Goal: Task Accomplishment & Management: Manage account settings

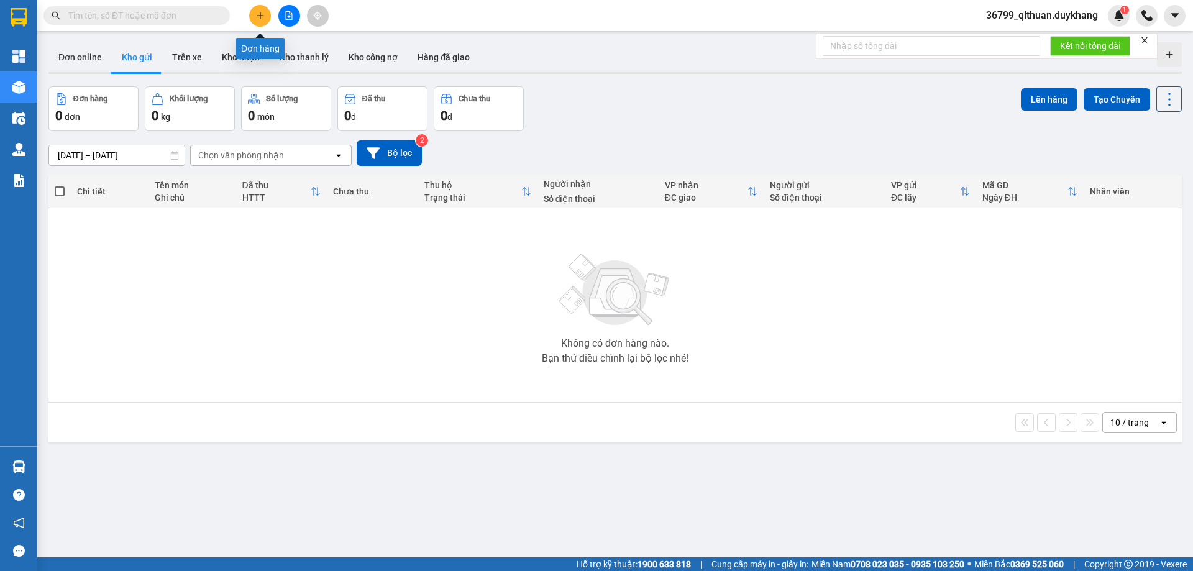
click at [261, 15] on icon "plus" at bounding box center [260, 15] width 9 height 9
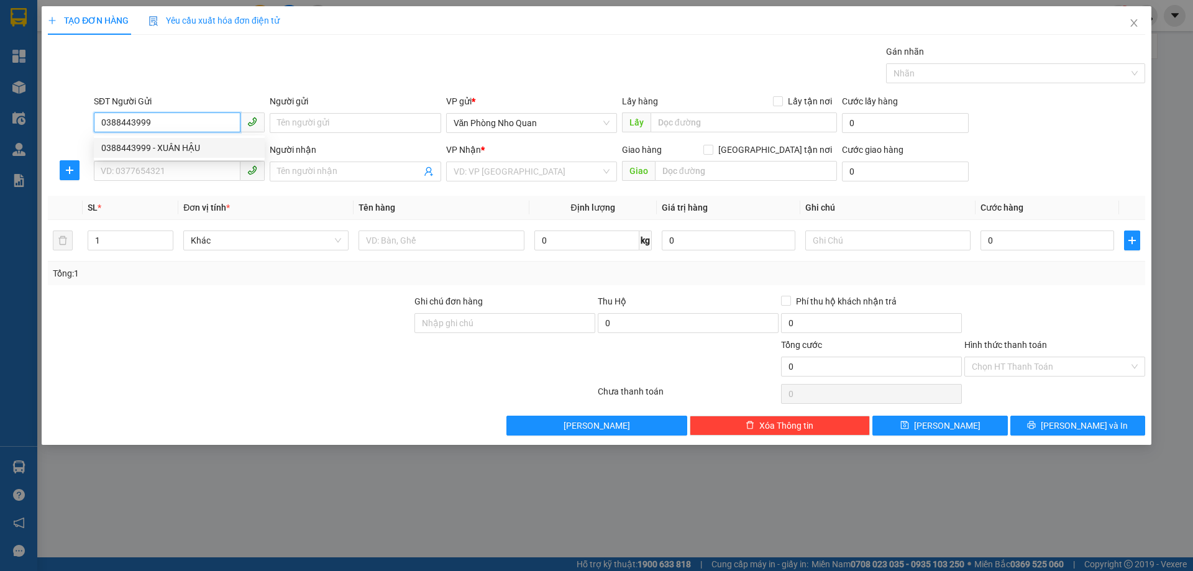
click at [174, 145] on div "0388443999 - XUÂN HẬU" at bounding box center [179, 148] width 156 height 14
type input "0388443999"
click at [160, 169] on input "SĐT Người Nhận" at bounding box center [167, 171] width 147 height 20
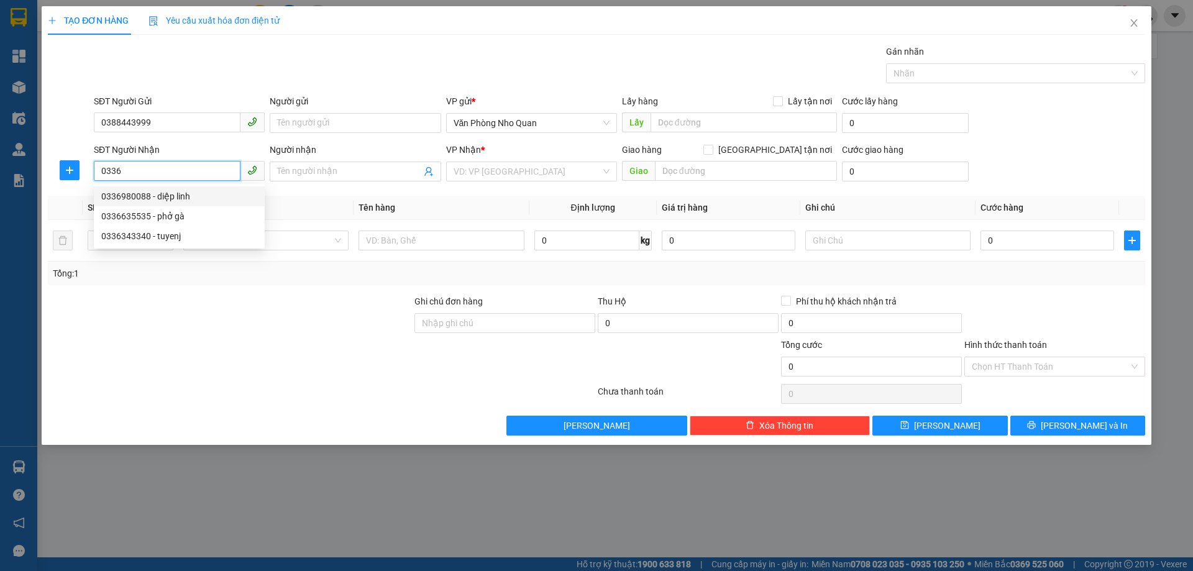
click at [137, 196] on div "0336980088 - diệp linh" at bounding box center [179, 197] width 156 height 14
type input "0336980088"
type input "[PERSON_NAME]"
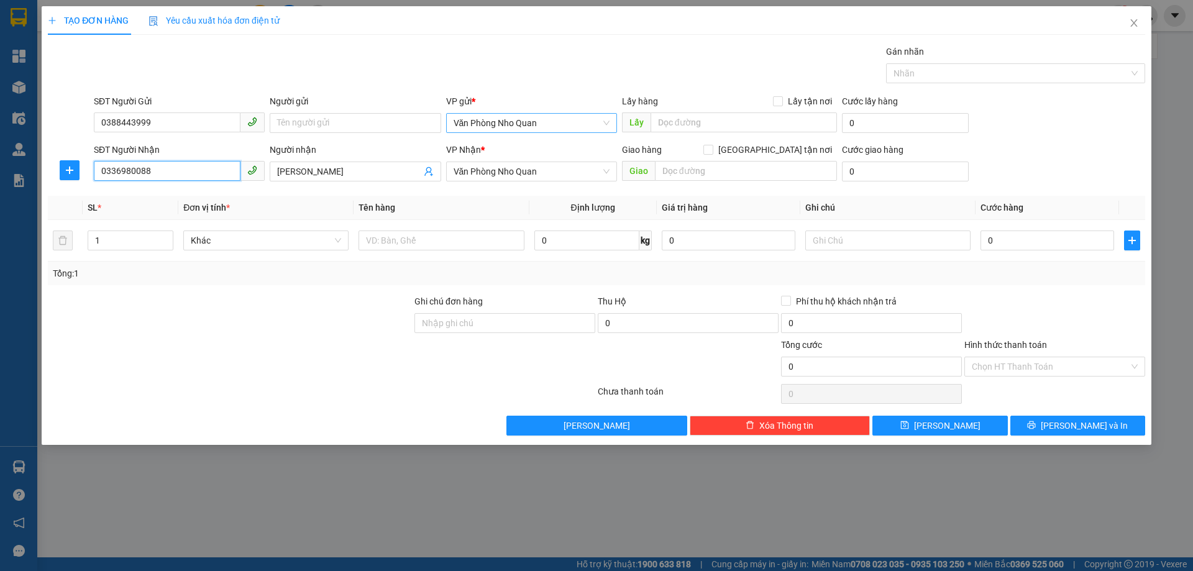
click at [553, 126] on span "Văn Phòng Nho Quan" at bounding box center [532, 123] width 156 height 19
type input "0336980088"
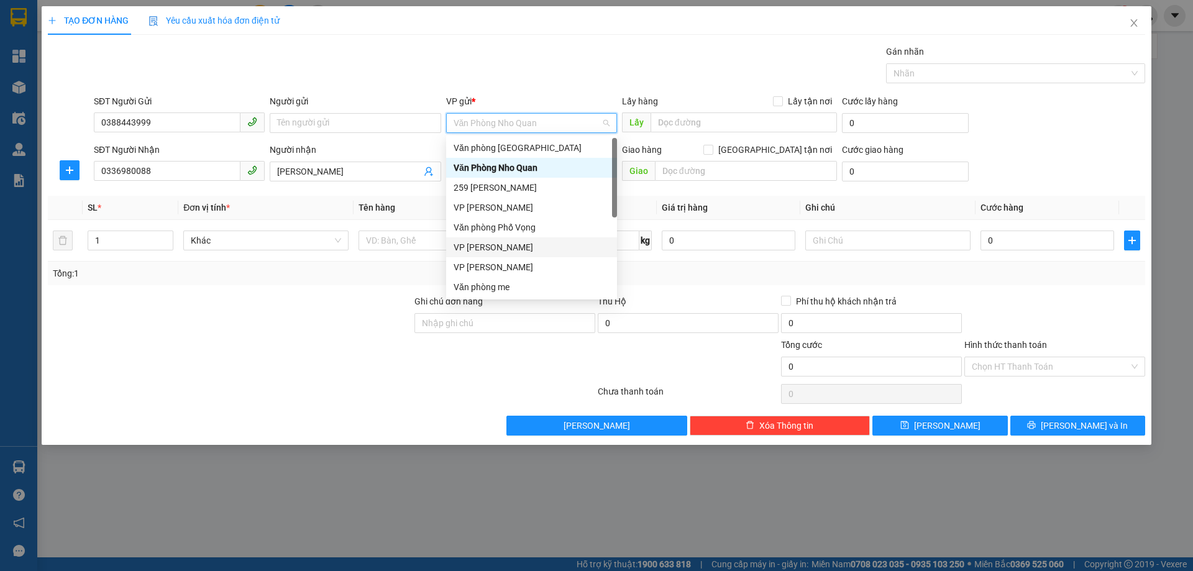
click at [544, 243] on div "VP Nguyễn Quốc Trị" at bounding box center [532, 248] width 156 height 14
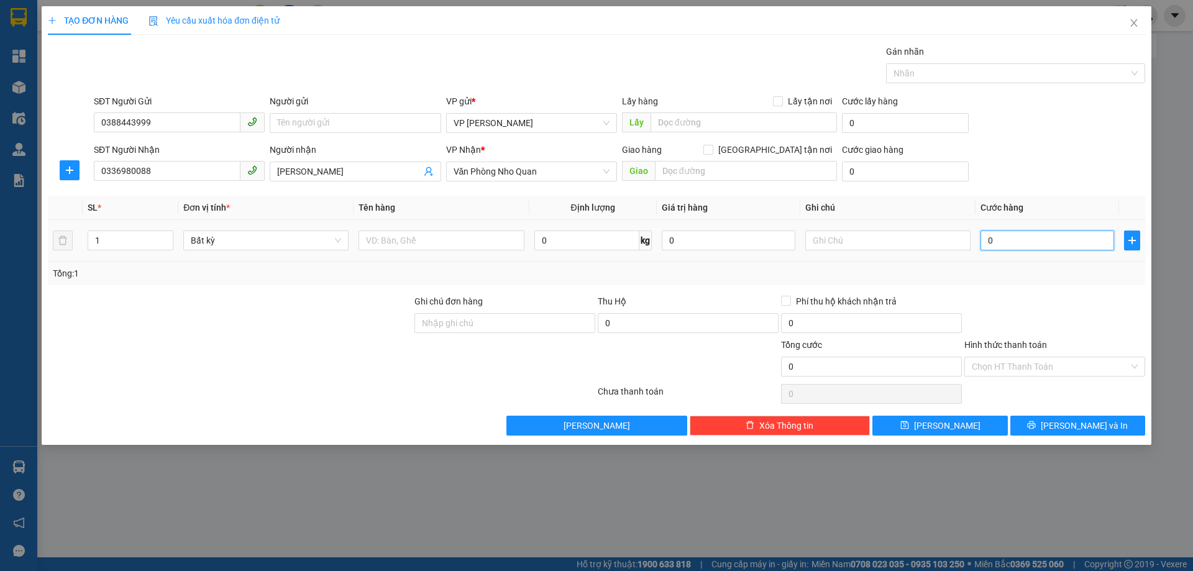
click at [1022, 239] on input "0" at bounding box center [1048, 241] width 134 height 20
type input "3"
type input "30"
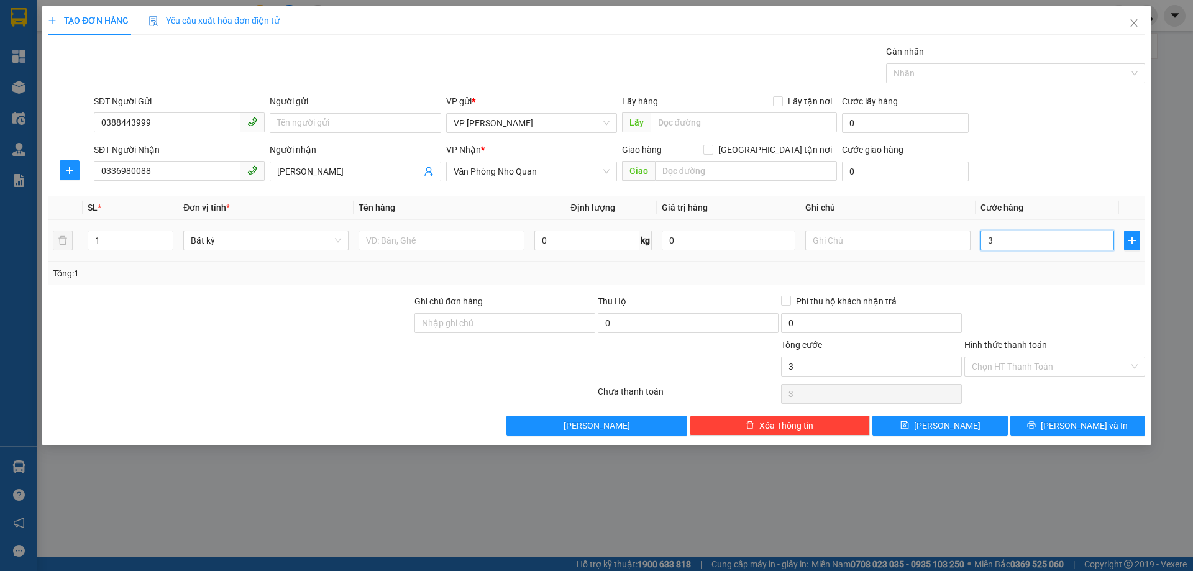
type input "30"
type input "30.000"
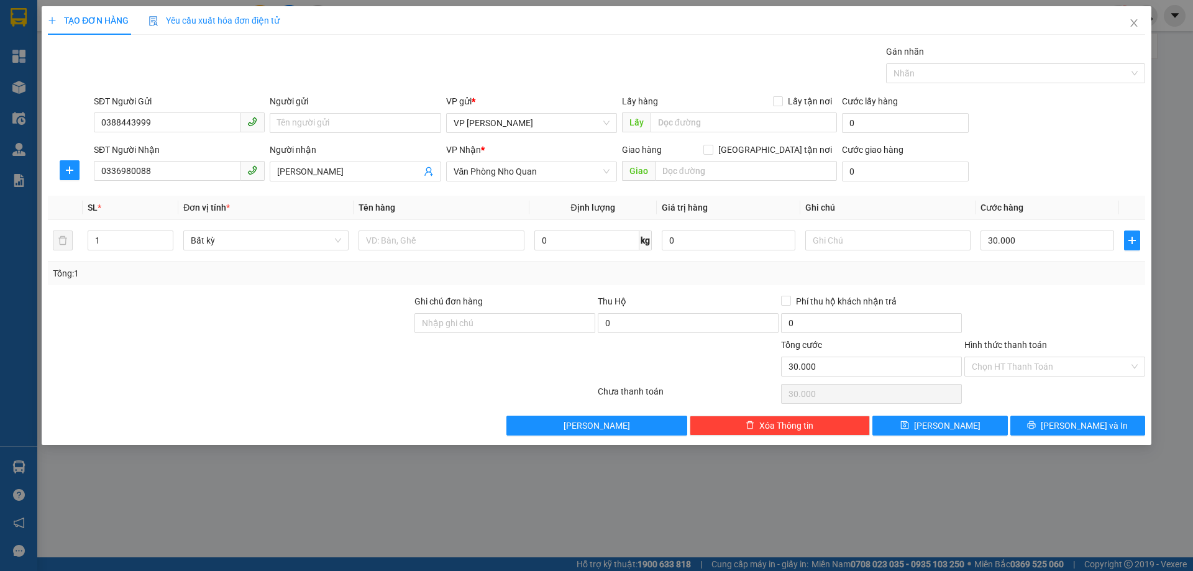
click at [1011, 290] on div "Transit Pickup Surcharge Ids Transit Deliver Surcharge Ids Transit Deliver Surc…" at bounding box center [597, 240] width 1098 height 391
click at [979, 433] on button "Lưu" at bounding box center [940, 426] width 135 height 20
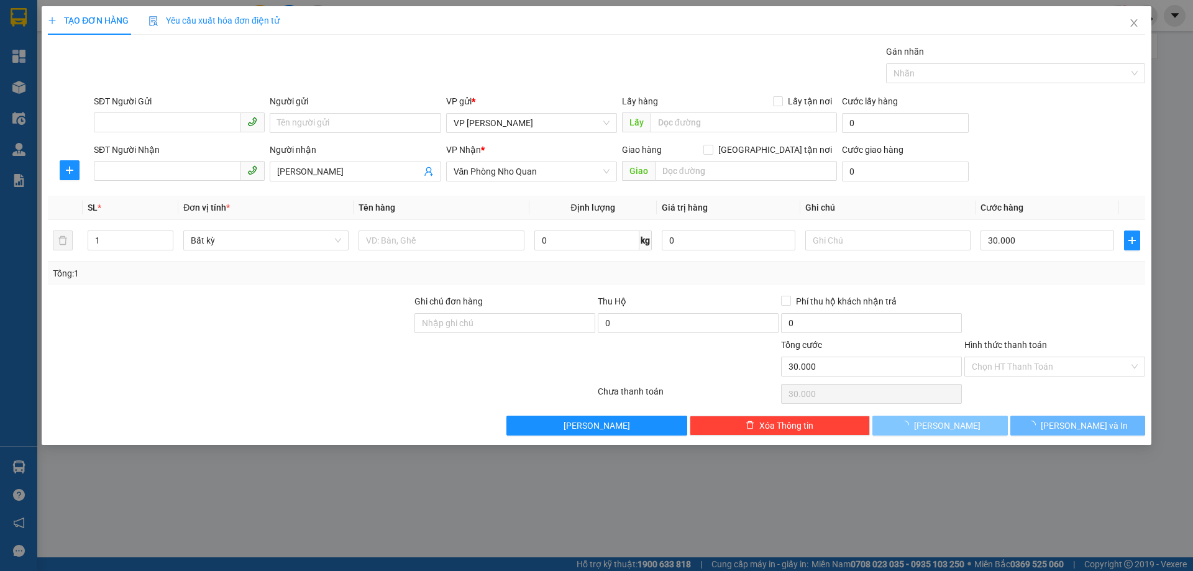
type input "0"
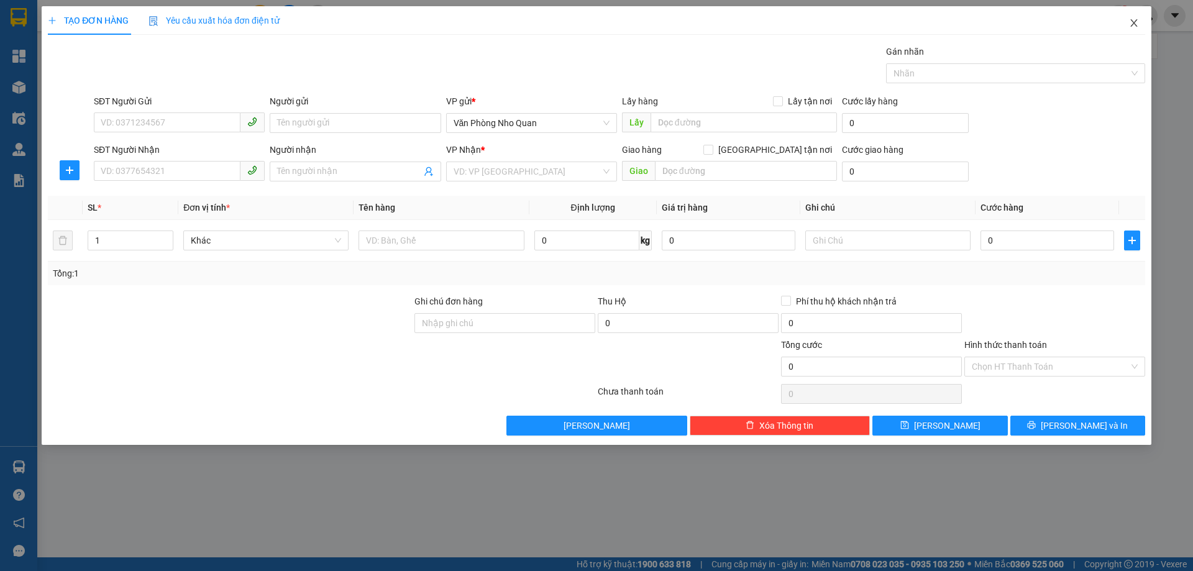
click at [1022, 27] on icon "close" at bounding box center [1134, 23] width 10 height 10
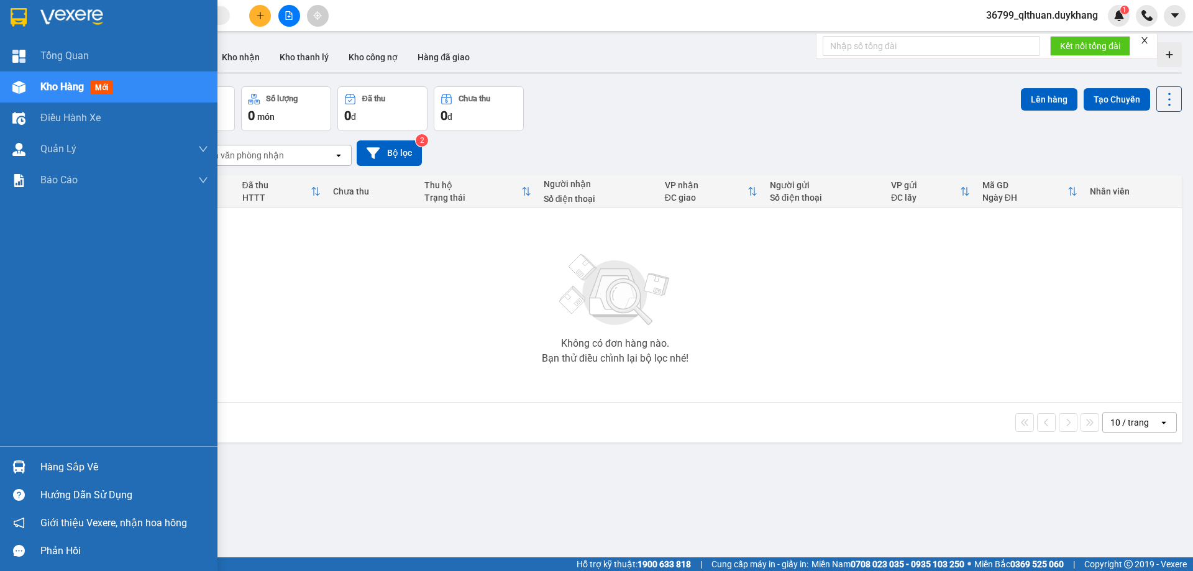
click at [24, 95] on div at bounding box center [19, 87] width 22 height 22
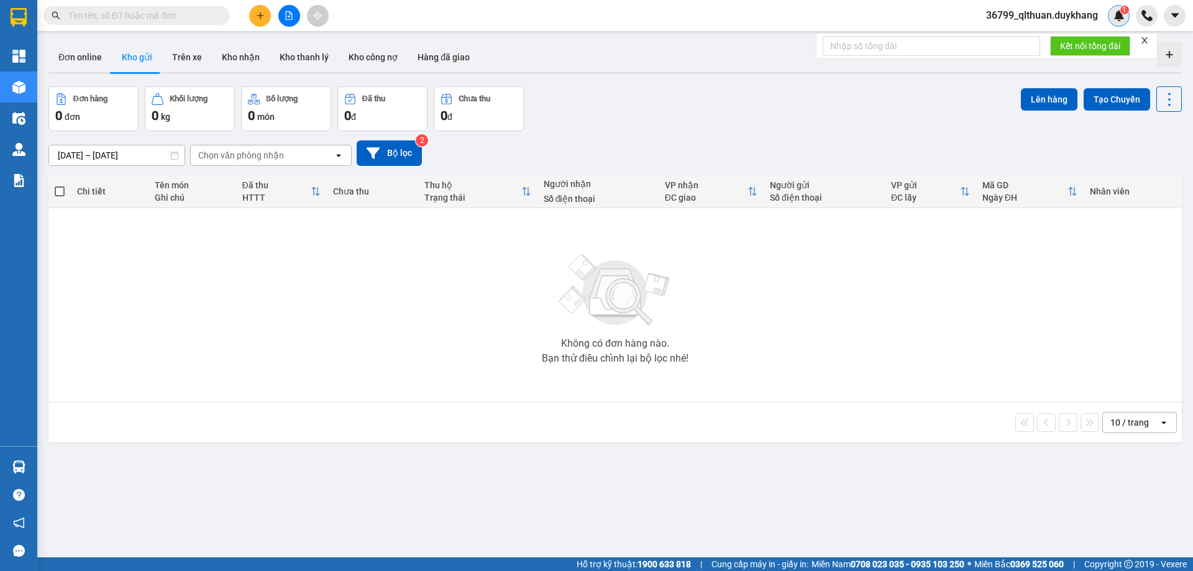
click at [1022, 14] on div "1" at bounding box center [1119, 16] width 22 height 22
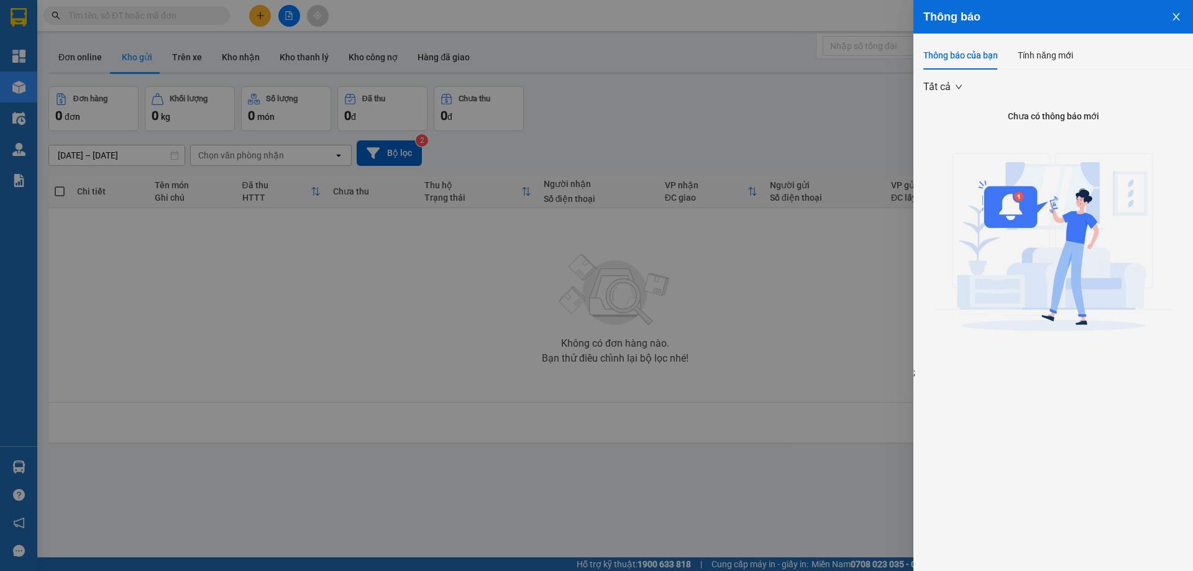
click at [1022, 14] on icon "close" at bounding box center [1177, 17] width 10 height 10
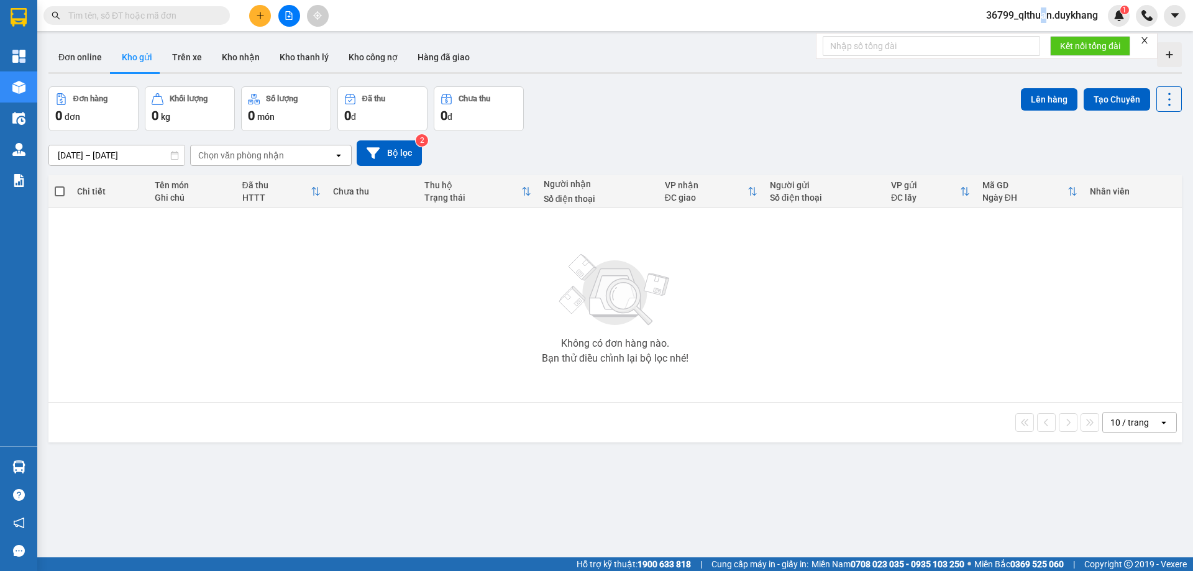
click at [1022, 19] on span "36799_qlthuan.duykhang" at bounding box center [1042, 15] width 132 height 16
click at [1022, 41] on span "Đăng xuất" at bounding box center [1047, 39] width 106 height 14
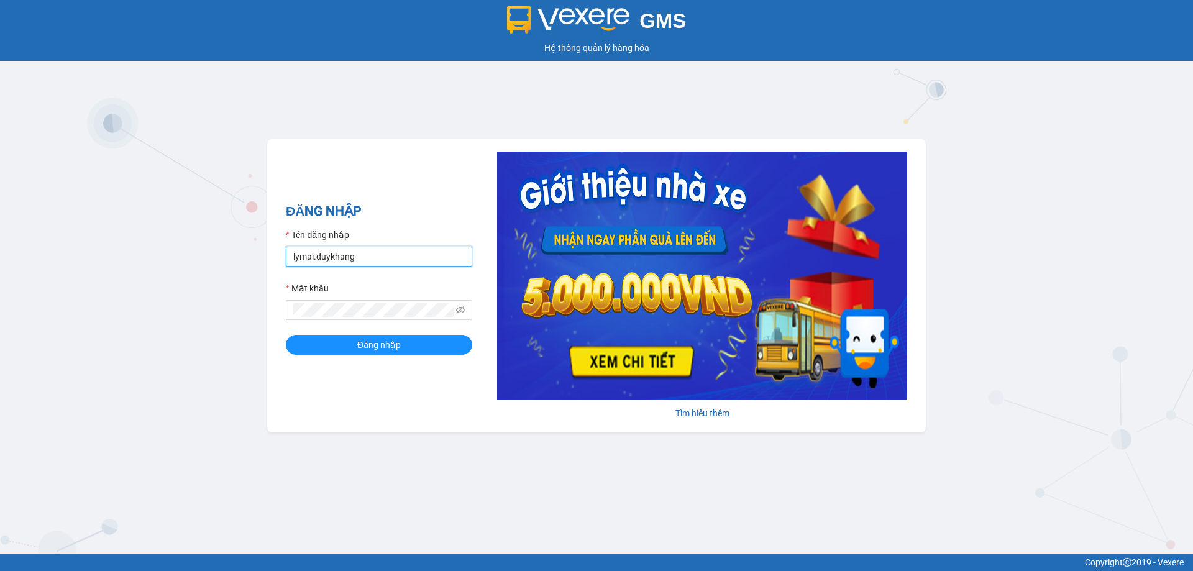
click at [382, 260] on input "lymai.duykhang" at bounding box center [379, 257] width 186 height 20
type input "qlthuan.duykhang"
click at [286, 335] on button "Đăng nhập" at bounding box center [379, 345] width 186 height 20
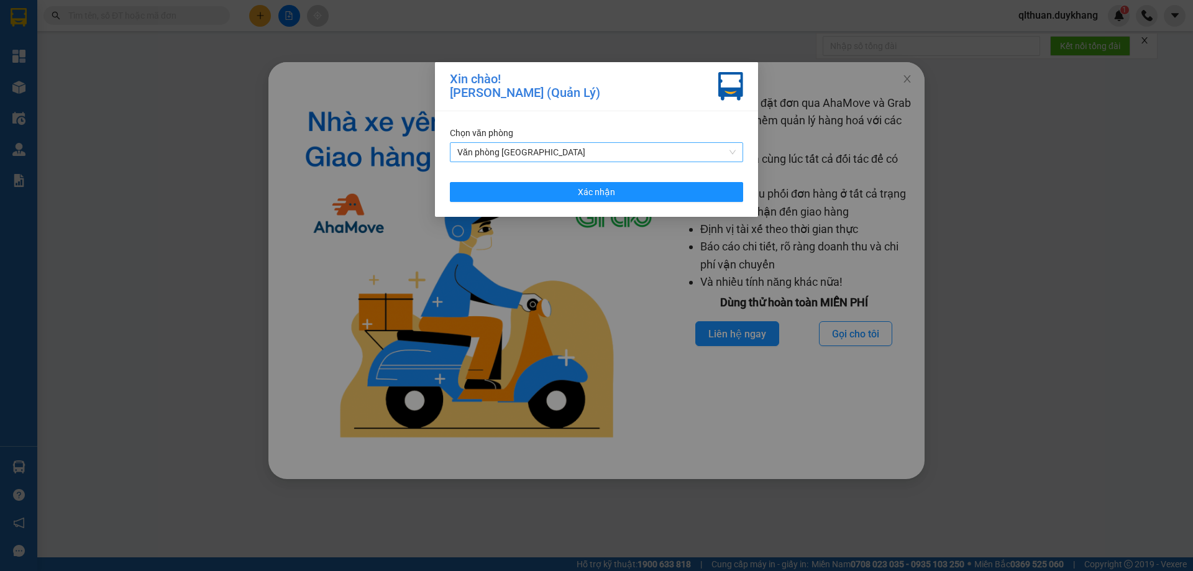
click at [630, 152] on span "Văn phòng Ninh Bình" at bounding box center [596, 152] width 278 height 19
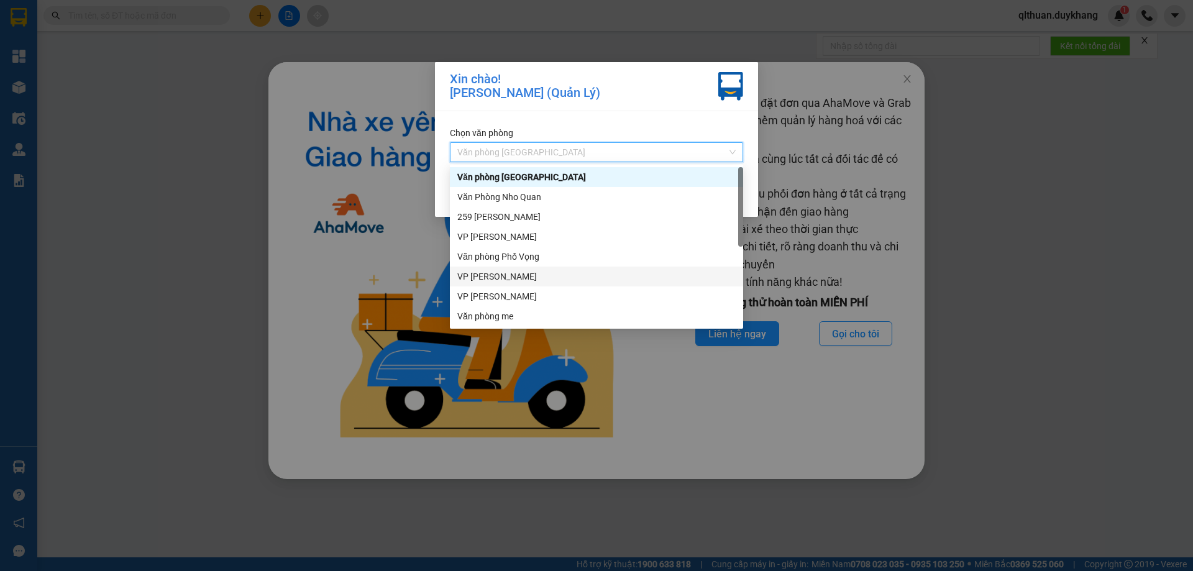
click at [579, 275] on div "VP Nguyễn Quốc Trị" at bounding box center [596, 277] width 278 height 14
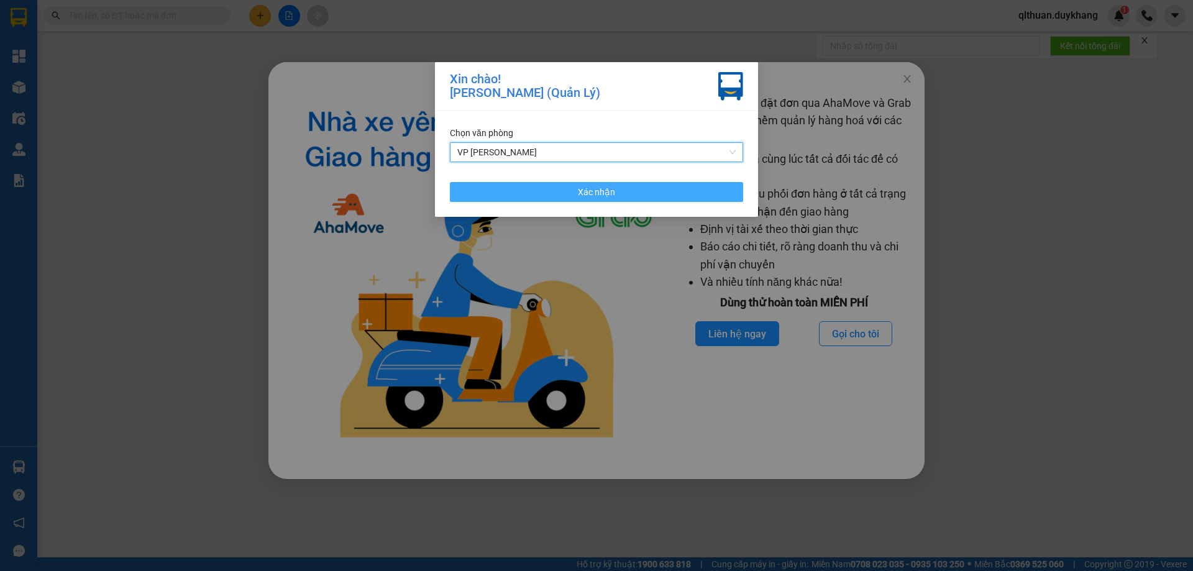
click at [638, 193] on button "Xác nhận" at bounding box center [596, 192] width 293 height 20
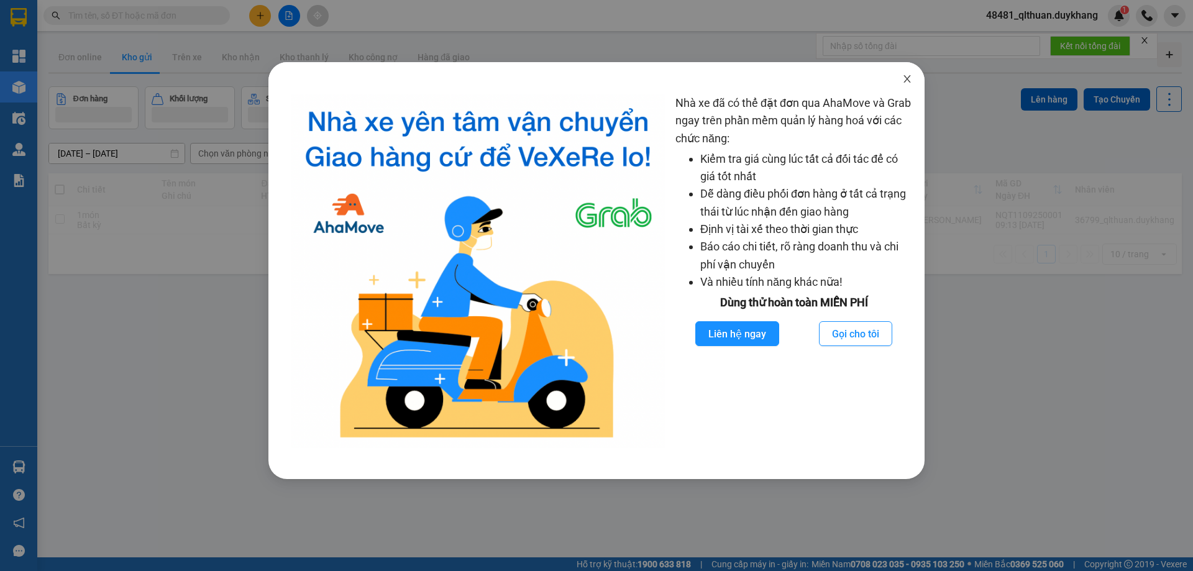
click at [908, 81] on icon "close" at bounding box center [907, 79] width 10 height 10
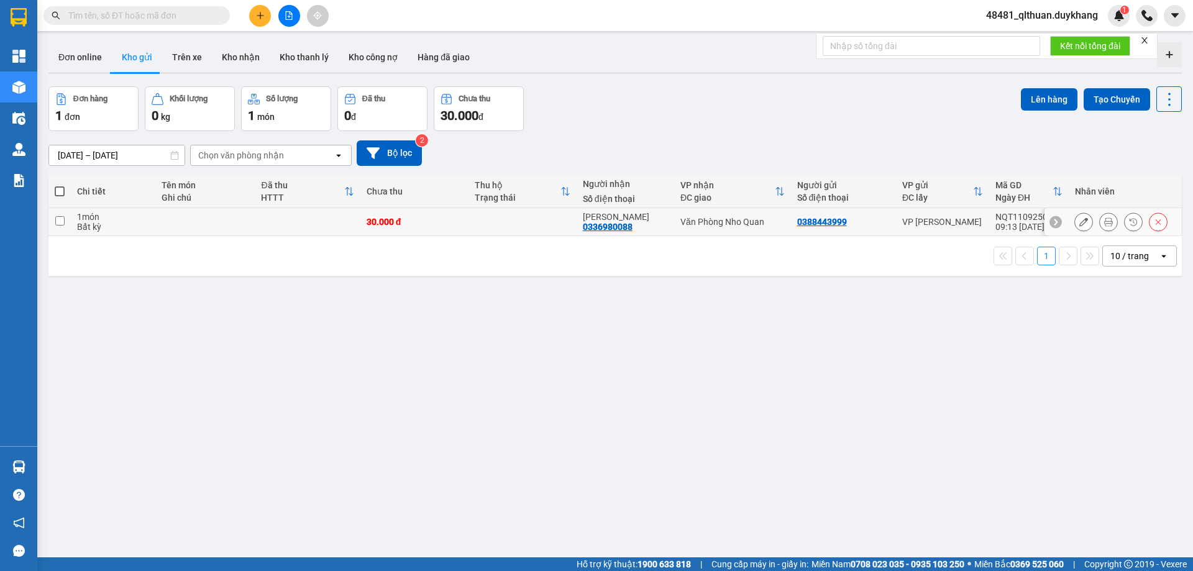
click at [1100, 216] on button at bounding box center [1108, 222] width 17 height 22
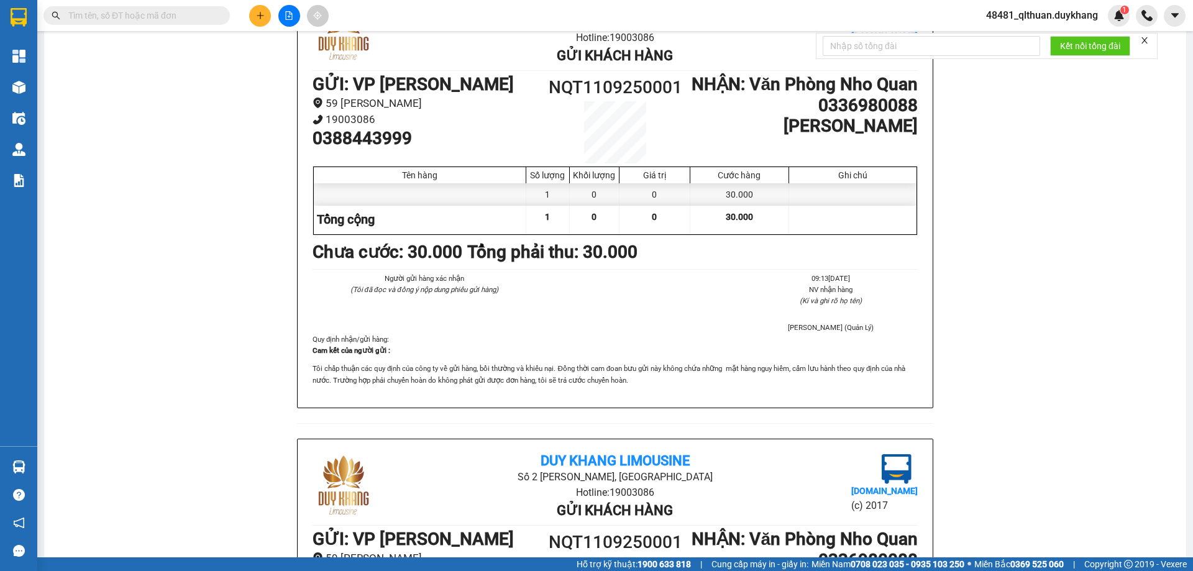
scroll to position [62, 0]
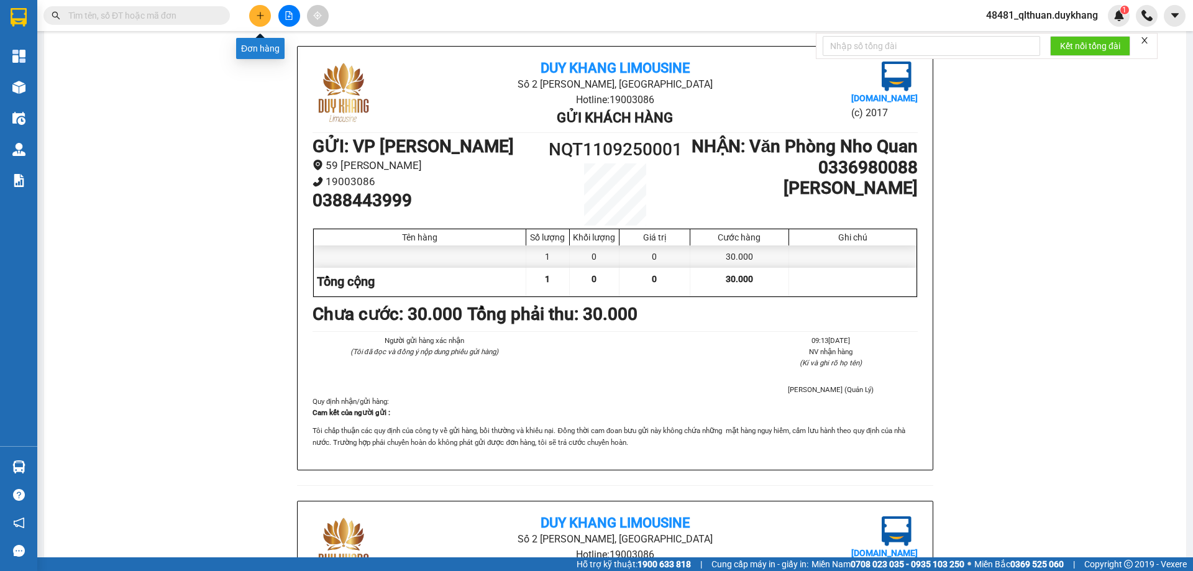
click at [260, 11] on button at bounding box center [260, 16] width 22 height 22
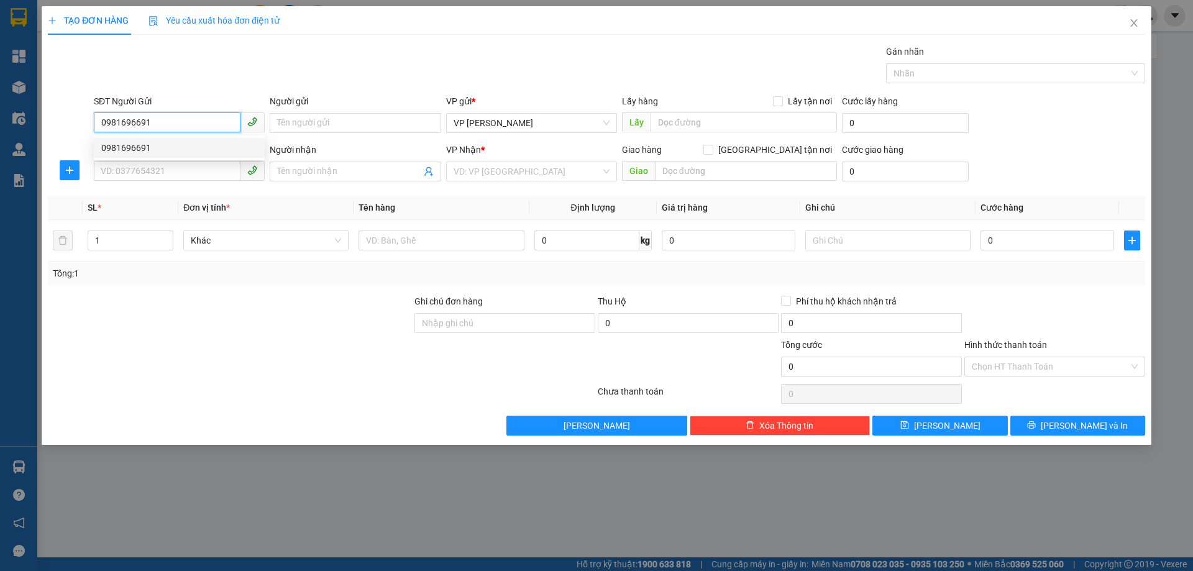
click at [178, 148] on div "0981696691" at bounding box center [179, 148] width 156 height 14
type input "0981696691"
click at [331, 173] on input "Người nhận" at bounding box center [349, 172] width 144 height 14
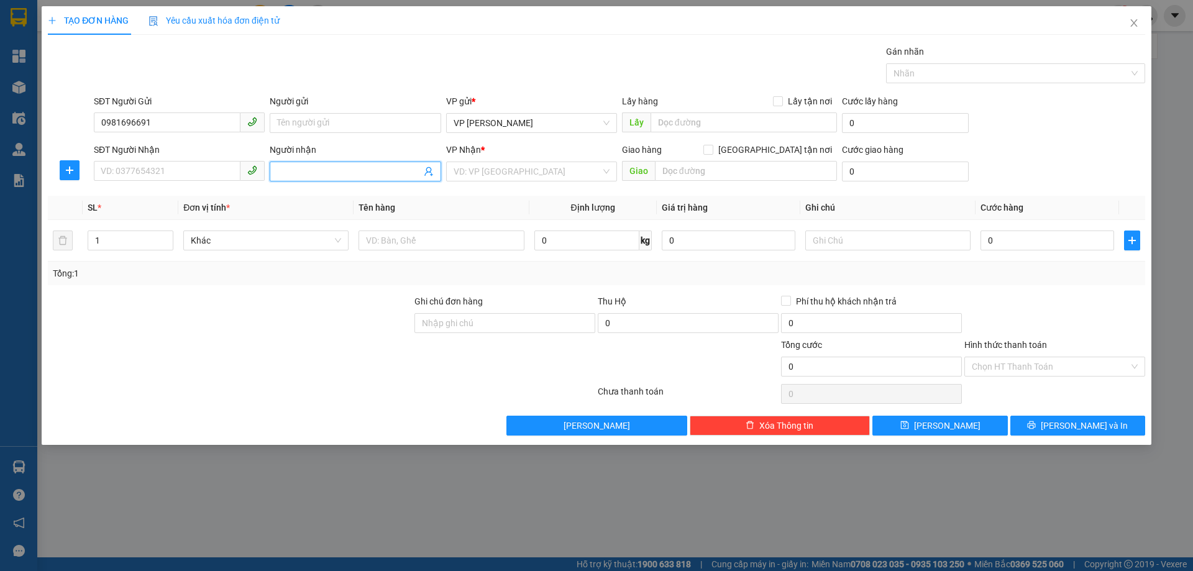
type input "h"
click at [224, 175] on input "SĐT Người Nhận" at bounding box center [167, 171] width 147 height 20
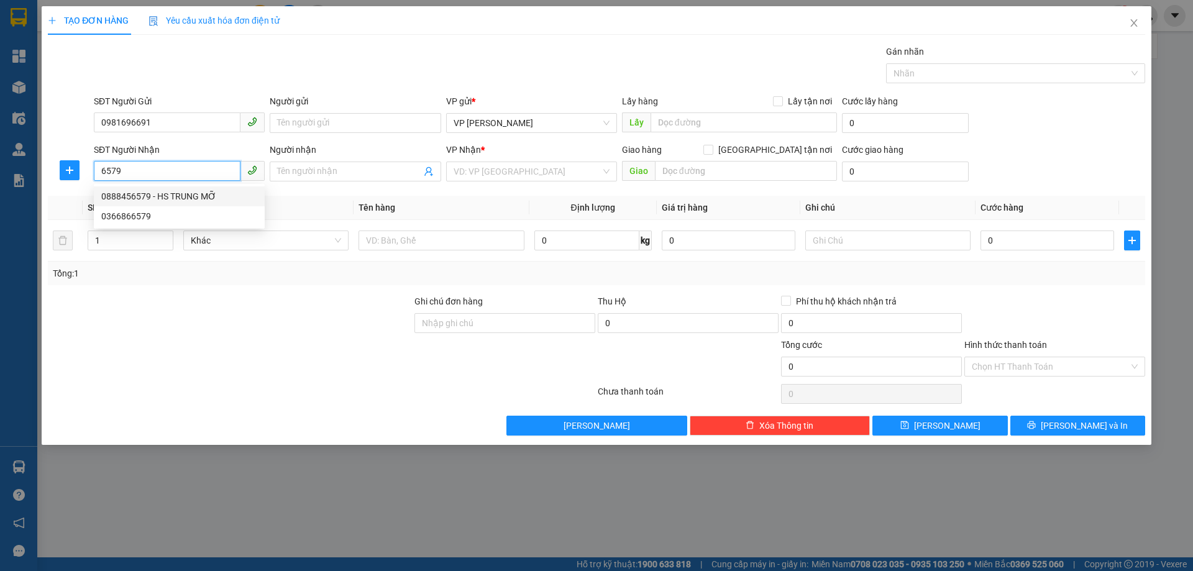
click at [212, 198] on div "0888456579 - HS TRUNG MỠ" at bounding box center [179, 197] width 156 height 14
type input "0888456579"
type input "HS TRUNG MỠ"
type input "0888456579"
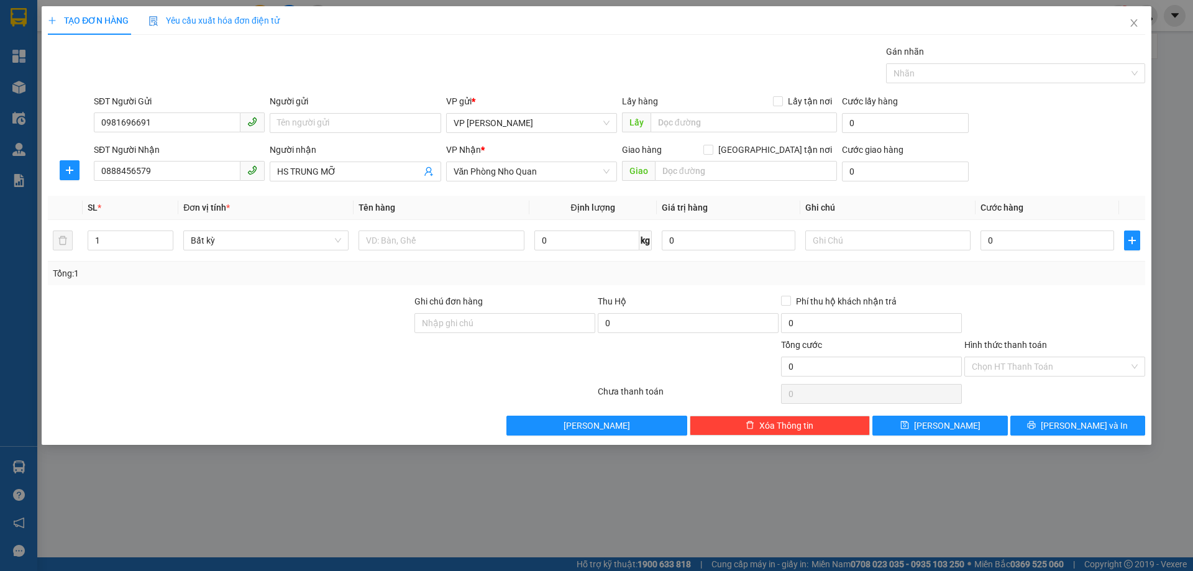
click at [401, 146] on div "Người nhận" at bounding box center [355, 150] width 171 height 14
click at [401, 165] on input "HS TRUNG MỠ" at bounding box center [349, 172] width 144 height 14
click at [697, 168] on input "text" at bounding box center [746, 171] width 182 height 20
type input "cổng kcn Gia Vân"
click at [862, 195] on div "Transit Pickup Surcharge Ids Transit Deliver Surcharge Ids Transit Deliver Surc…" at bounding box center [597, 240] width 1098 height 391
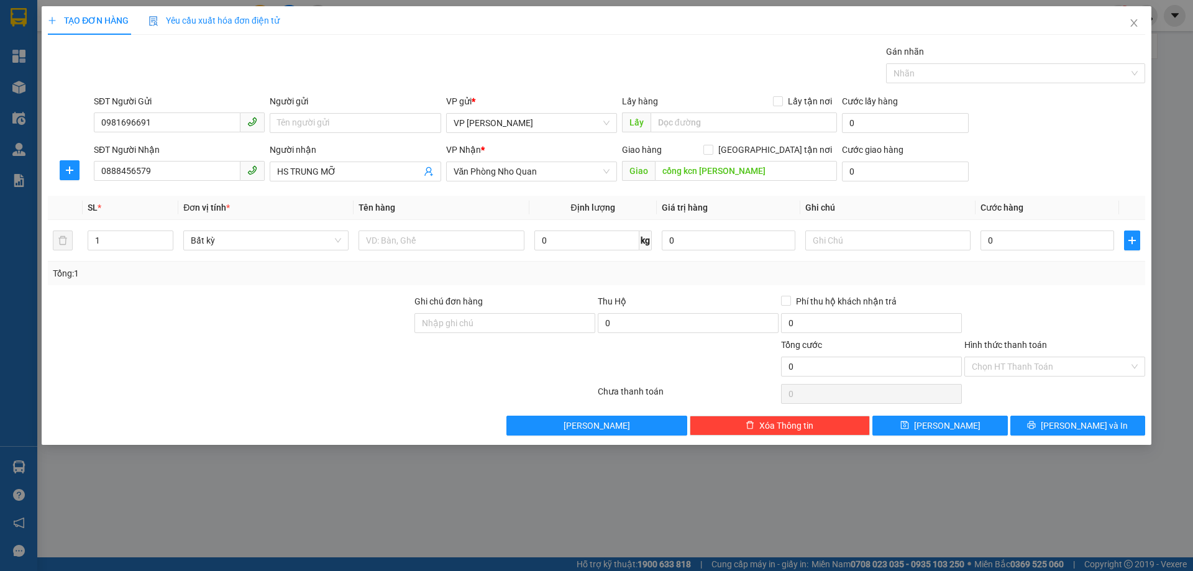
click at [743, 193] on div "Transit Pickup Surcharge Ids Transit Deliver Surcharge Ids Transit Deliver Surc…" at bounding box center [597, 240] width 1098 height 391
click at [421, 232] on input "text" at bounding box center [441, 241] width 165 height 20
type input "D"
type input "Đồ Ăn"
click at [762, 195] on div "Transit Pickup Surcharge Ids Transit Deliver Surcharge Ids Transit Deliver Surc…" at bounding box center [597, 240] width 1098 height 391
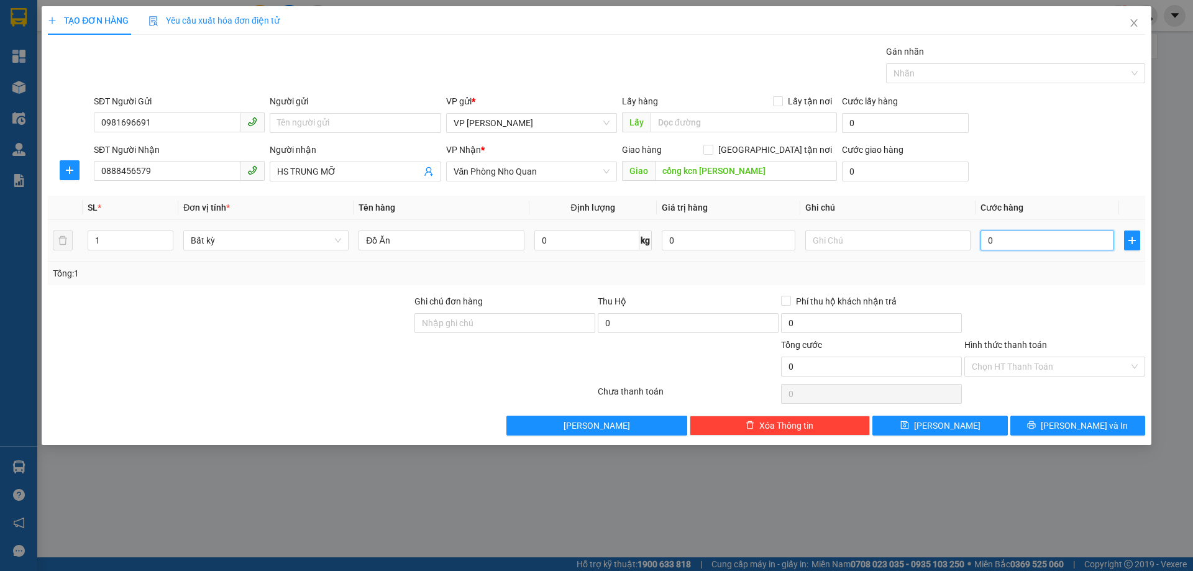
click at [1036, 242] on input "0" at bounding box center [1048, 241] width 134 height 20
type input "6"
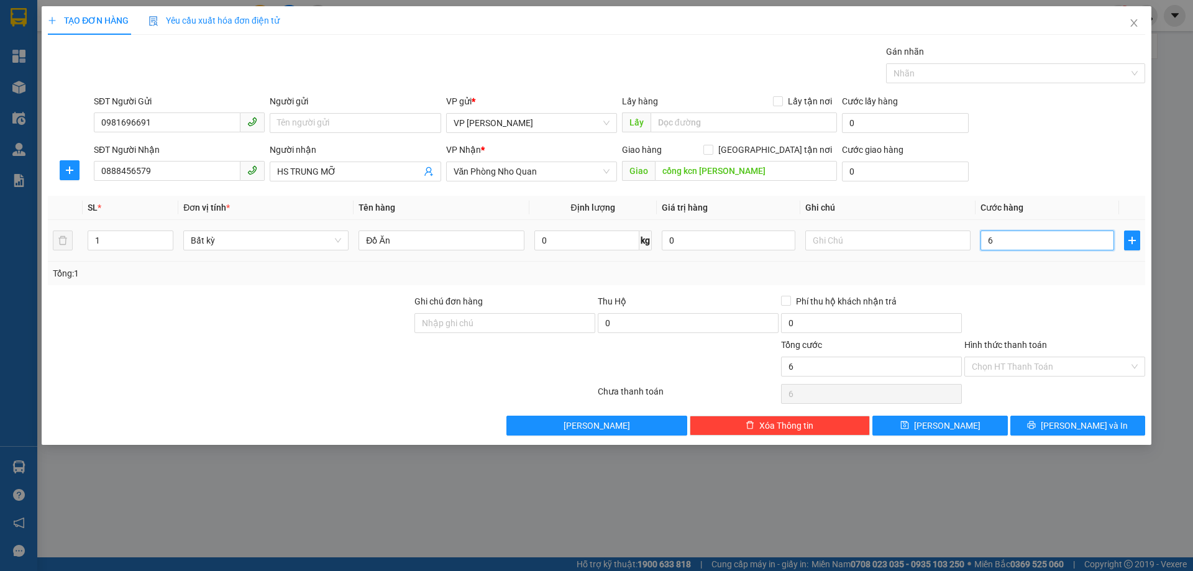
type input "60"
type input "60.000"
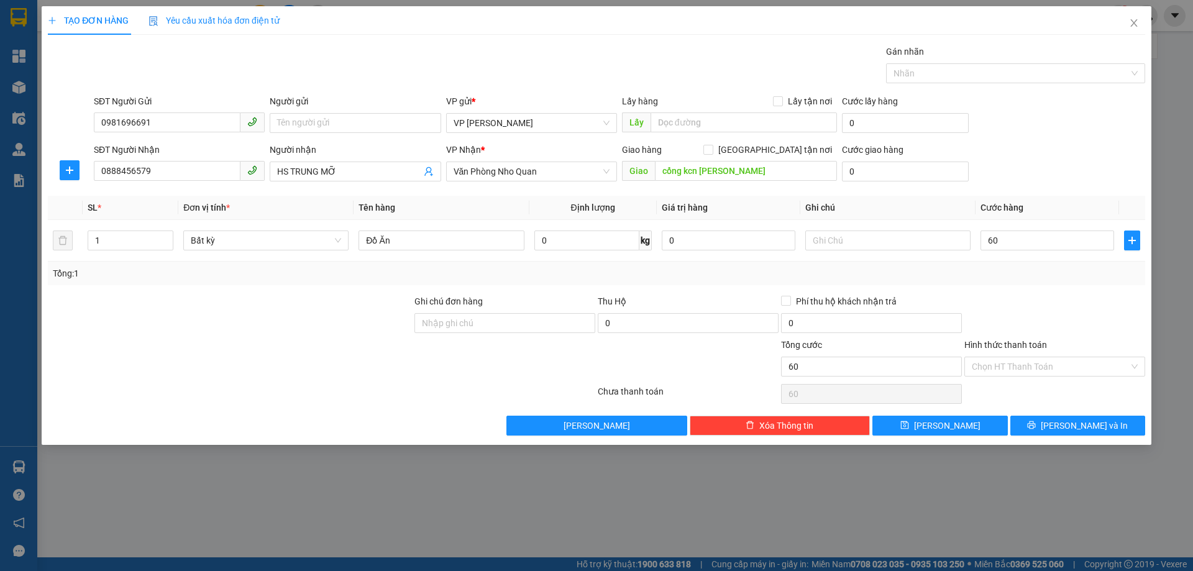
type input "60.000"
click at [1029, 281] on div "Tổng: 1" at bounding box center [597, 274] width 1098 height 24
click at [961, 426] on button "Lưu" at bounding box center [940, 426] width 135 height 20
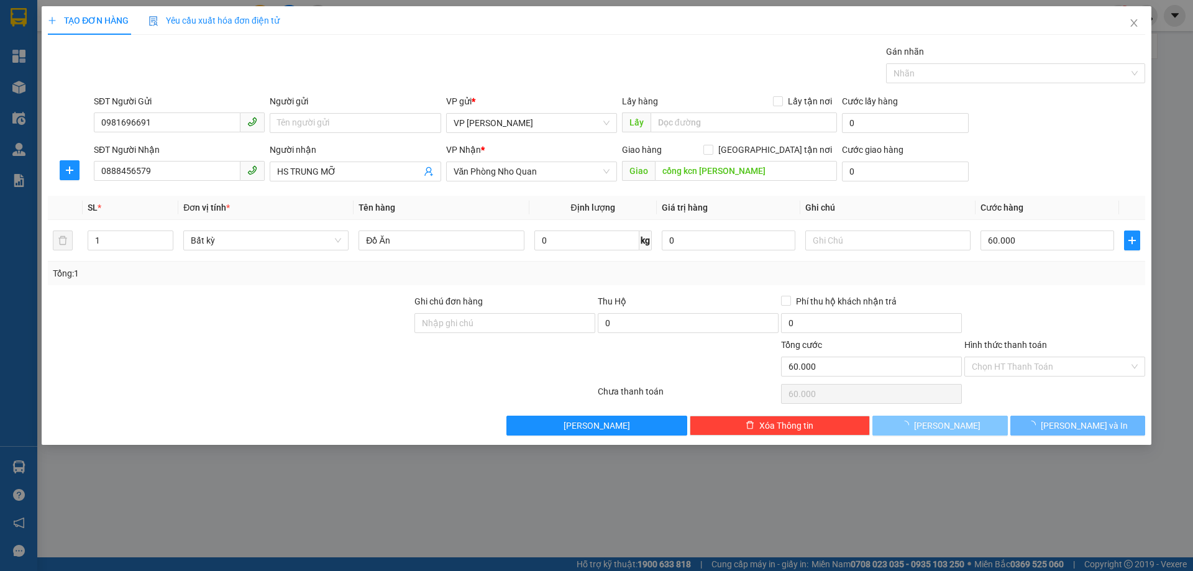
type input "0"
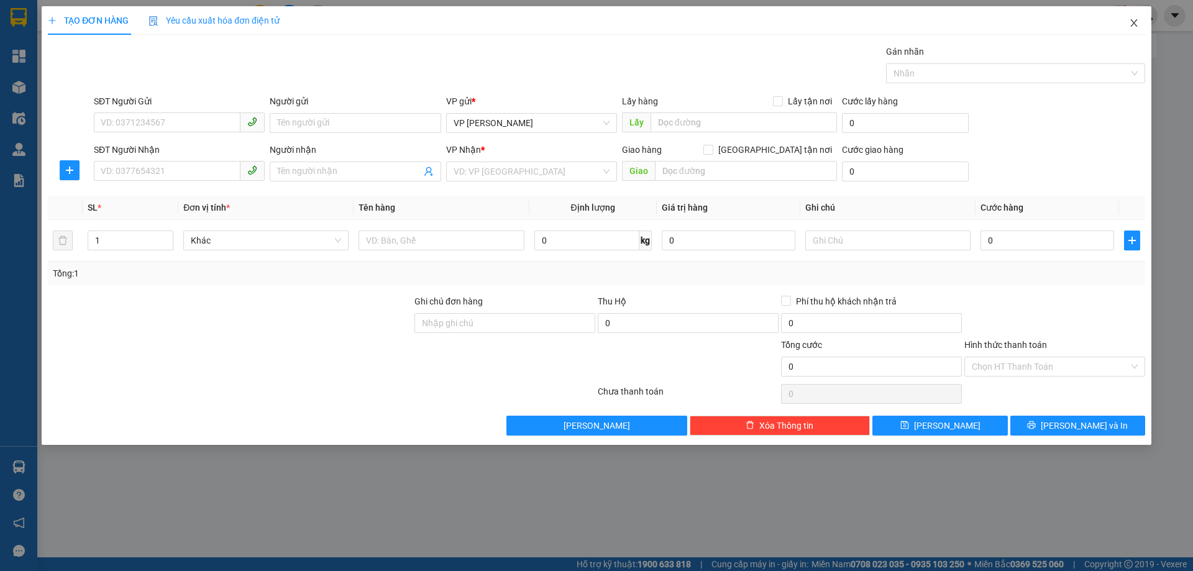
click at [1128, 20] on span "Close" at bounding box center [1134, 23] width 35 height 35
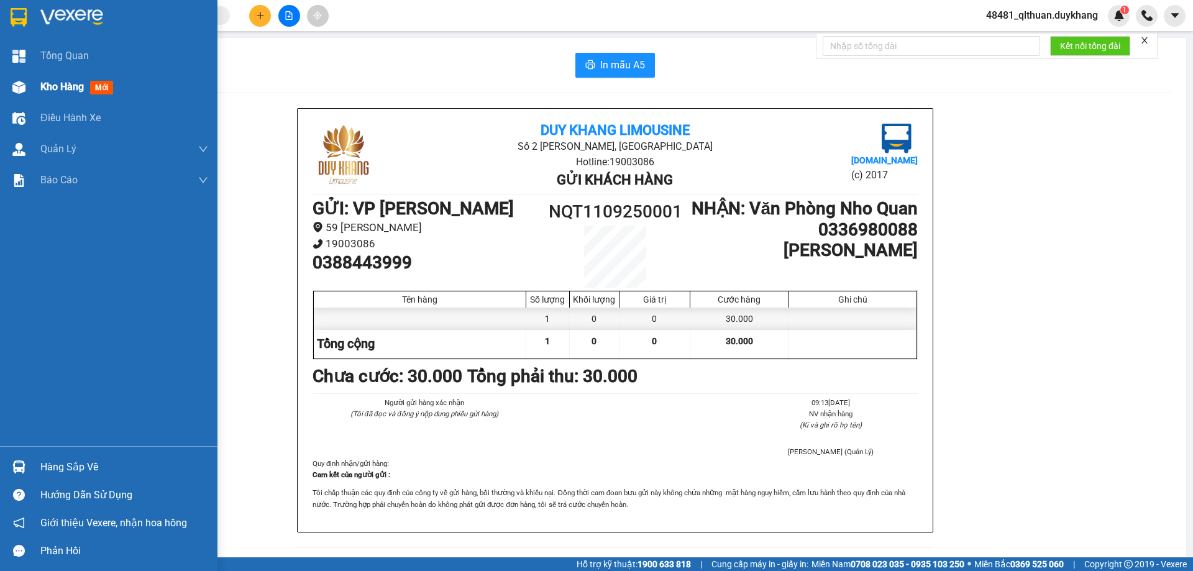
click at [17, 86] on img at bounding box center [18, 87] width 13 height 13
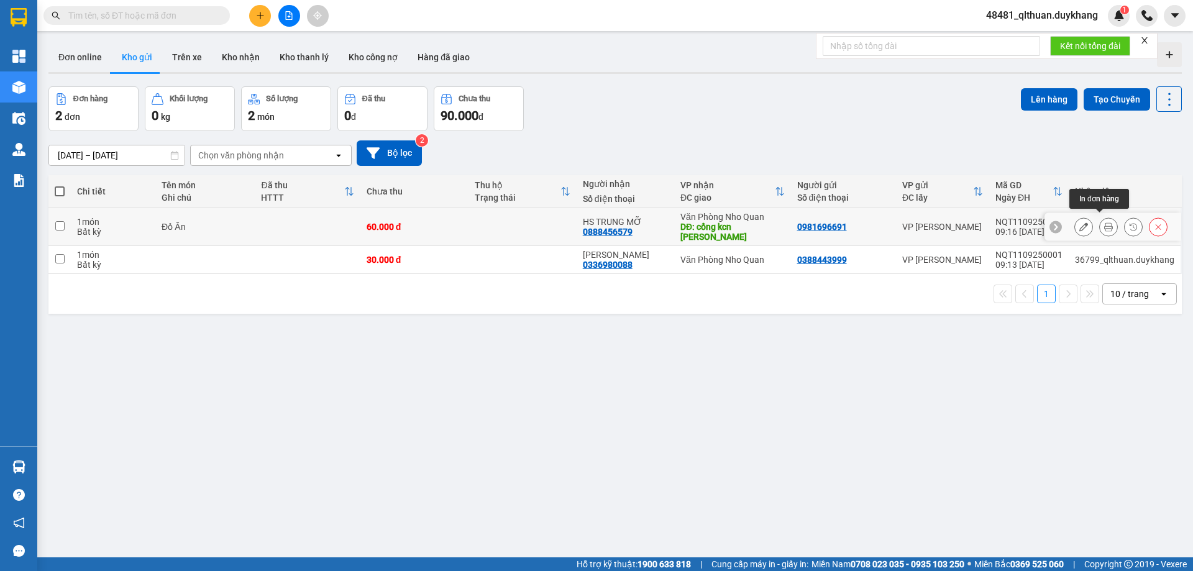
click at [1104, 225] on icon at bounding box center [1108, 226] width 9 height 9
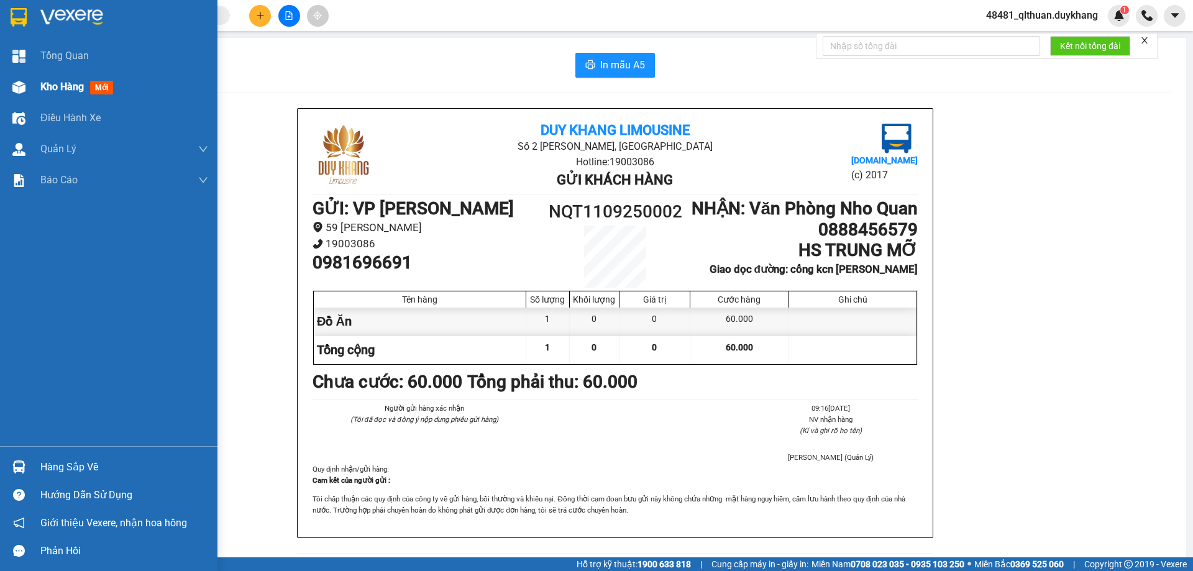
click at [15, 84] on img at bounding box center [18, 87] width 13 height 13
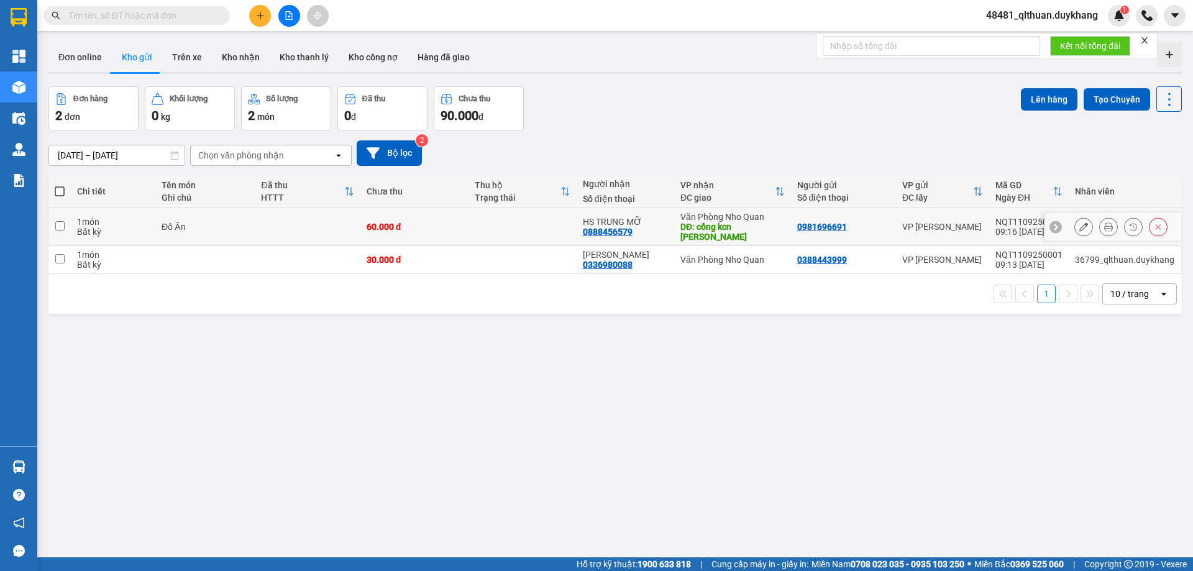
click at [60, 221] on input "checkbox" at bounding box center [59, 225] width 9 height 9
checkbox input "true"
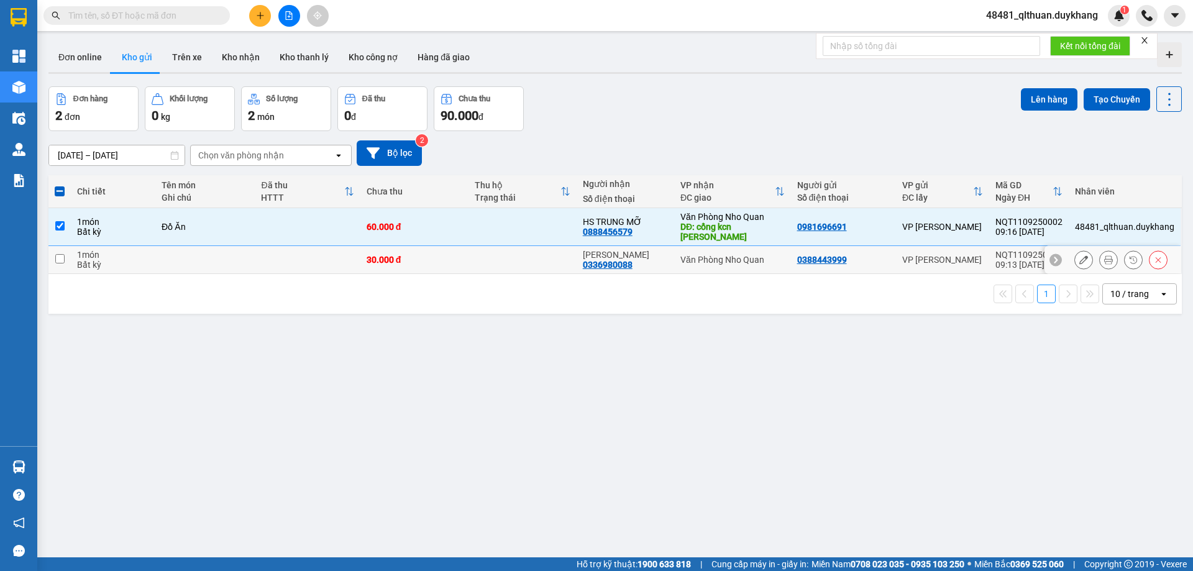
click at [57, 254] on input "checkbox" at bounding box center [59, 258] width 9 height 9
checkbox input "true"
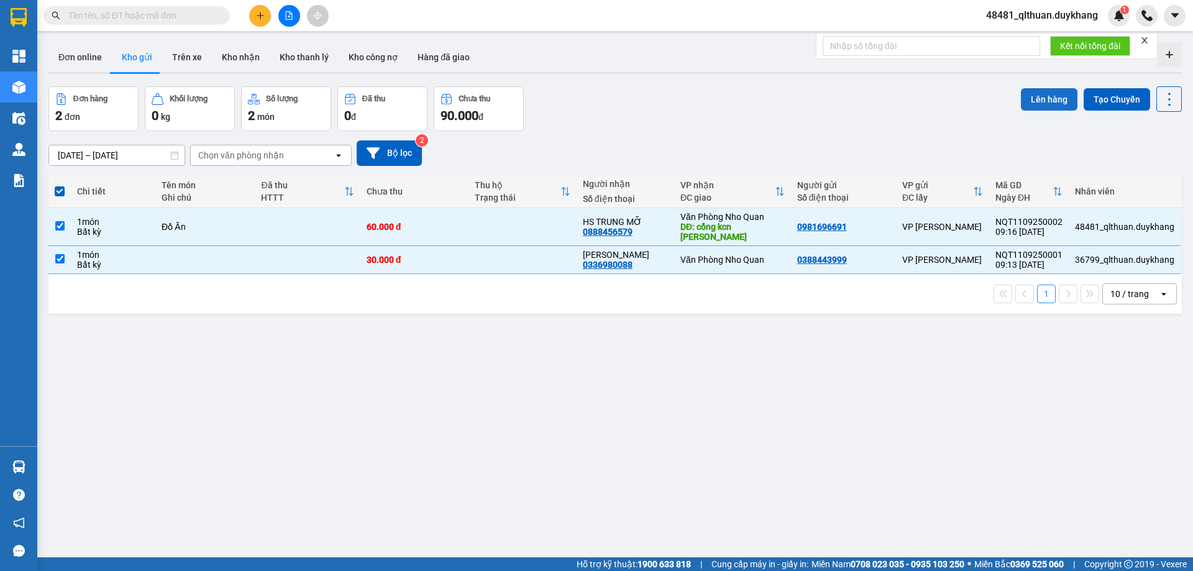
click at [1052, 93] on button "Lên hàng" at bounding box center [1049, 99] width 57 height 22
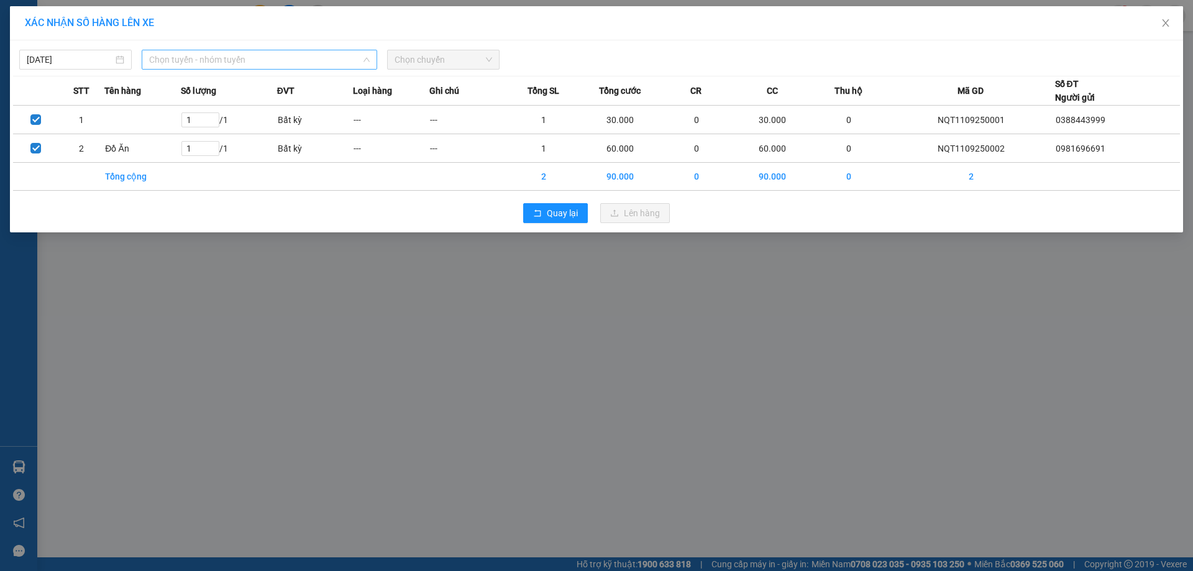
click at [257, 55] on span "Chọn tuyến - nhóm tuyến" at bounding box center [259, 59] width 221 height 19
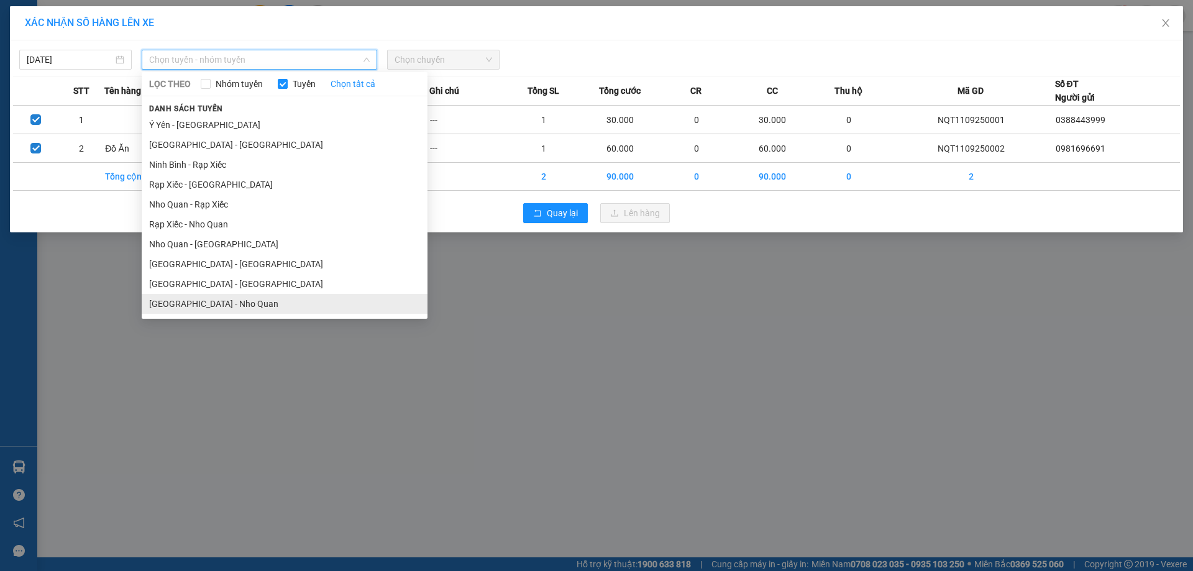
click at [210, 300] on li "Hà Nội - Nho Quan" at bounding box center [285, 304] width 286 height 20
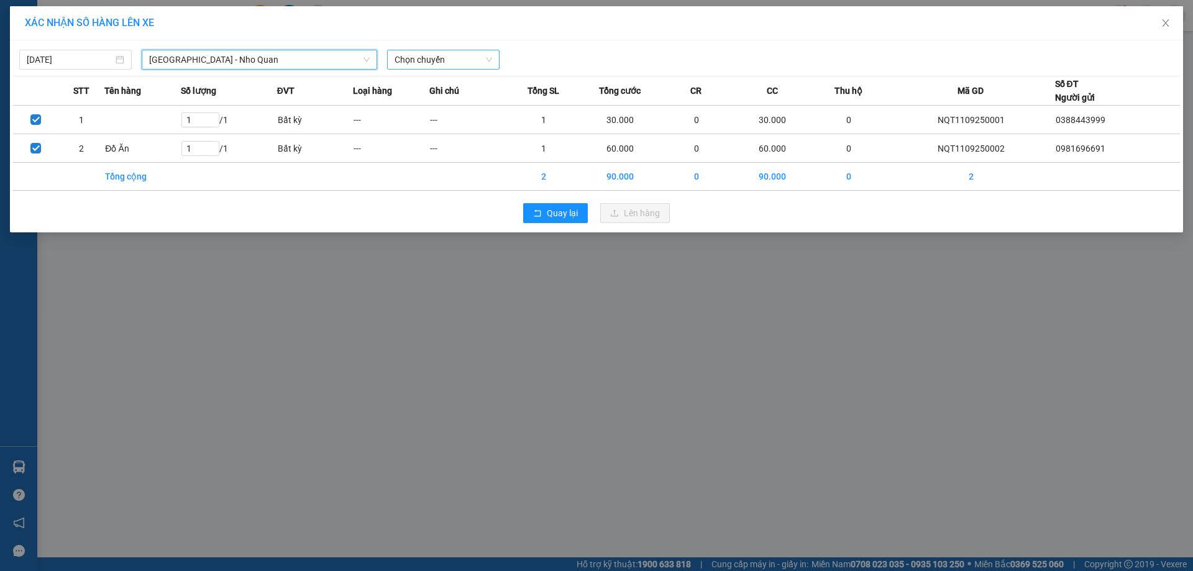
click at [428, 56] on span "Chọn chuyến" at bounding box center [444, 59] width 98 height 19
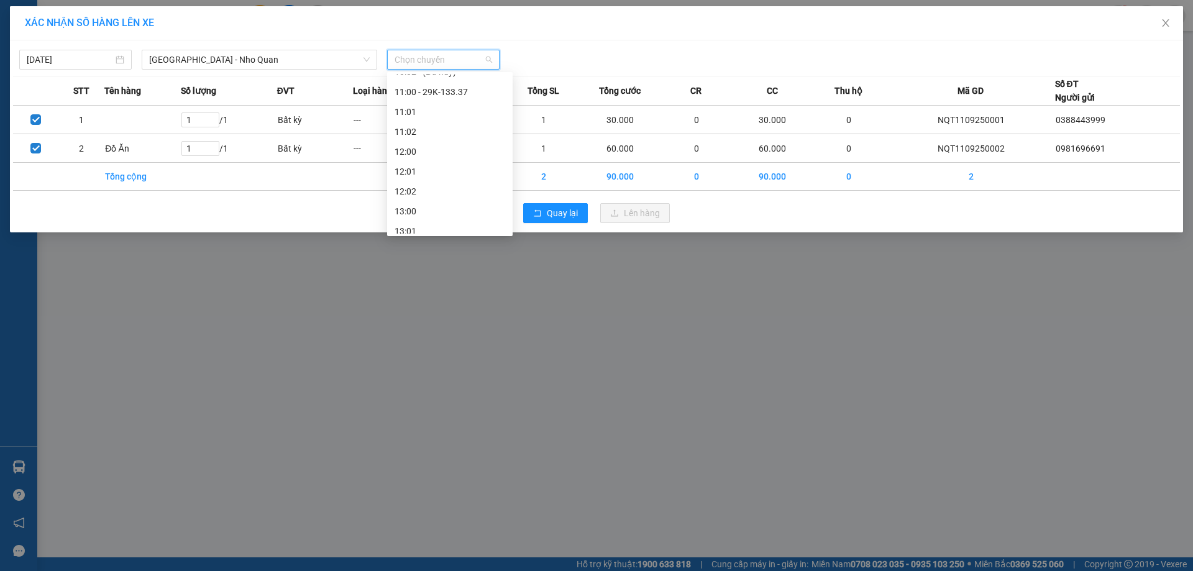
scroll to position [249, 0]
click at [422, 58] on span "Chọn chuyến" at bounding box center [444, 59] width 98 height 19
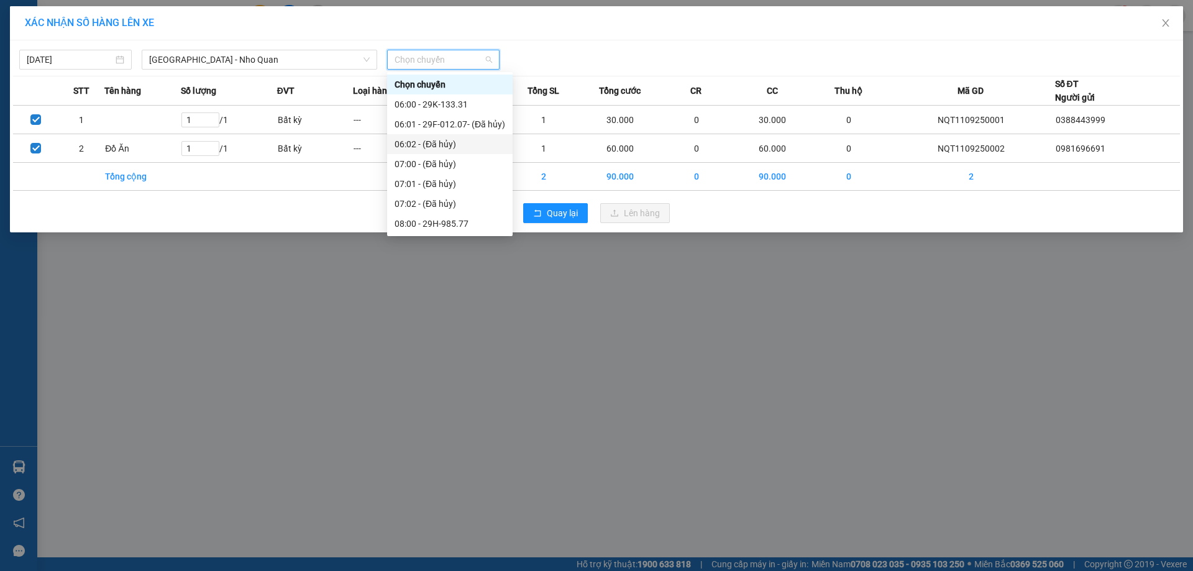
scroll to position [186, 0]
click at [449, 163] on div "10:00 - 29H-984.74" at bounding box center [450, 157] width 126 height 20
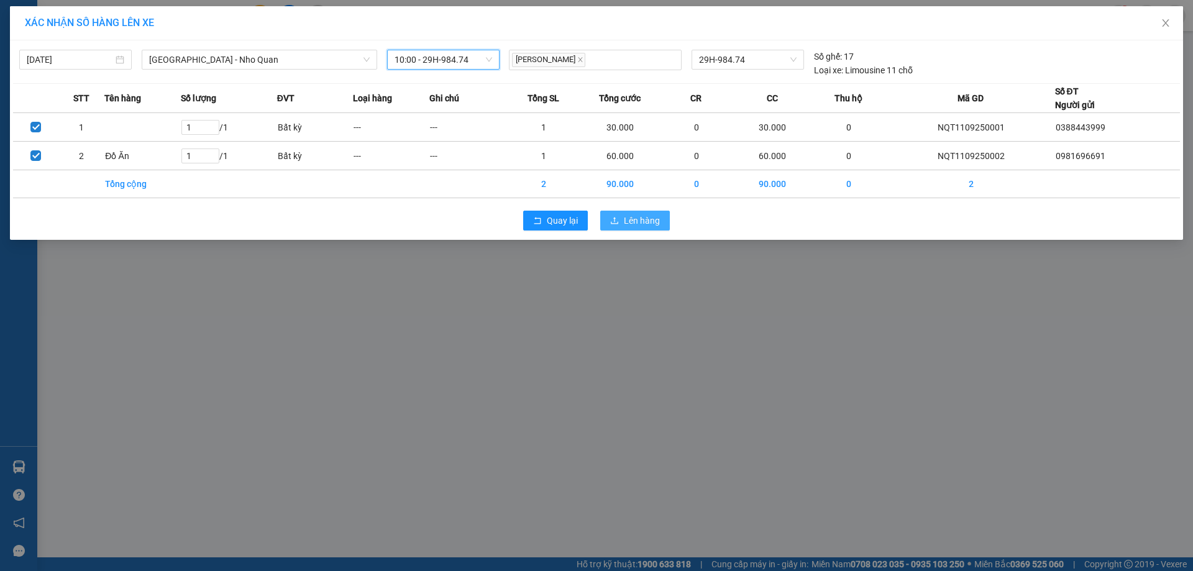
click at [630, 216] on span "Lên hàng" at bounding box center [642, 221] width 36 height 14
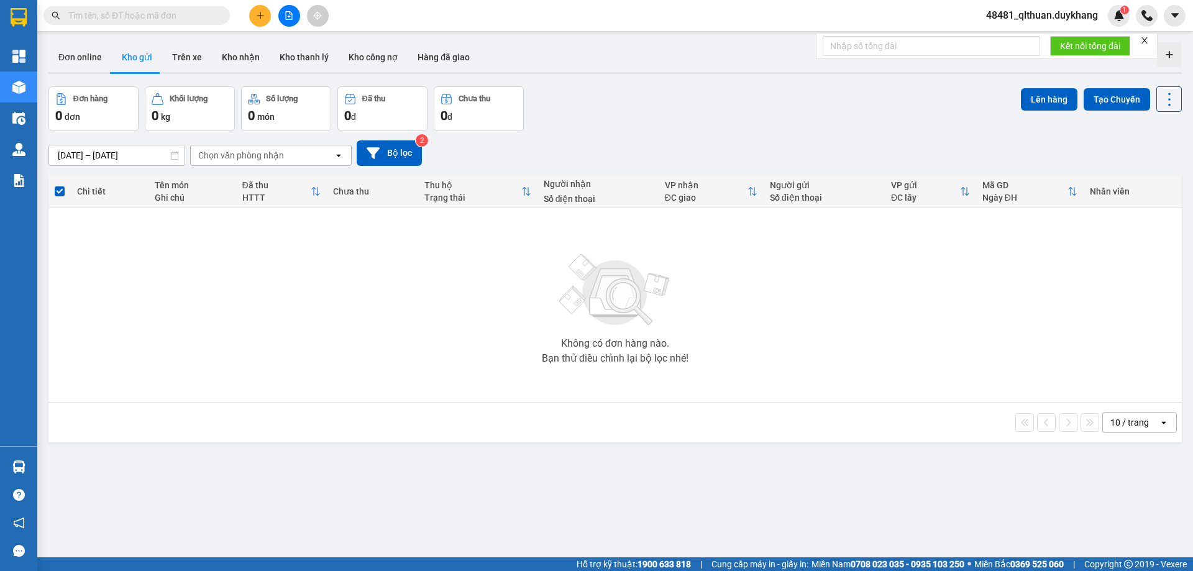
click at [178, 12] on input "text" at bounding box center [141, 16] width 147 height 14
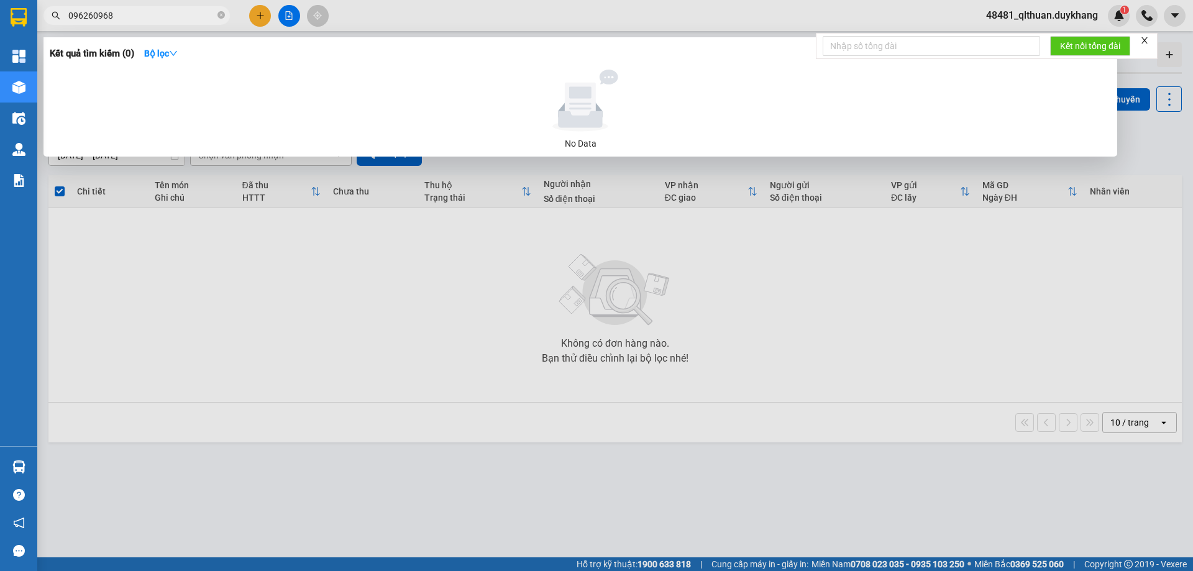
type input "0962609685"
click at [222, 17] on icon "close-circle" at bounding box center [221, 14] width 7 height 7
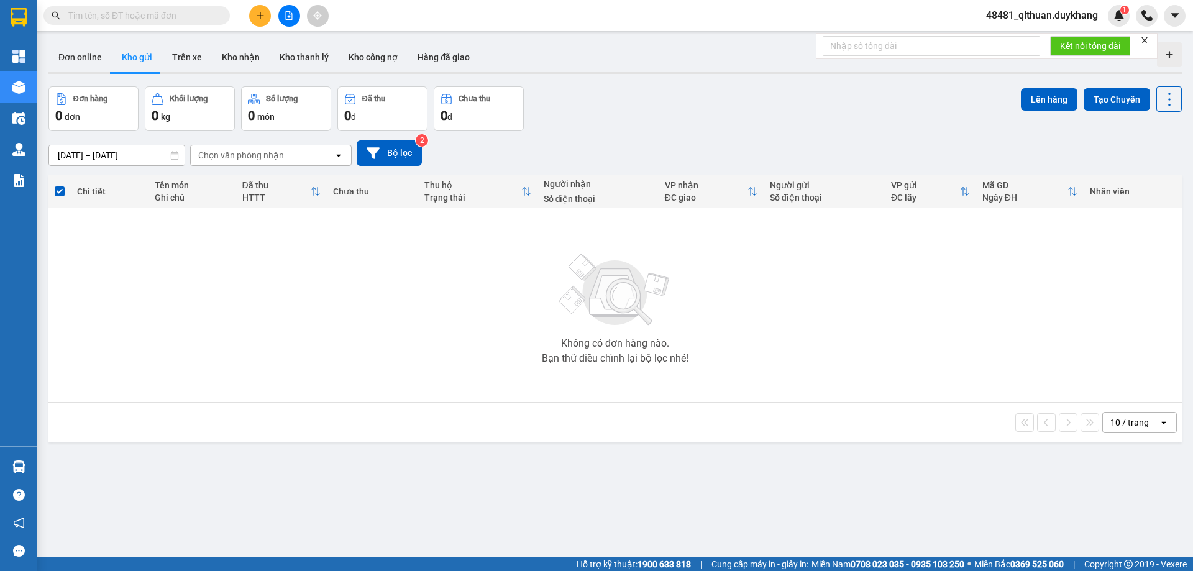
click at [220, 15] on span at bounding box center [221, 16] width 7 height 14
click at [201, 15] on input "text" at bounding box center [141, 16] width 147 height 14
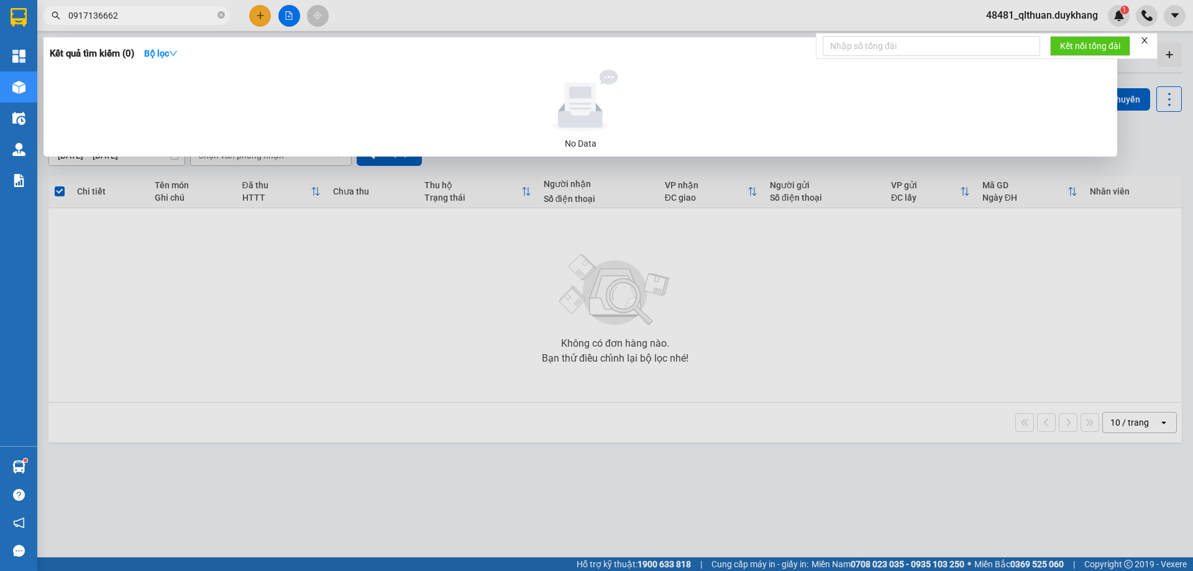
type input "0917136662"
click at [304, 468] on div at bounding box center [596, 285] width 1193 height 571
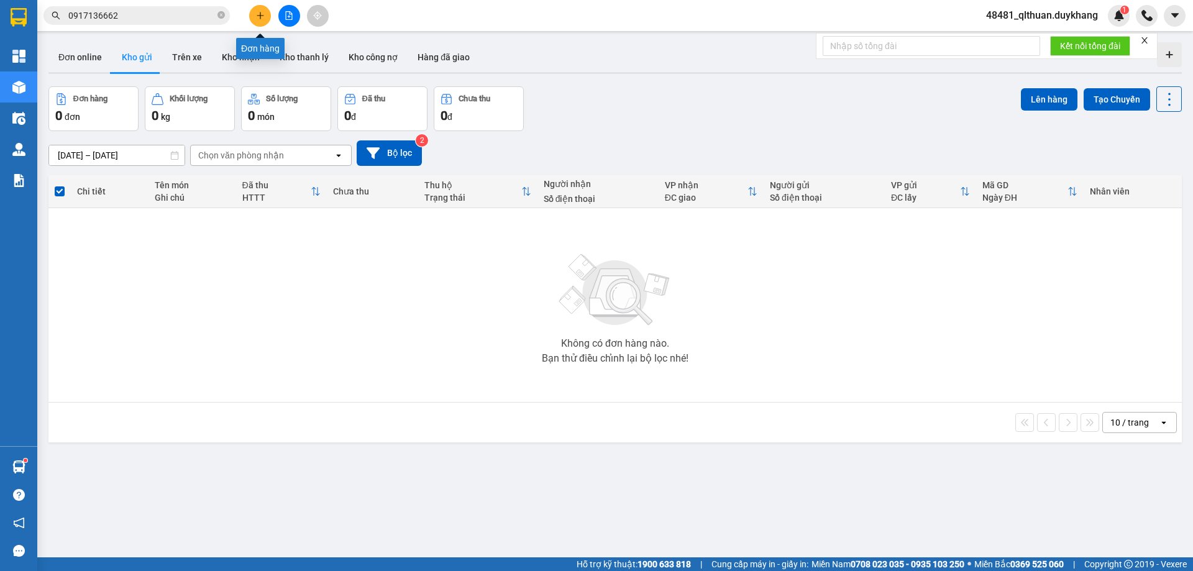
click at [252, 20] on button at bounding box center [260, 16] width 22 height 22
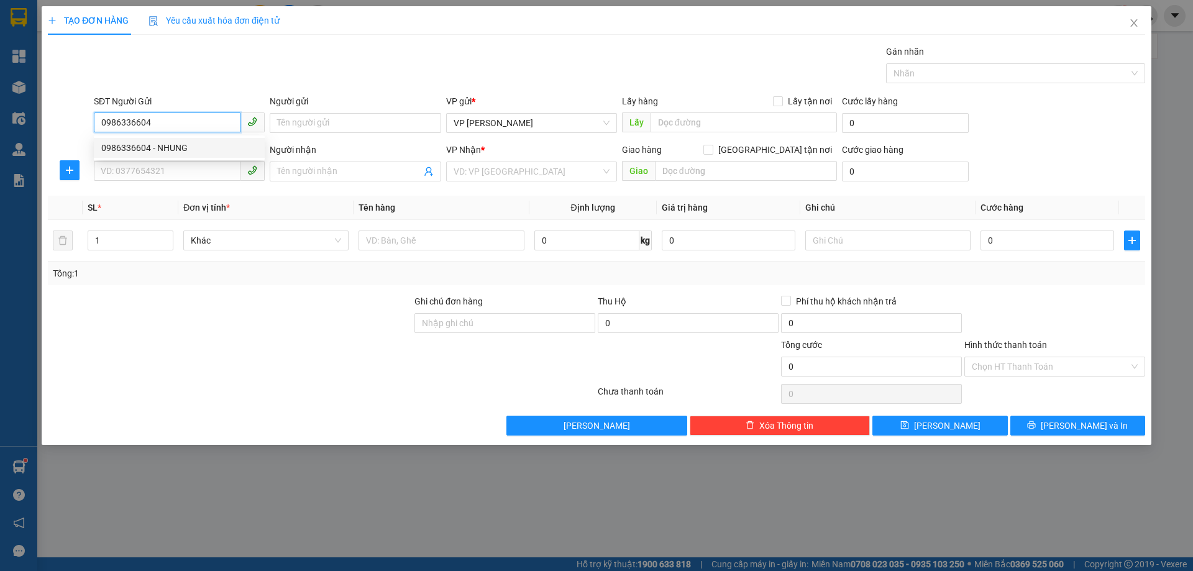
click at [127, 148] on div "0986336604 - NHUNG" at bounding box center [179, 148] width 156 height 14
type input "0986336604"
click at [186, 108] on div "SĐT Người Gửi" at bounding box center [179, 103] width 171 height 19
click at [193, 124] on input "0986336604" at bounding box center [167, 122] width 147 height 20
click at [195, 146] on div "0986336604 - NHUNG" at bounding box center [179, 148] width 156 height 14
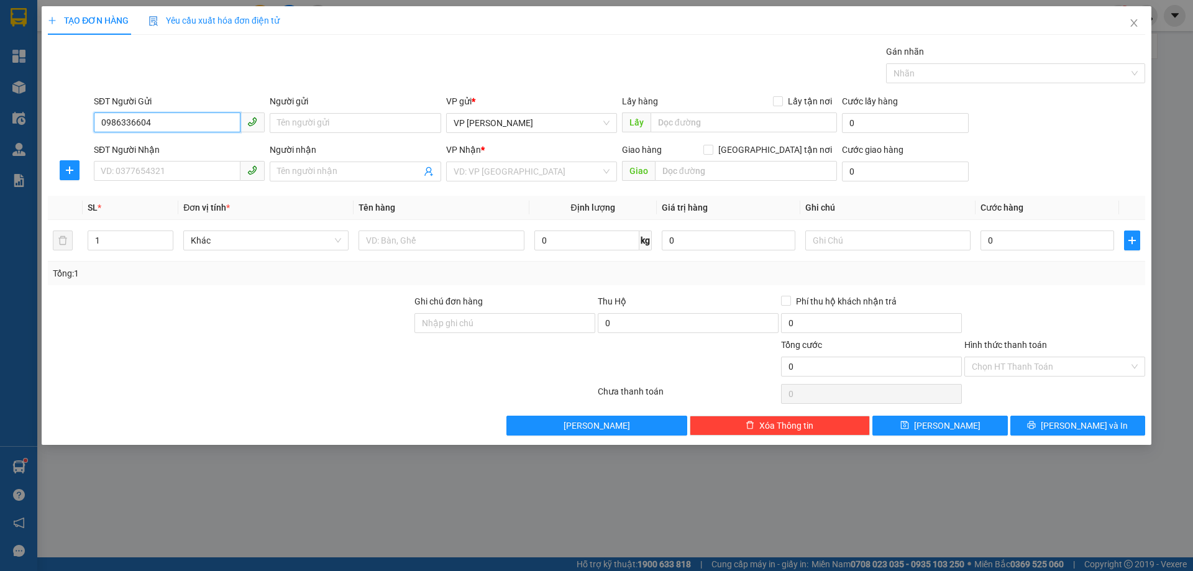
click at [181, 129] on input "0986336604" at bounding box center [167, 122] width 147 height 20
drag, startPoint x: 176, startPoint y: 122, endPoint x: 62, endPoint y: 122, distance: 113.7
click at [62, 122] on div "SĐT Người Gửi 0986336604 Người gửi Tên người gửi VP gửi * VP Nguyễn Quốc Trị Lấ…" at bounding box center [597, 116] width 1100 height 44
click at [112, 175] on input "SĐT Người Nhận" at bounding box center [167, 171] width 147 height 20
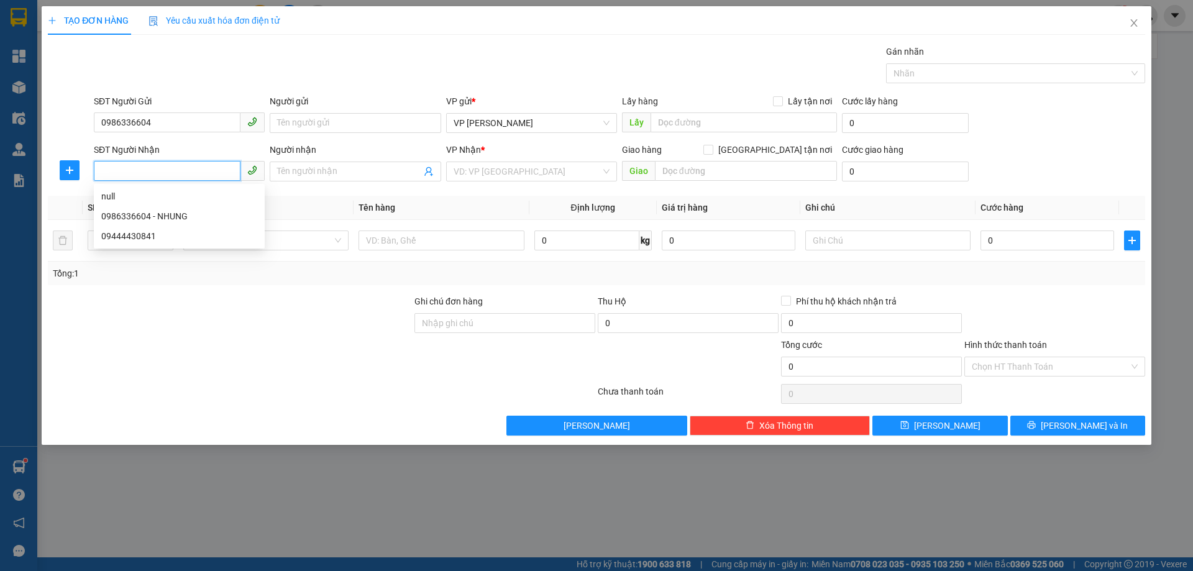
paste input "0986336604"
type input "0986336604"
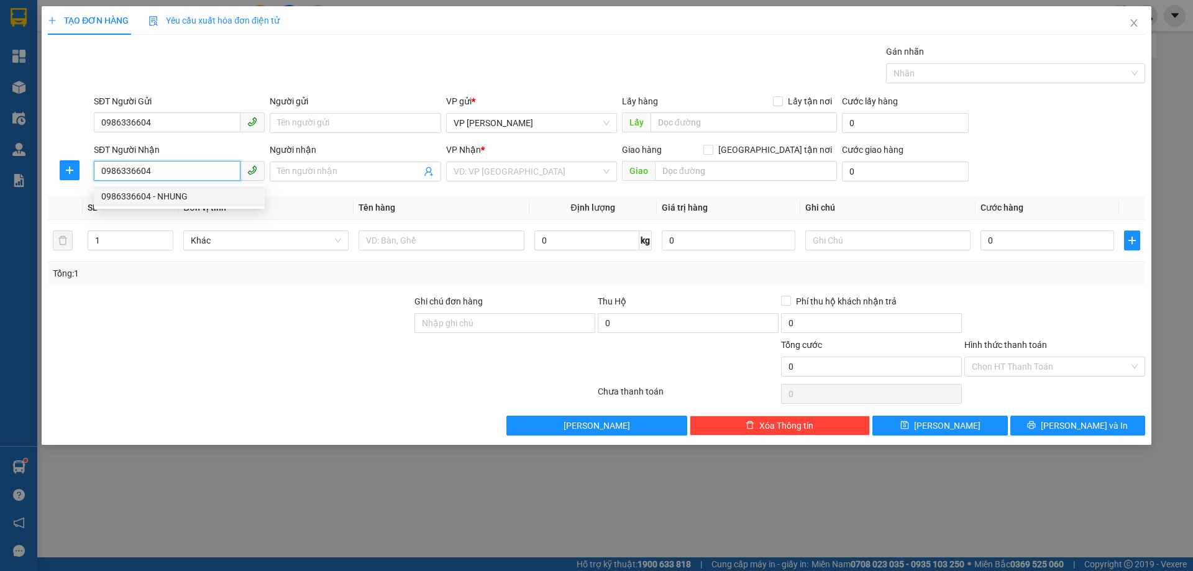
click at [222, 190] on div "0986336604 - NHUNG" at bounding box center [179, 197] width 156 height 14
type input "NHUNG"
type input "0986336604"
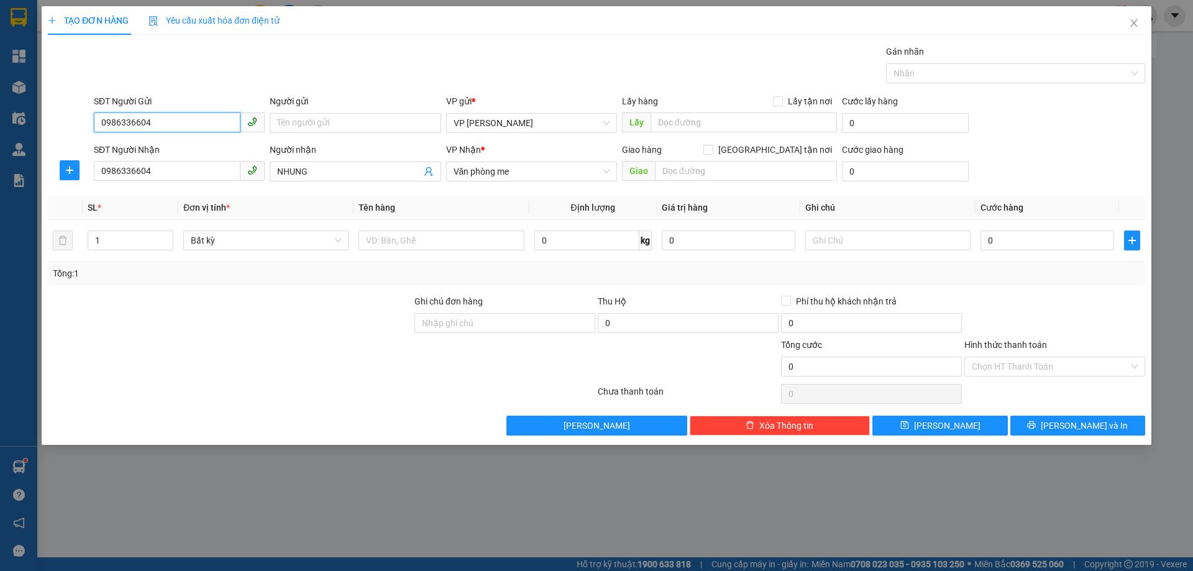
click at [214, 123] on input "0986336604" at bounding box center [167, 122] width 147 height 20
click at [214, 144] on div "0976682576 - hoạch" at bounding box center [179, 148] width 156 height 14
type input "0976682576"
click at [404, 117] on input "Người gửi" at bounding box center [355, 123] width 171 height 20
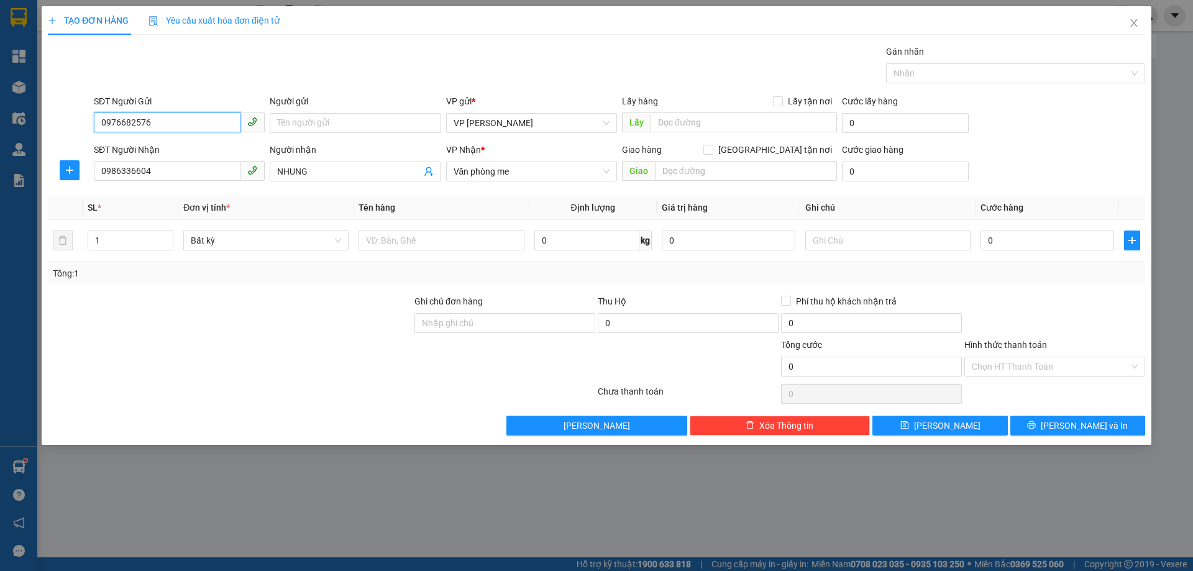
click at [194, 120] on input "0976682576" at bounding box center [167, 122] width 147 height 20
click at [186, 153] on div "0976682576 - hoạch" at bounding box center [179, 148] width 156 height 14
click at [185, 150] on div "SĐT Người Nhận" at bounding box center [179, 150] width 171 height 14
click at [185, 161] on input "0986336604" at bounding box center [167, 171] width 147 height 20
click at [185, 126] on input "0976682576" at bounding box center [167, 122] width 147 height 20
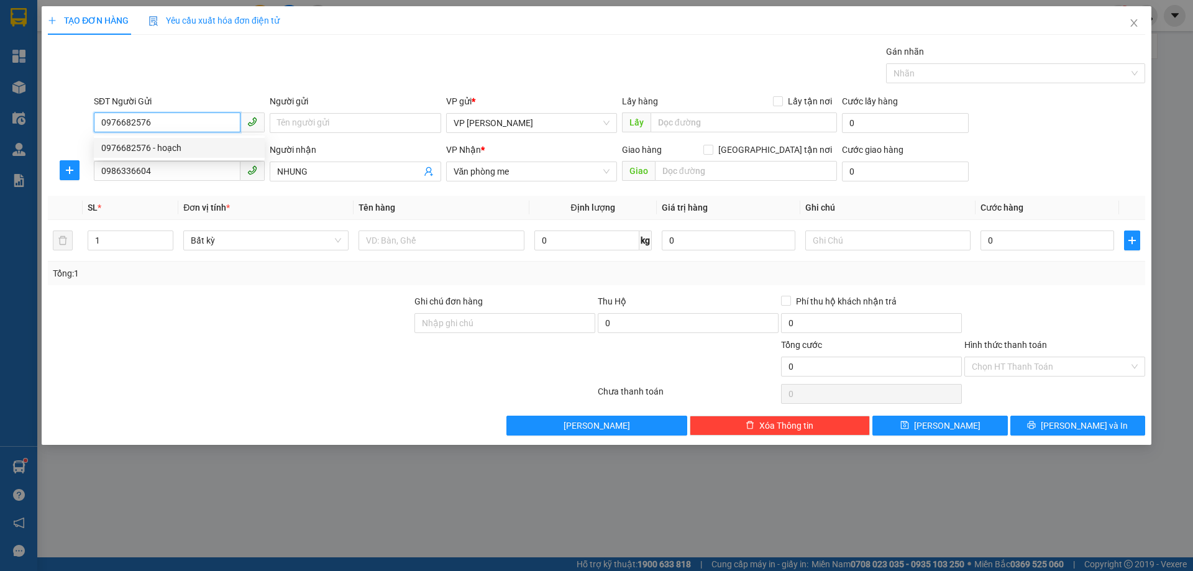
click at [178, 146] on div "0976682576 - hoạch" at bounding box center [179, 148] width 156 height 14
click at [178, 146] on div "SĐT Người Nhận" at bounding box center [179, 150] width 171 height 14
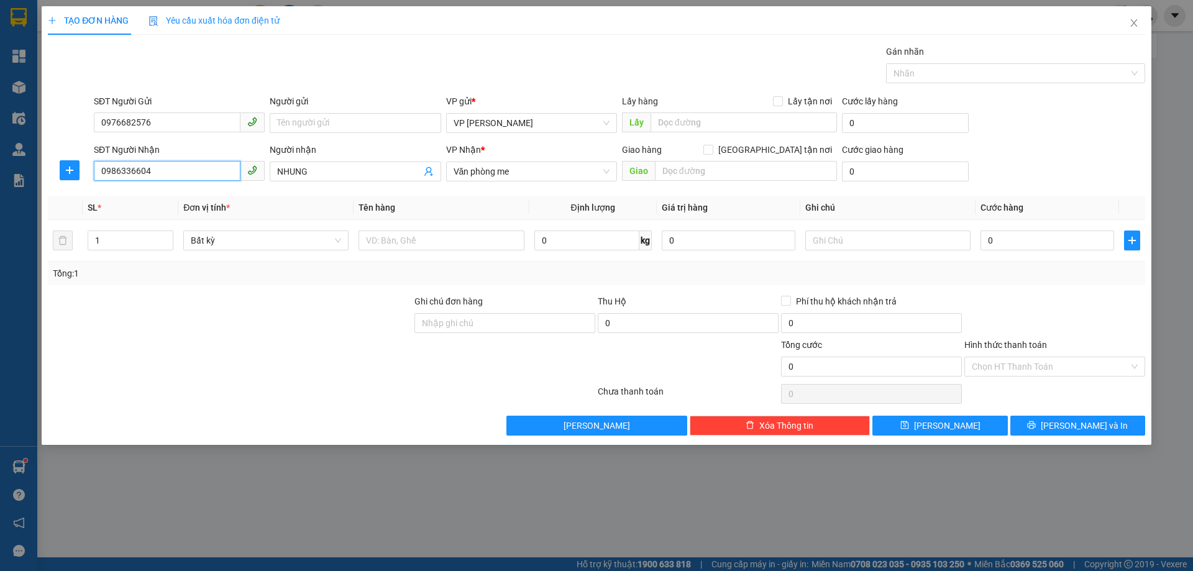
click at [178, 161] on input "0986336604" at bounding box center [167, 171] width 147 height 20
click at [323, 125] on input "Người gửi" at bounding box center [355, 123] width 171 height 20
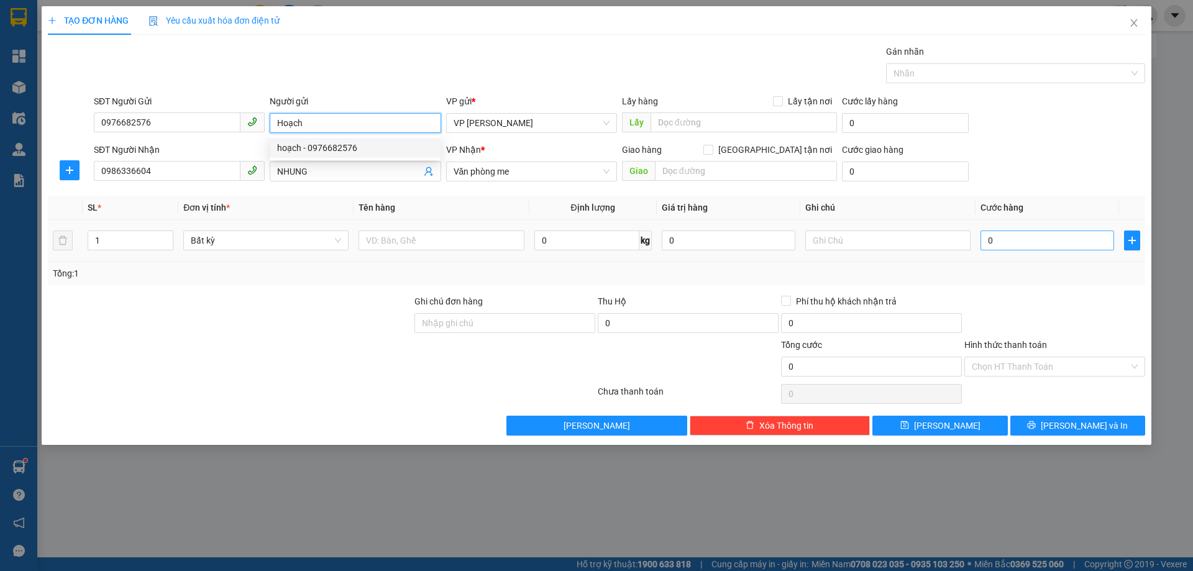
type input "Hoạch"
click at [1052, 245] on input "0" at bounding box center [1048, 241] width 134 height 20
type input "3"
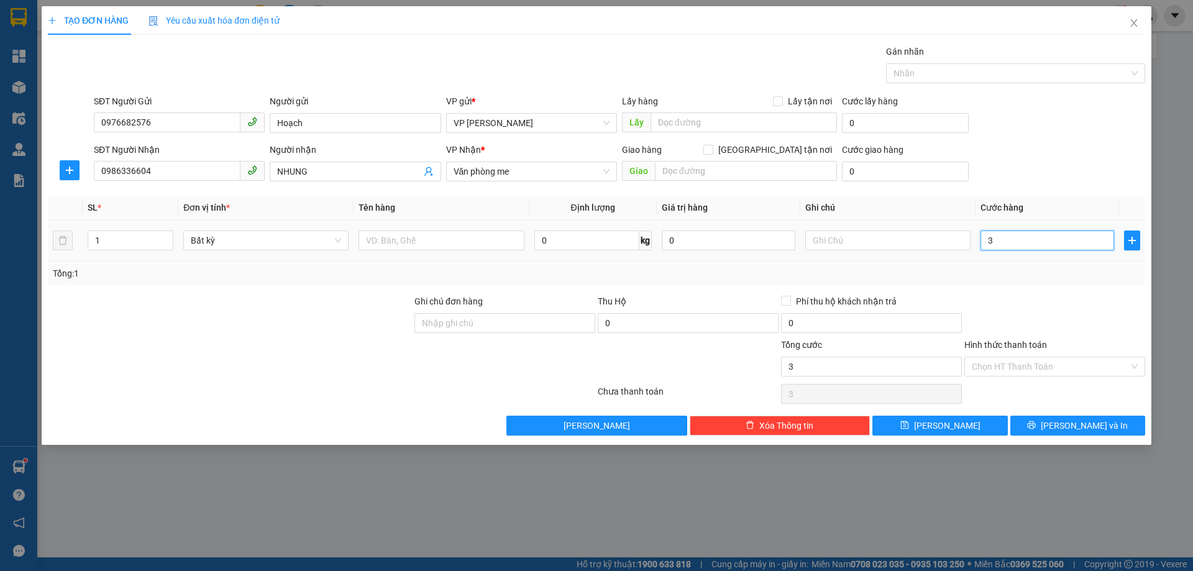
type input "30"
type input "30.000"
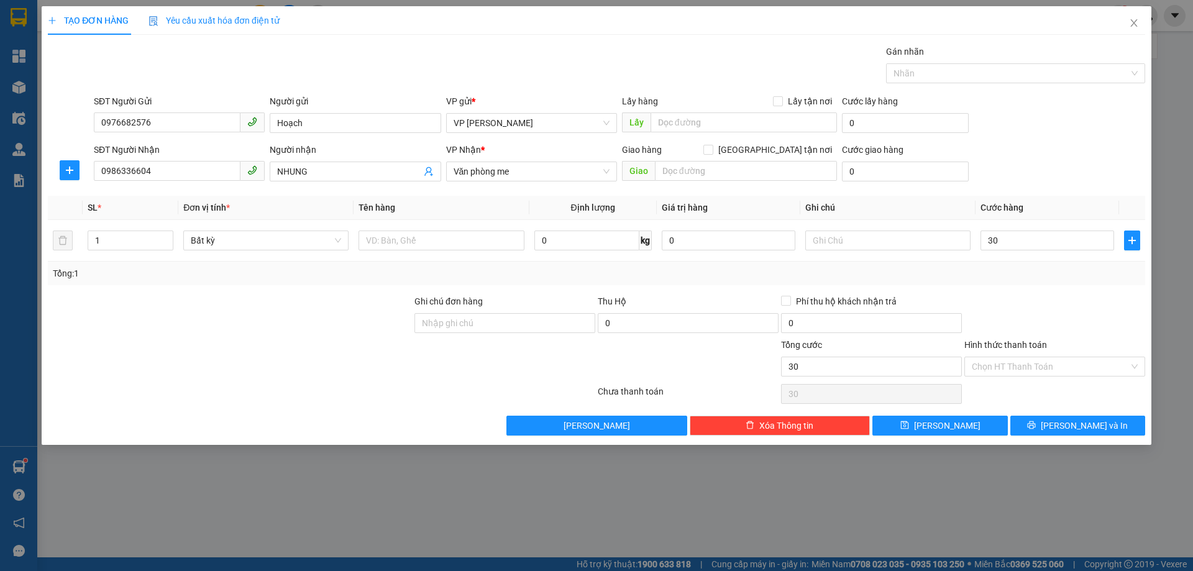
type input "30.000"
click at [1022, 306] on div at bounding box center [1054, 317] width 183 height 44
click at [1036, 421] on icon "printer" at bounding box center [1031, 425] width 9 height 9
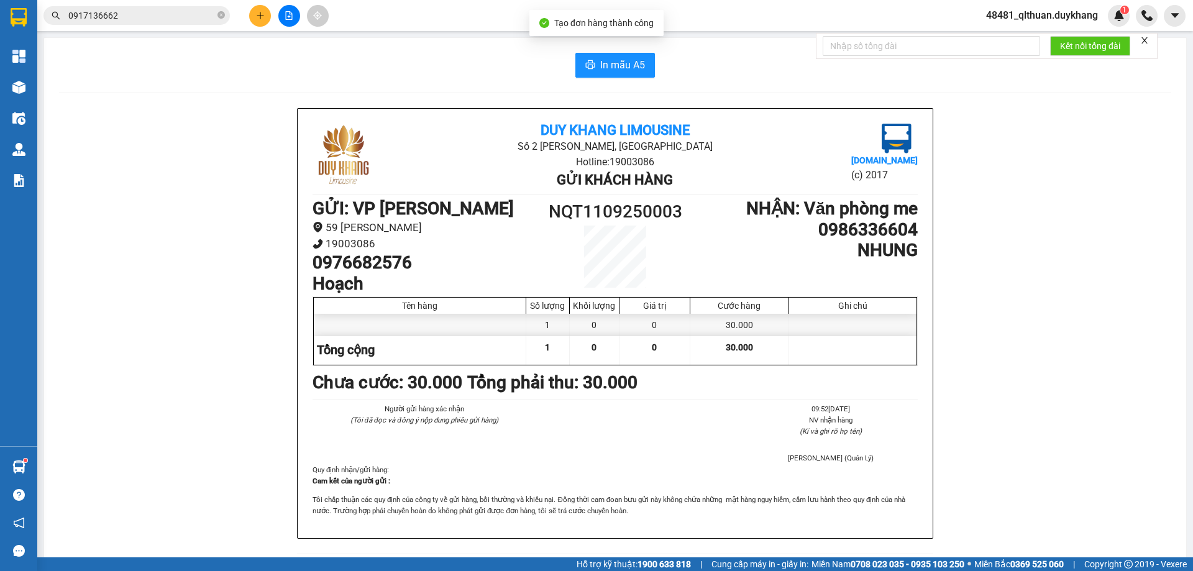
scroll to position [62, 0]
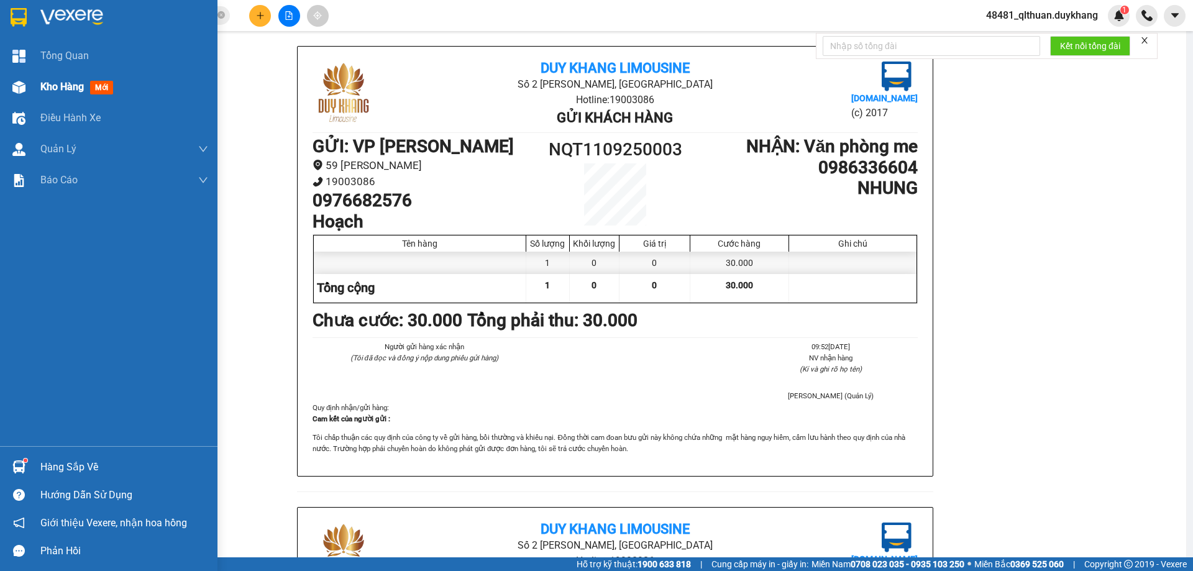
click at [12, 93] on img at bounding box center [18, 87] width 13 height 13
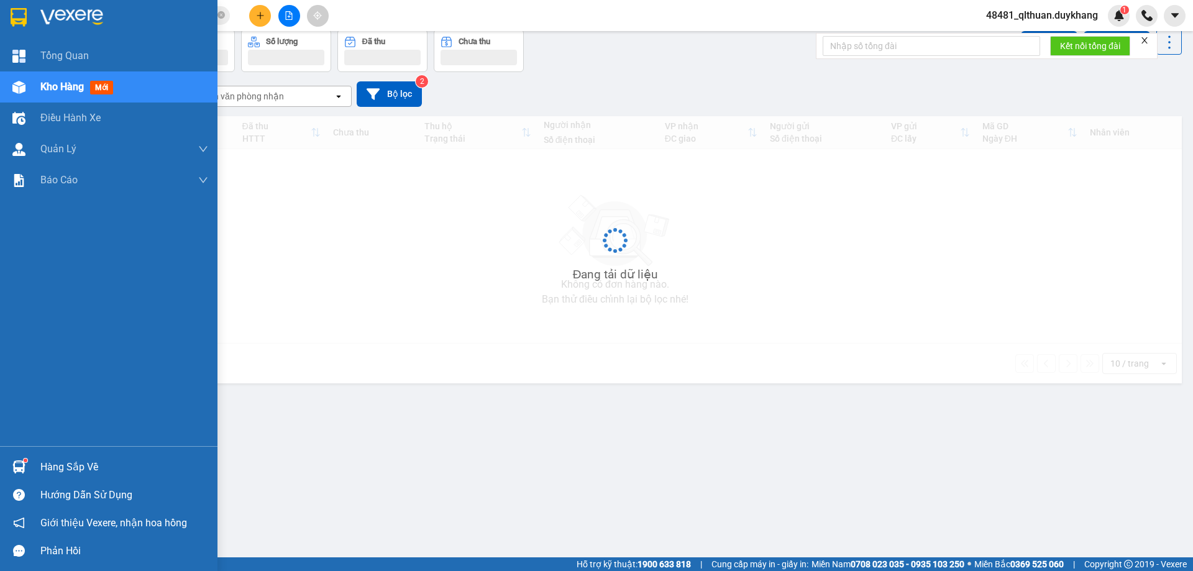
scroll to position [57, 0]
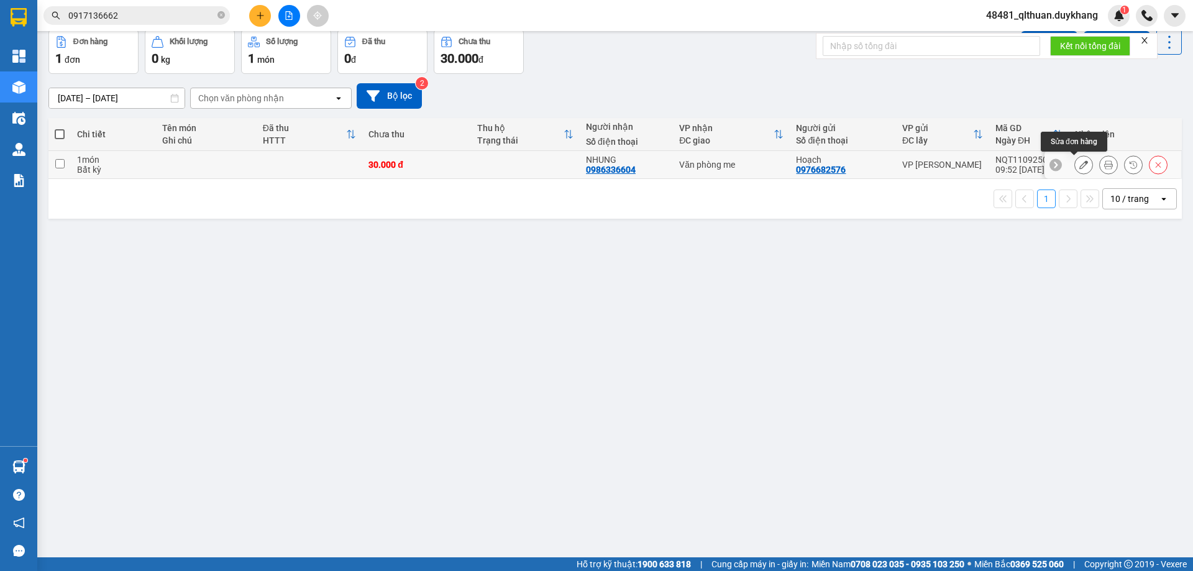
click at [1080, 163] on icon at bounding box center [1084, 164] width 9 height 9
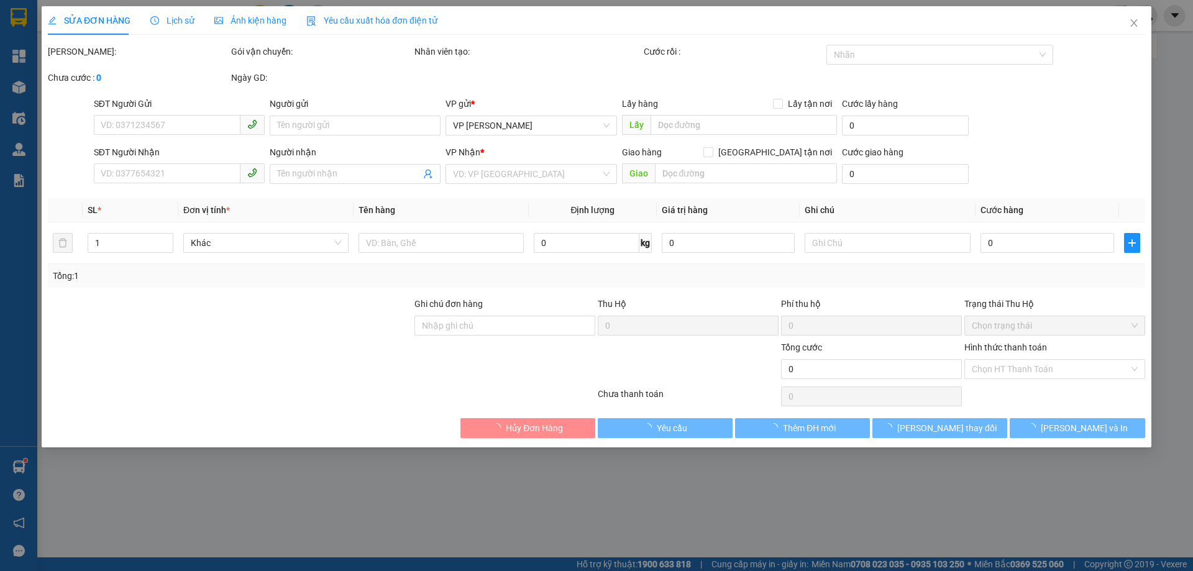
type input "0976682576"
type input "Hoạch"
type input "0986336604"
type input "NHUNG"
type input "30.000"
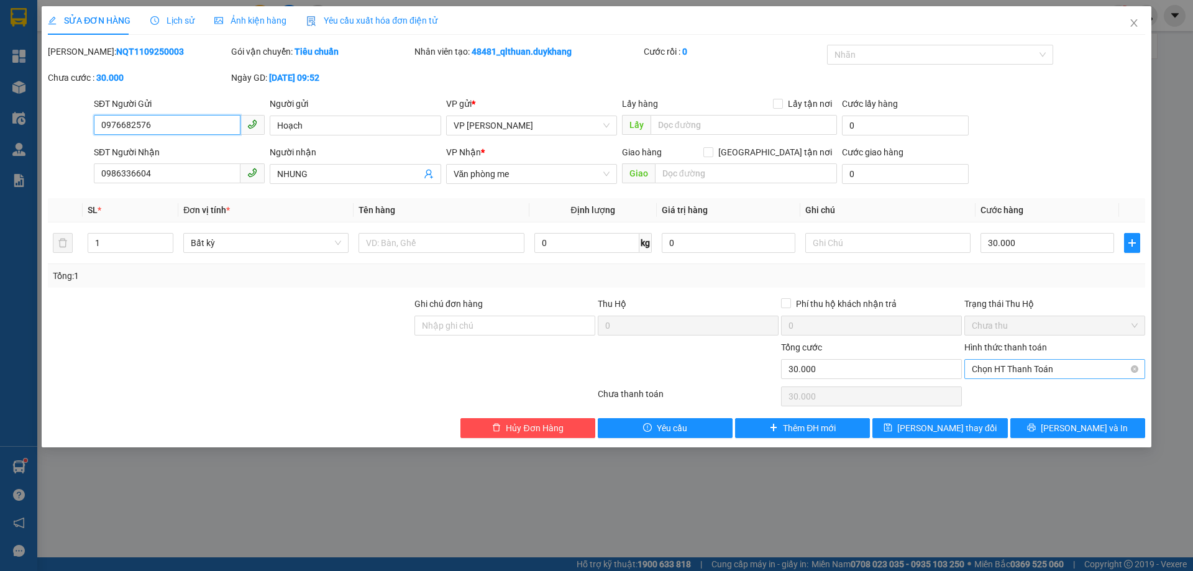
click at [1041, 371] on span "Chọn HT Thanh Toán" at bounding box center [1055, 369] width 166 height 19
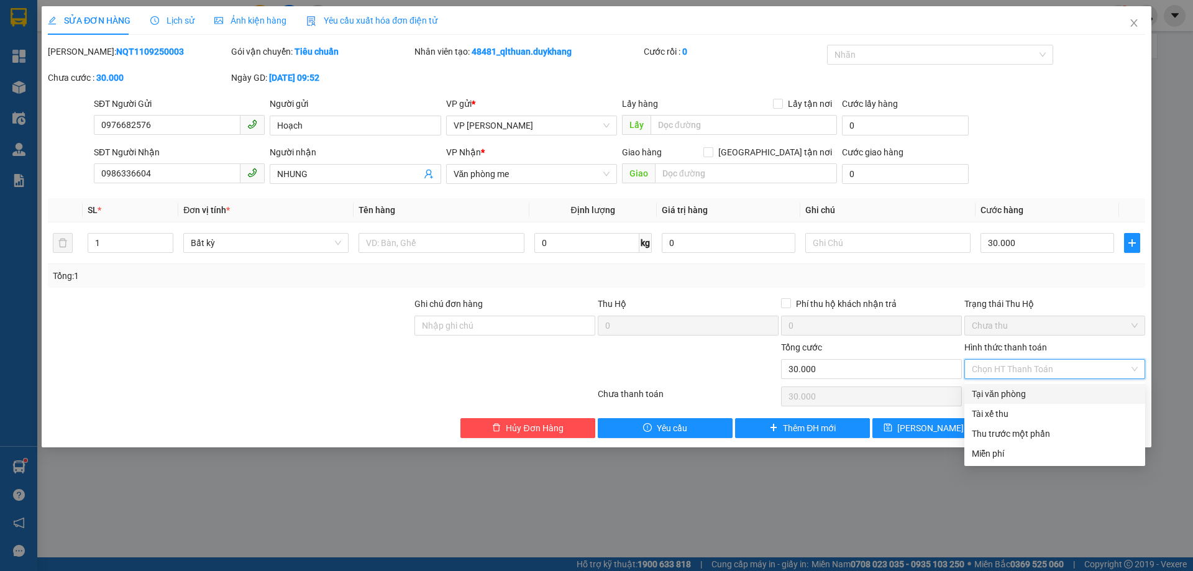
click at [1037, 391] on div "Tại văn phòng" at bounding box center [1055, 394] width 166 height 14
type input "0"
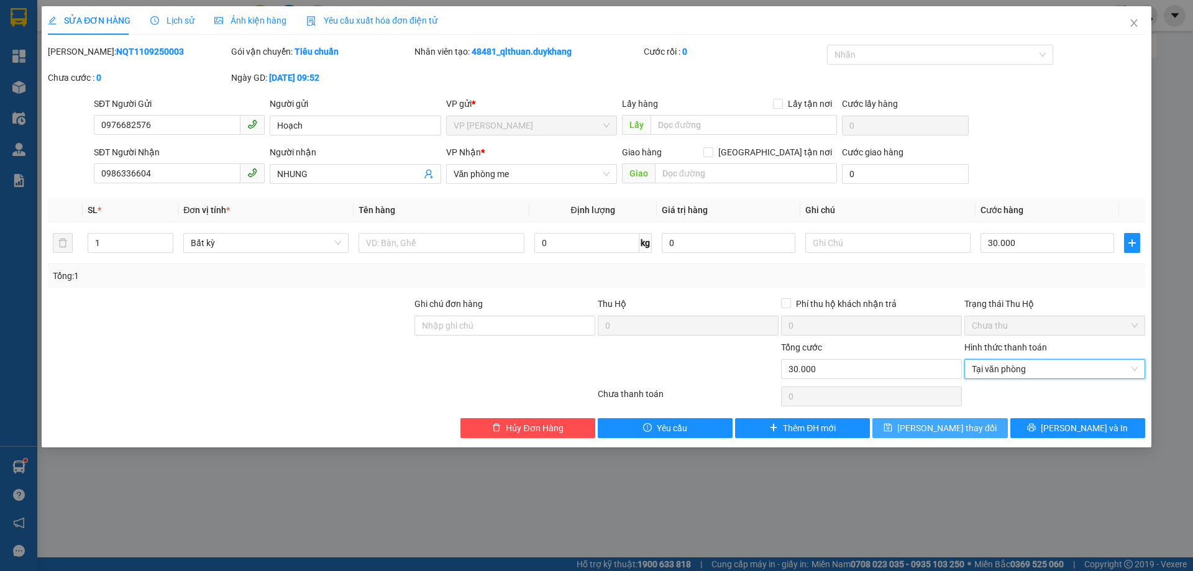
click at [950, 427] on span "Lưu thay đổi" at bounding box center [946, 428] width 99 height 14
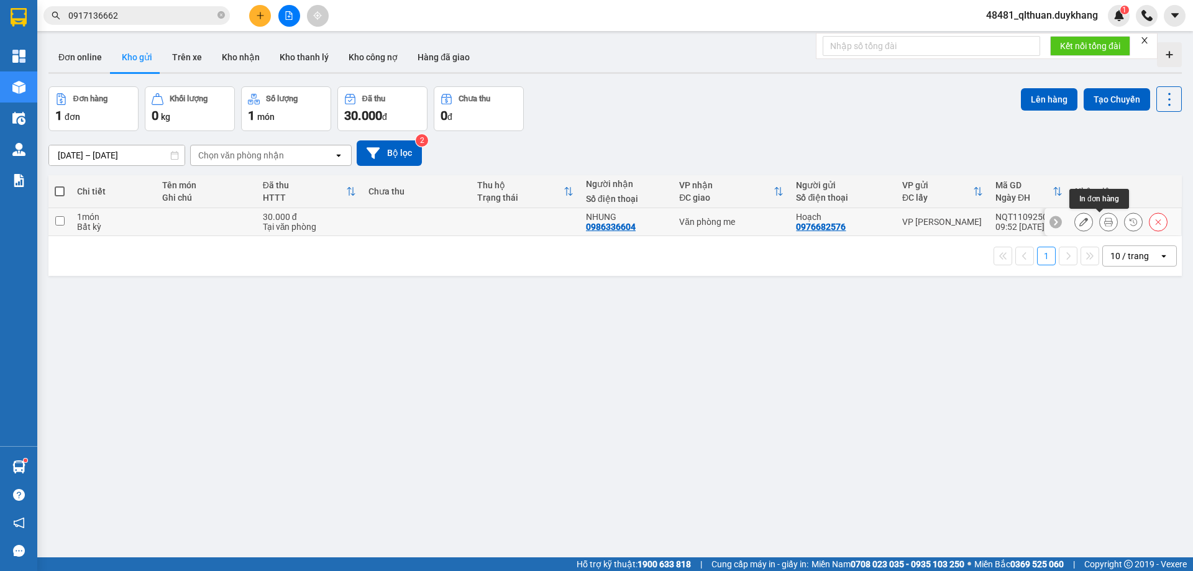
click at [1104, 222] on icon at bounding box center [1108, 222] width 9 height 9
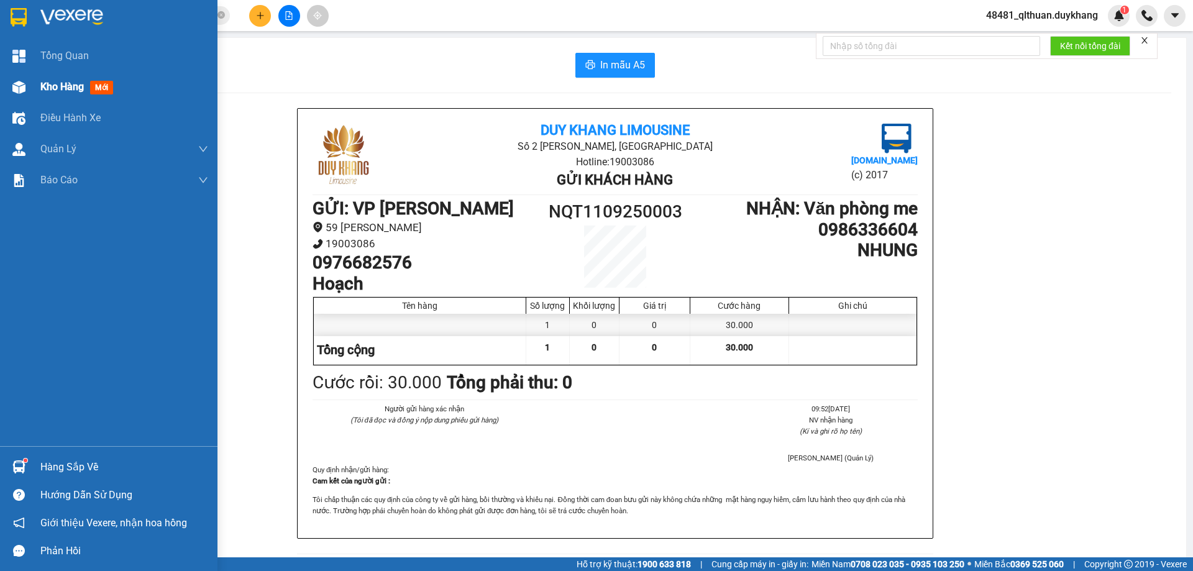
click at [13, 87] on img at bounding box center [18, 87] width 13 height 13
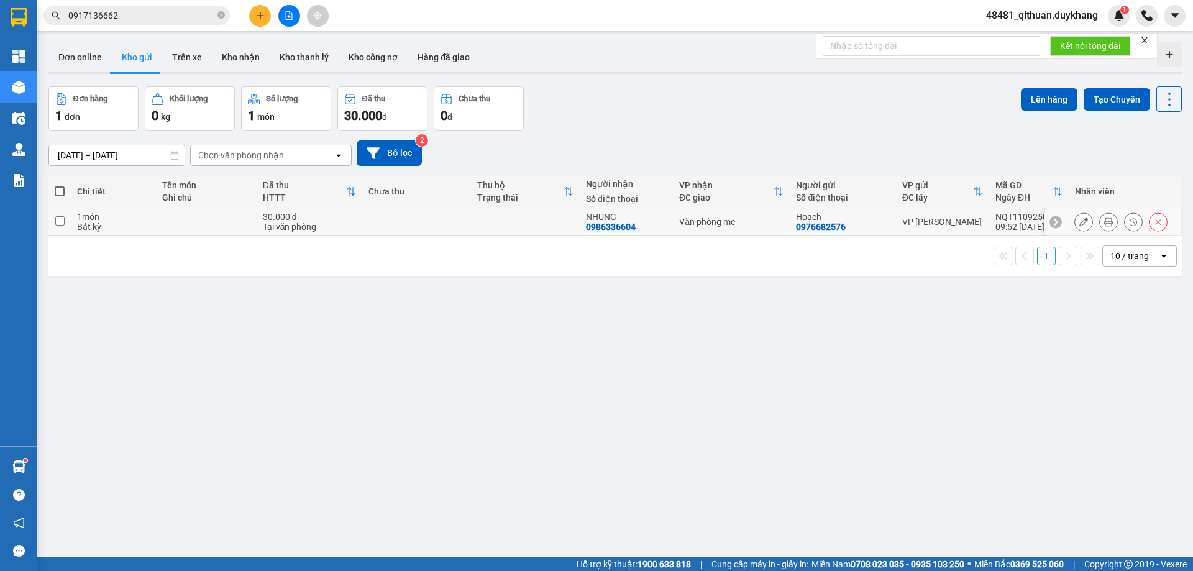
click at [63, 217] on input "checkbox" at bounding box center [59, 220] width 9 height 9
checkbox input "true"
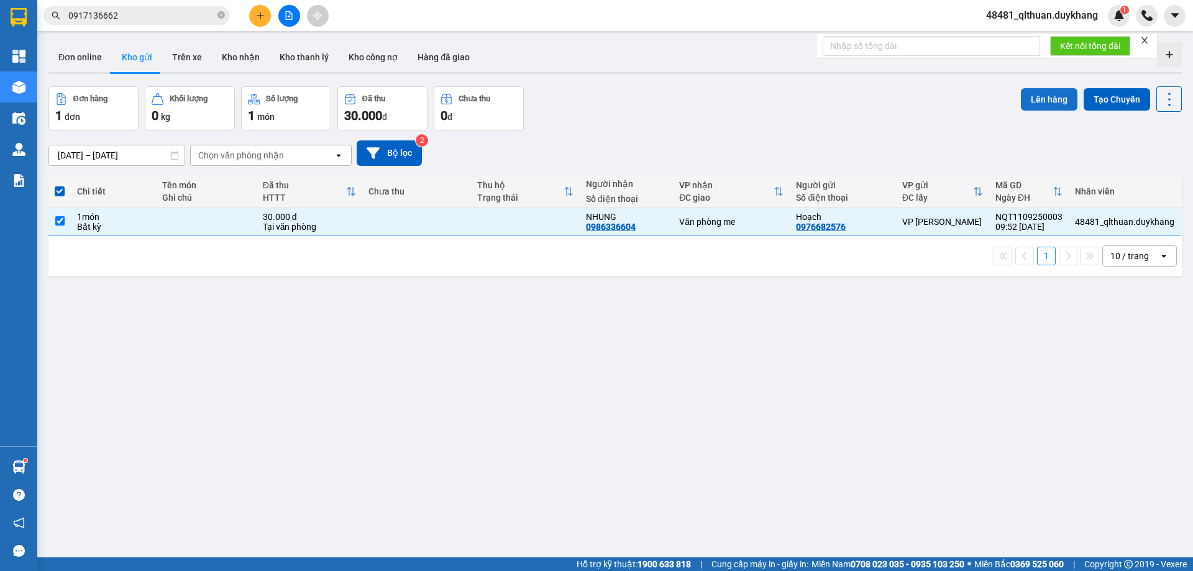
click at [1042, 98] on button "Lên hàng" at bounding box center [1049, 99] width 57 height 22
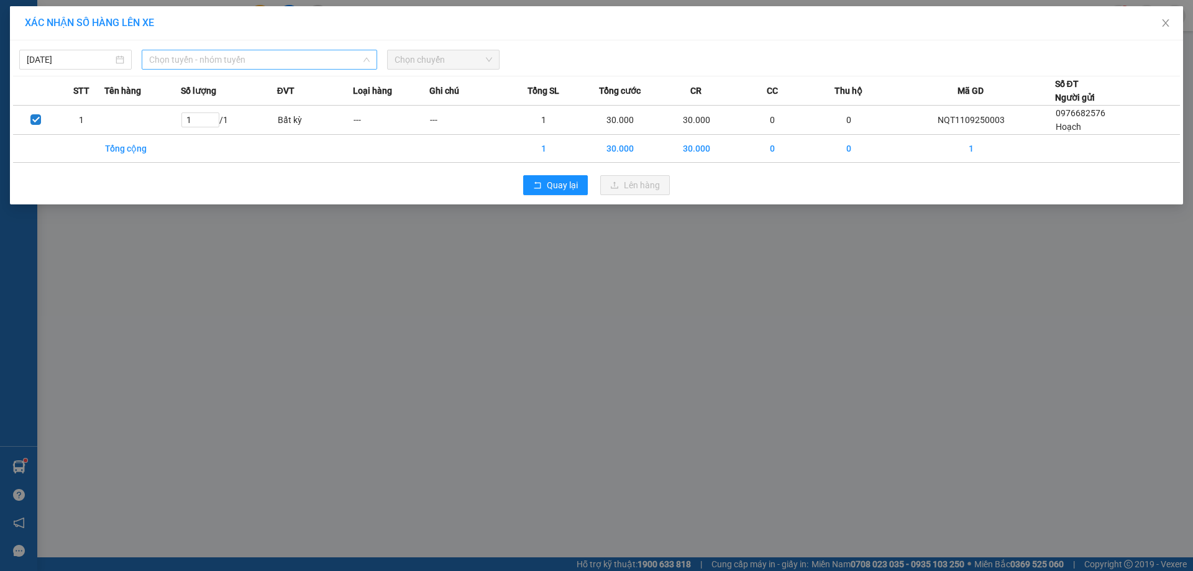
click at [357, 61] on span "Chọn tuyến - nhóm tuyến" at bounding box center [259, 59] width 221 height 19
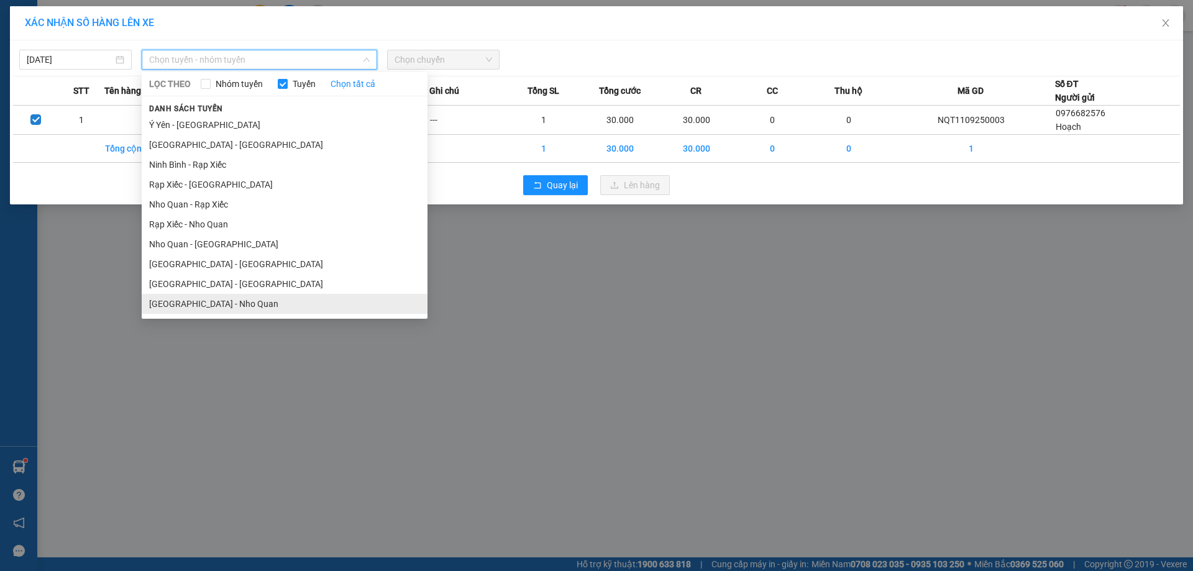
click at [216, 300] on li "Hà Nội - Nho Quan" at bounding box center [285, 304] width 286 height 20
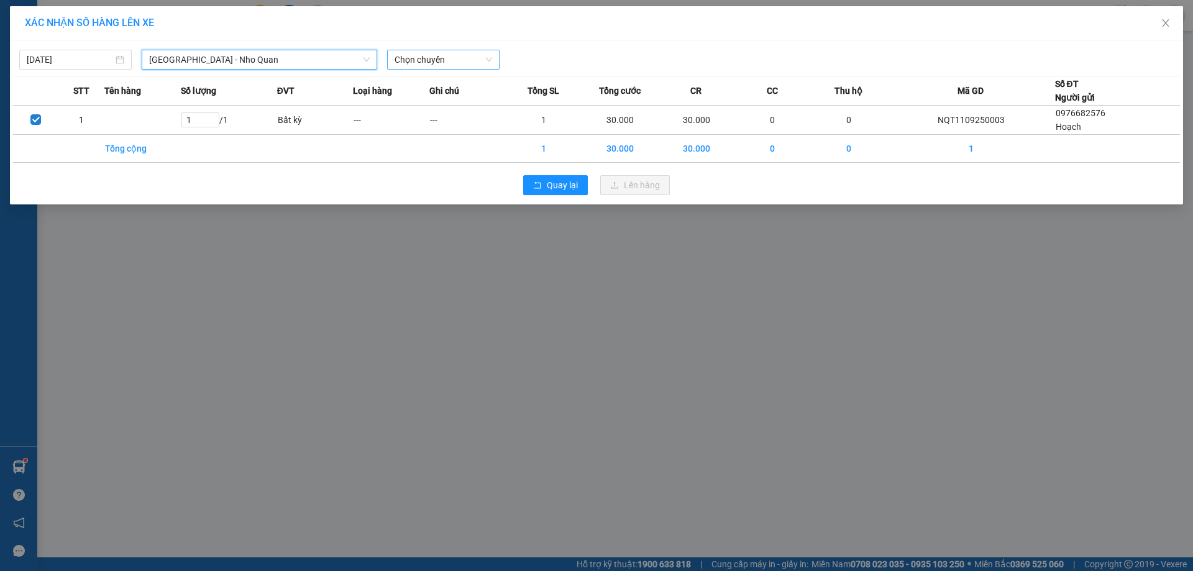
click at [442, 60] on span "Chọn chuyến" at bounding box center [444, 59] width 98 height 19
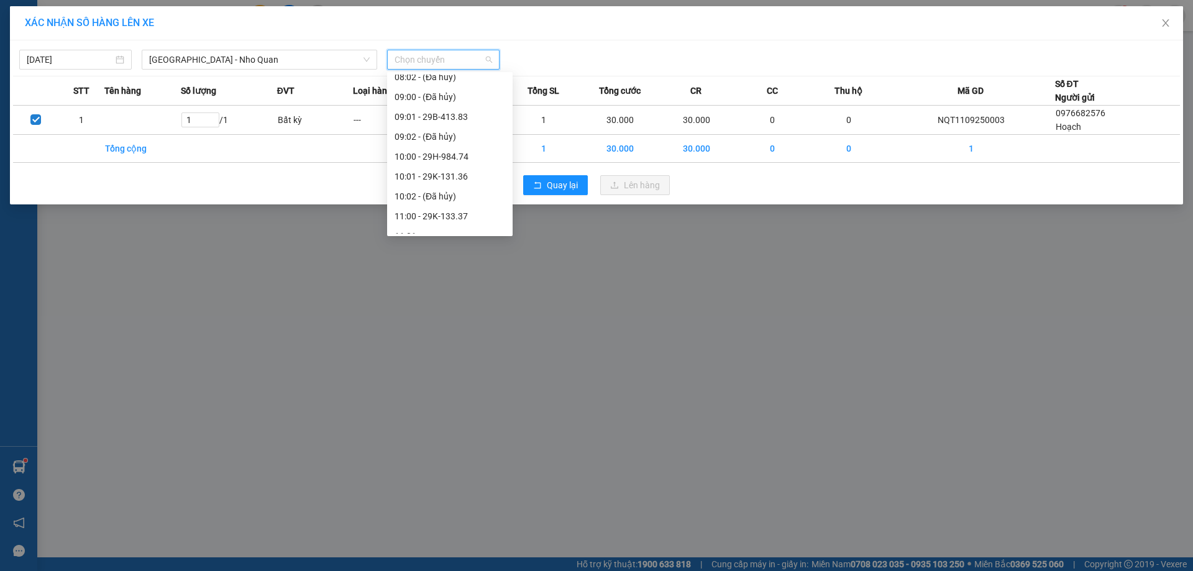
scroll to position [249, 0]
click at [460, 157] on div "11:00 - 29K-133.37" at bounding box center [450, 154] width 111 height 14
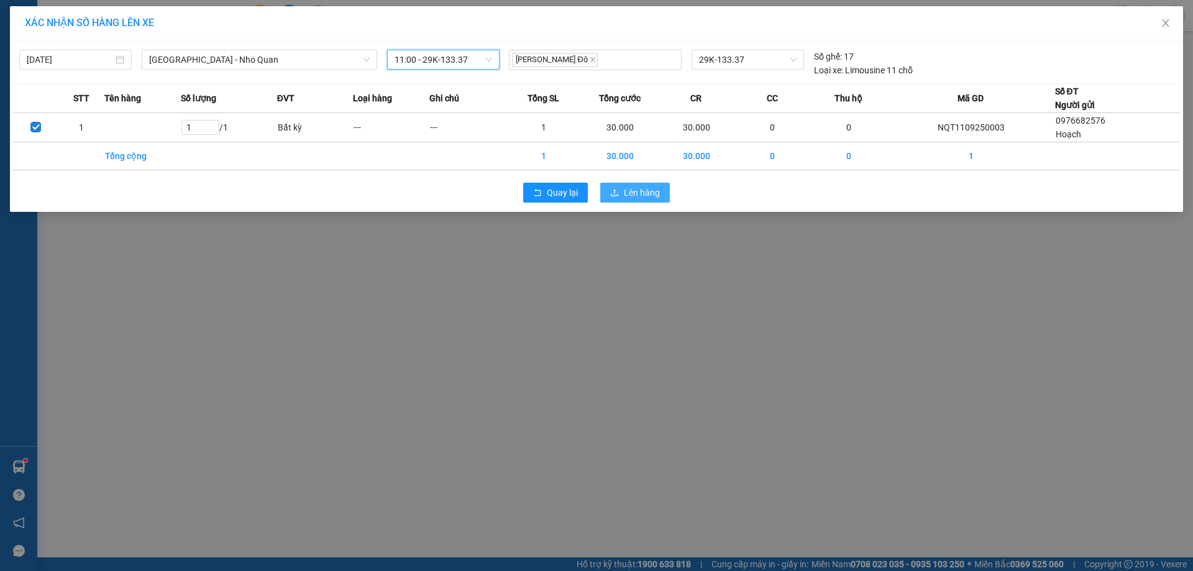
click at [625, 194] on span "Lên hàng" at bounding box center [642, 193] width 36 height 14
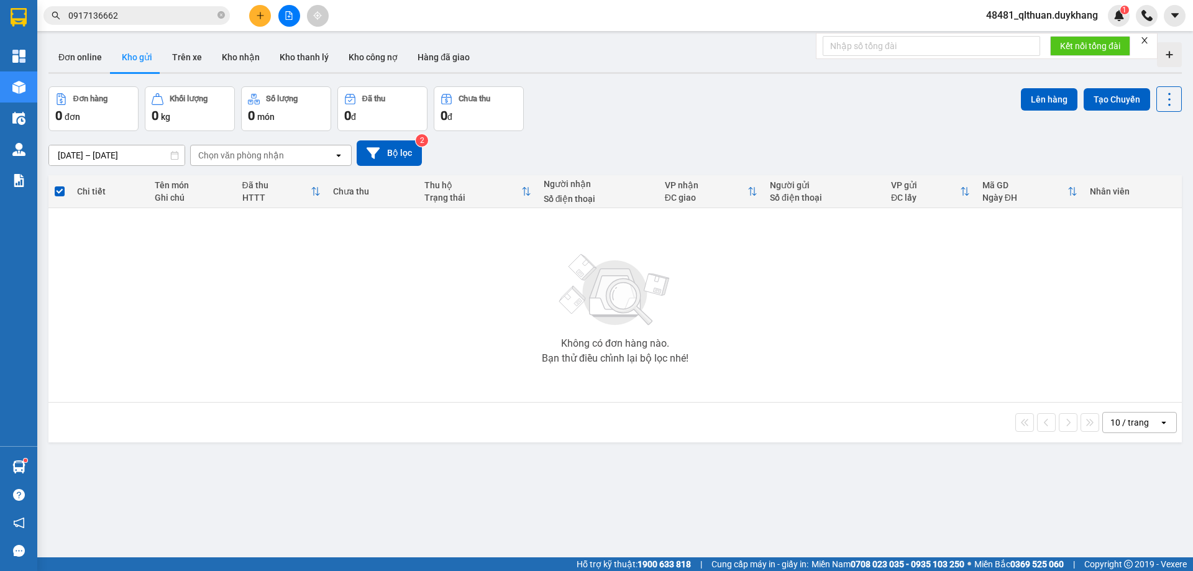
click at [632, 94] on div "Đơn hàng 0 đơn Khối lượng 0 kg Số lượng 0 món Đã thu 0 đ Chưa thu 0 đ Lên hàng …" at bounding box center [615, 108] width 1134 height 45
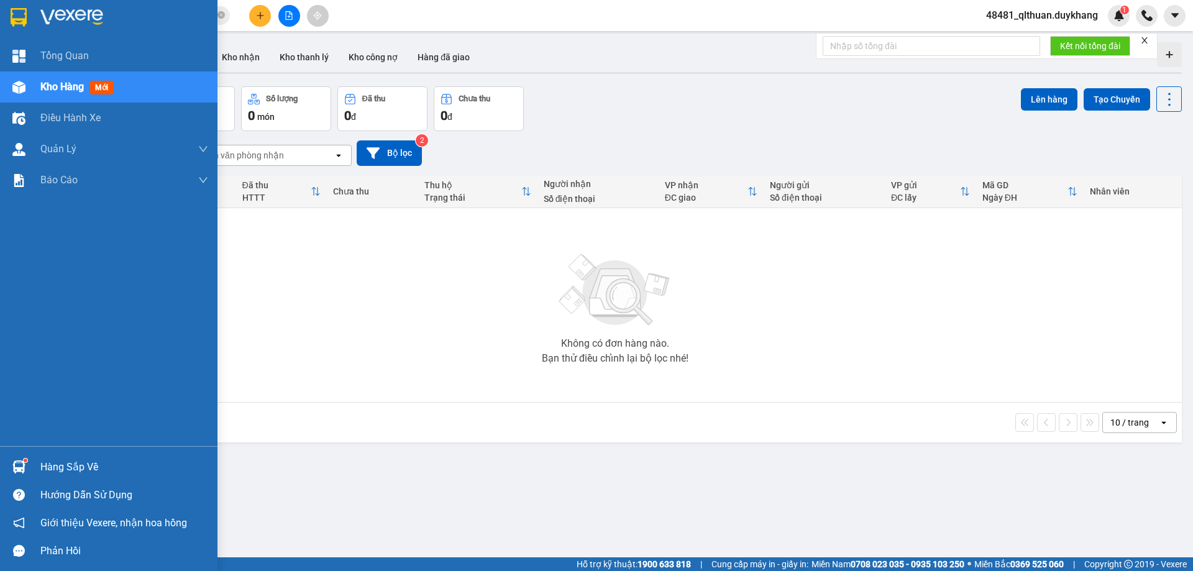
click at [41, 469] on div "Hàng sắp về" at bounding box center [124, 467] width 168 height 19
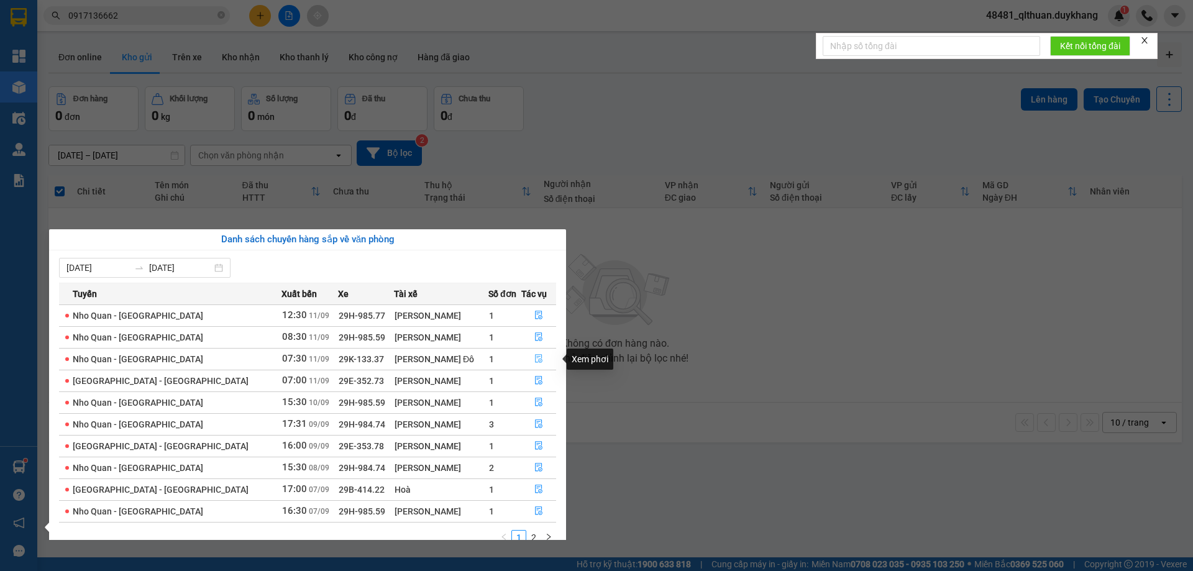
click at [536, 360] on icon "file-done" at bounding box center [538, 359] width 7 height 9
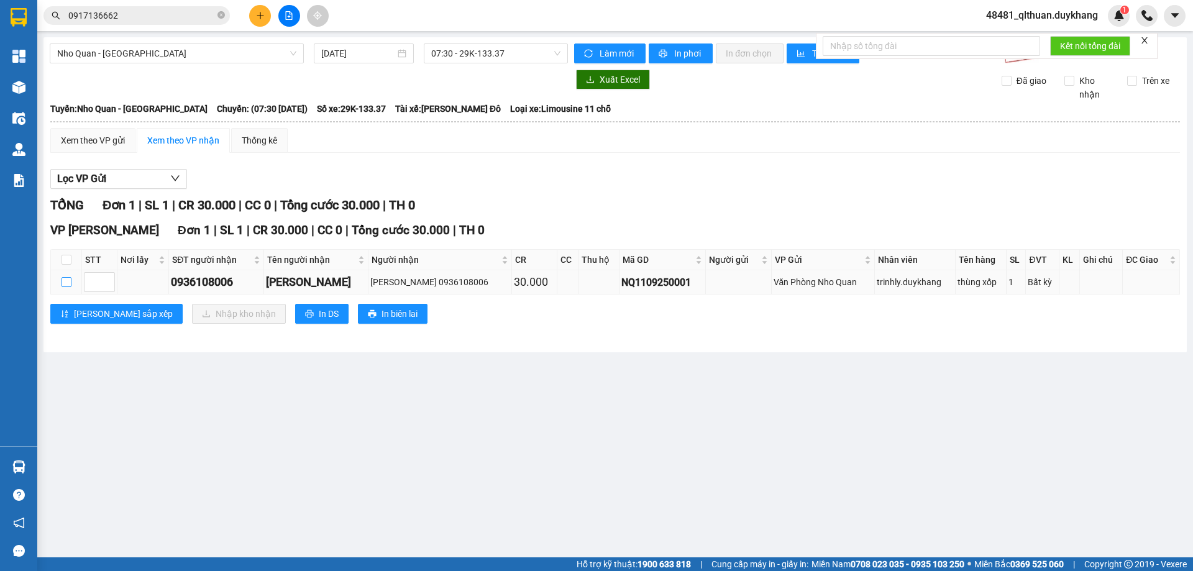
click at [68, 280] on input "checkbox" at bounding box center [67, 282] width 10 height 10
checkbox input "true"
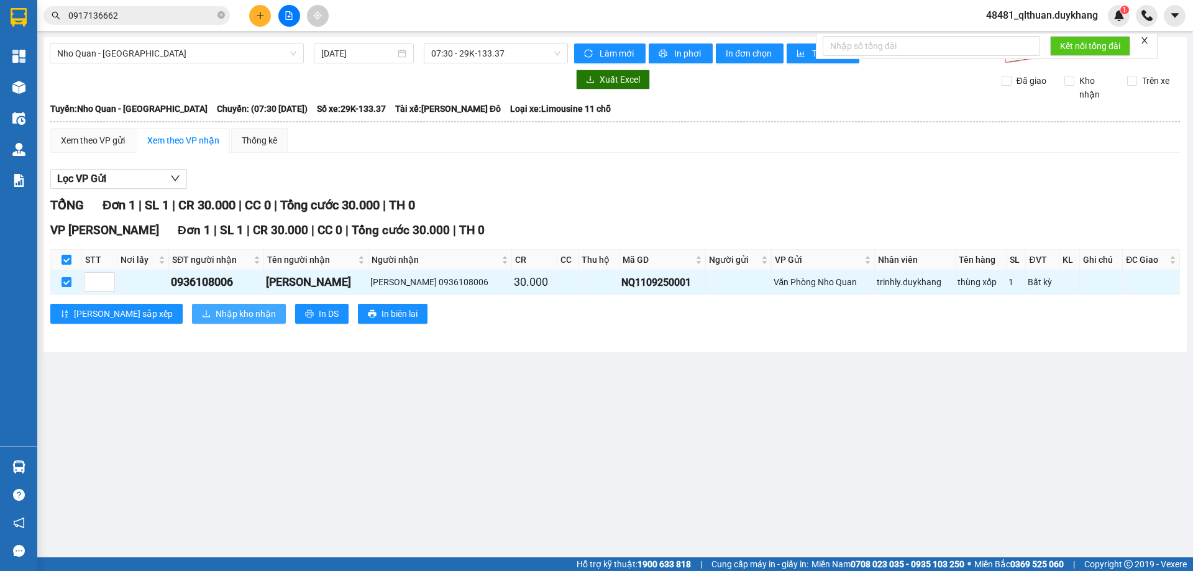
click at [216, 314] on span "Nhập kho nhận" at bounding box center [246, 314] width 60 height 14
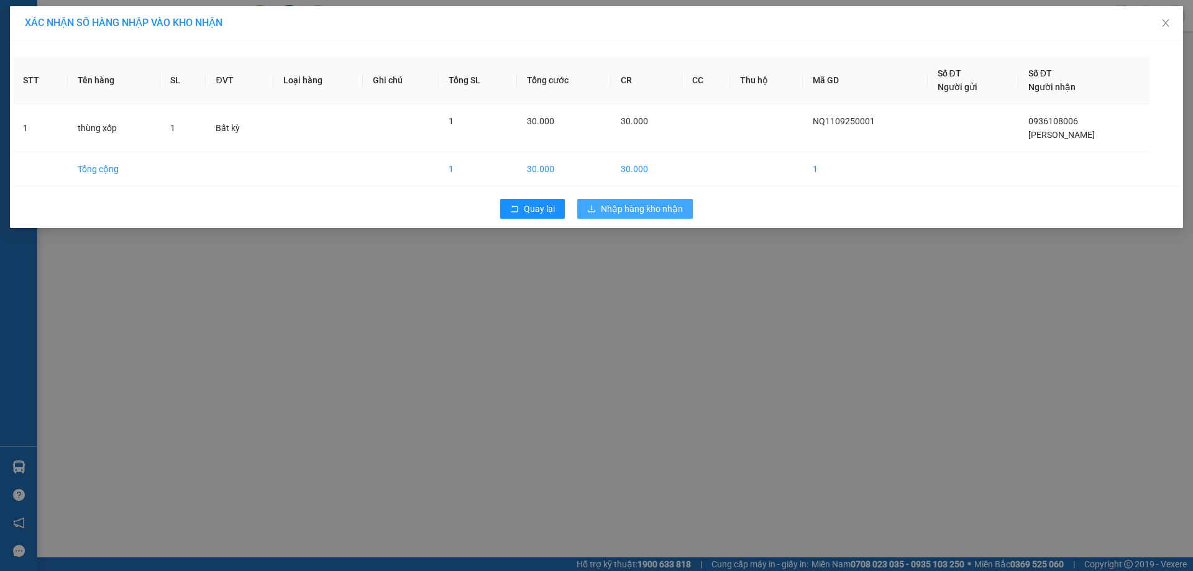
click at [639, 208] on span "Nhập hàng kho nhận" at bounding box center [642, 209] width 82 height 14
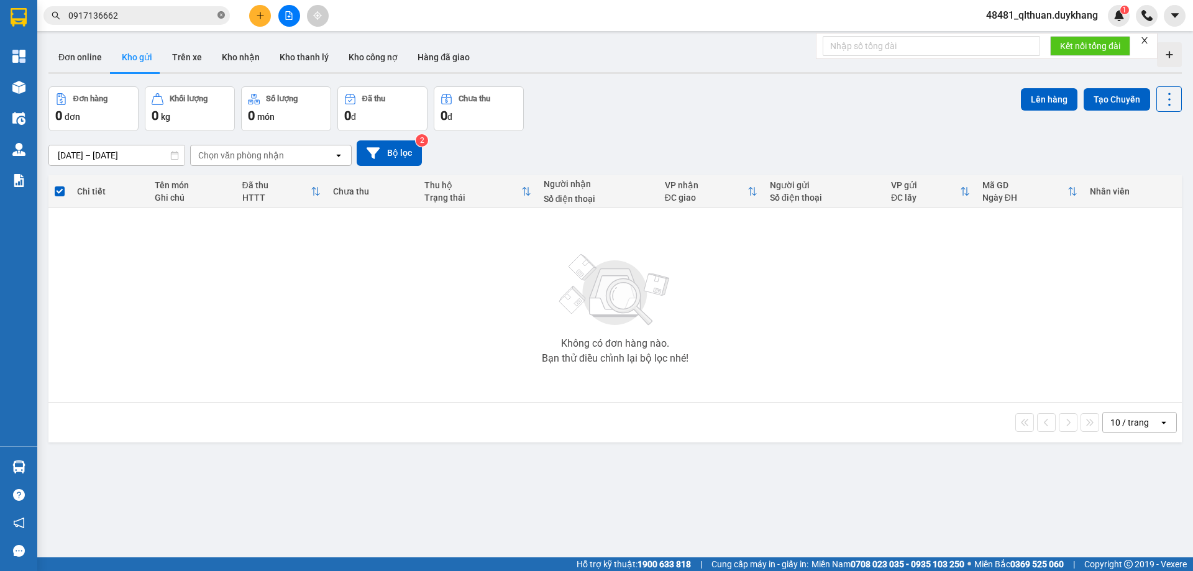
click at [221, 16] on icon "close-circle" at bounding box center [221, 14] width 7 height 7
click at [170, 11] on input "text" at bounding box center [141, 16] width 147 height 14
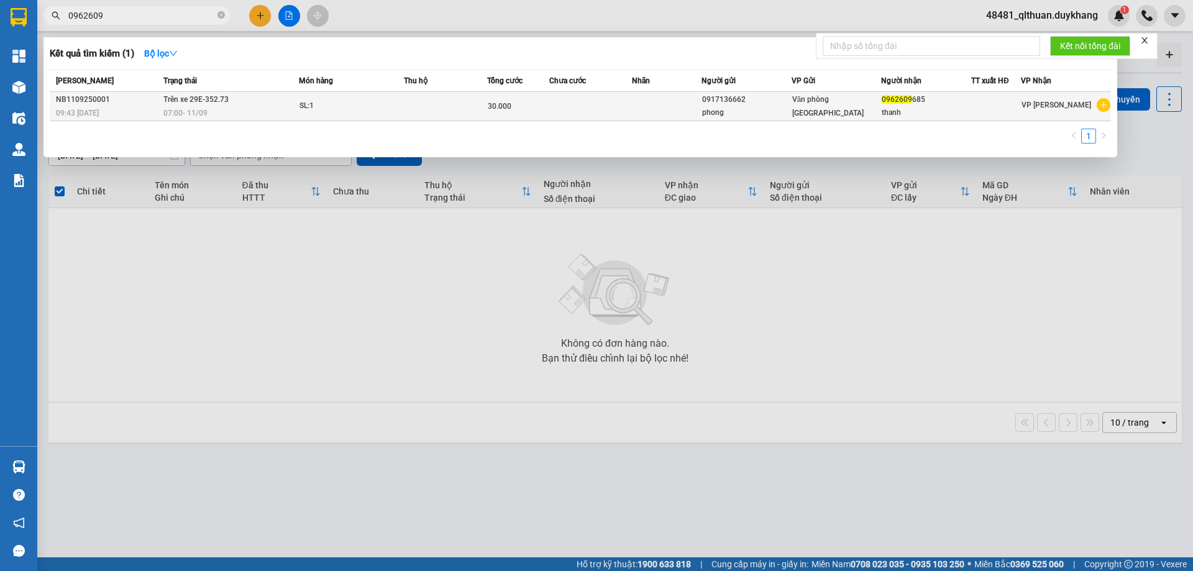
type input "0962609"
click at [963, 110] on div "thanh" at bounding box center [926, 112] width 89 height 13
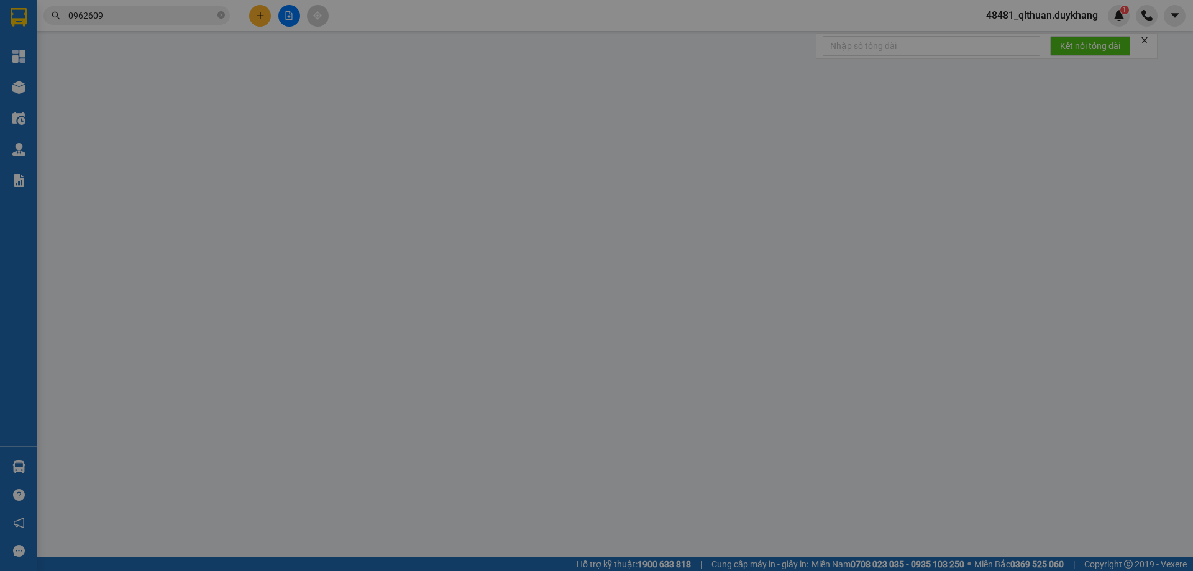
type input "0917136662"
type input "phong"
type input "0962609685"
type input "thanh"
type input "30.000"
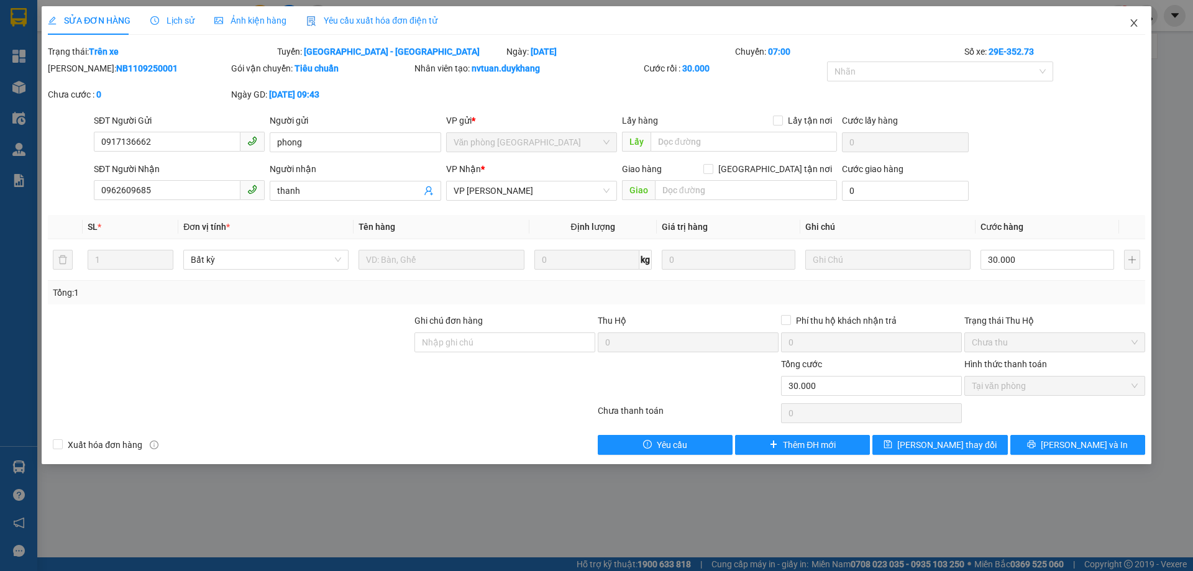
click at [1129, 26] on icon "close" at bounding box center [1134, 23] width 10 height 10
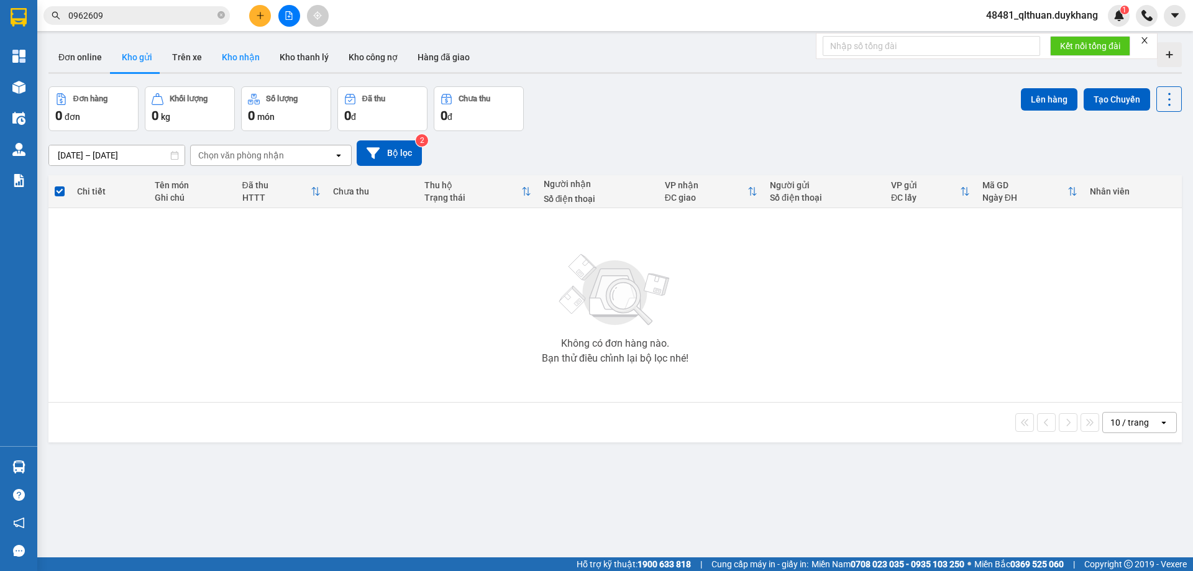
click at [243, 52] on button "Kho nhận" at bounding box center [241, 57] width 58 height 30
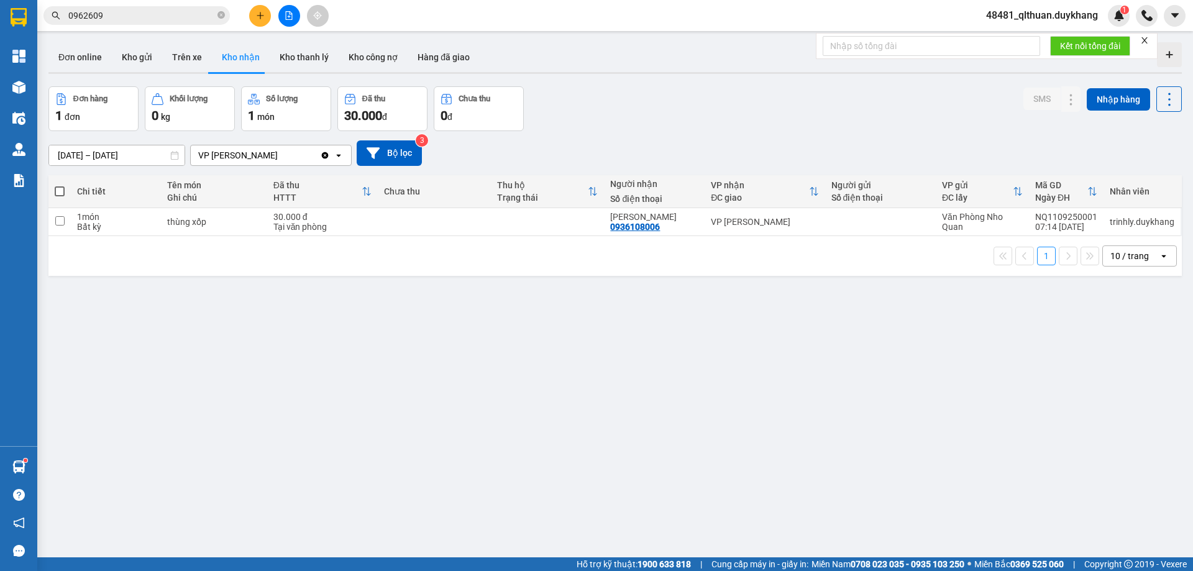
click at [759, 424] on div "ver 1.8.143 Đơn online Kho gửi Trên xe Kho nhận Kho thanh lý Kho công nợ Hàng đ…" at bounding box center [616, 322] width 1144 height 571
click at [482, 354] on div "ver 1.8.143 Đơn online Kho gửi Trên xe Kho nhận Kho thanh lý Kho công nợ Hàng đ…" at bounding box center [616, 322] width 1144 height 571
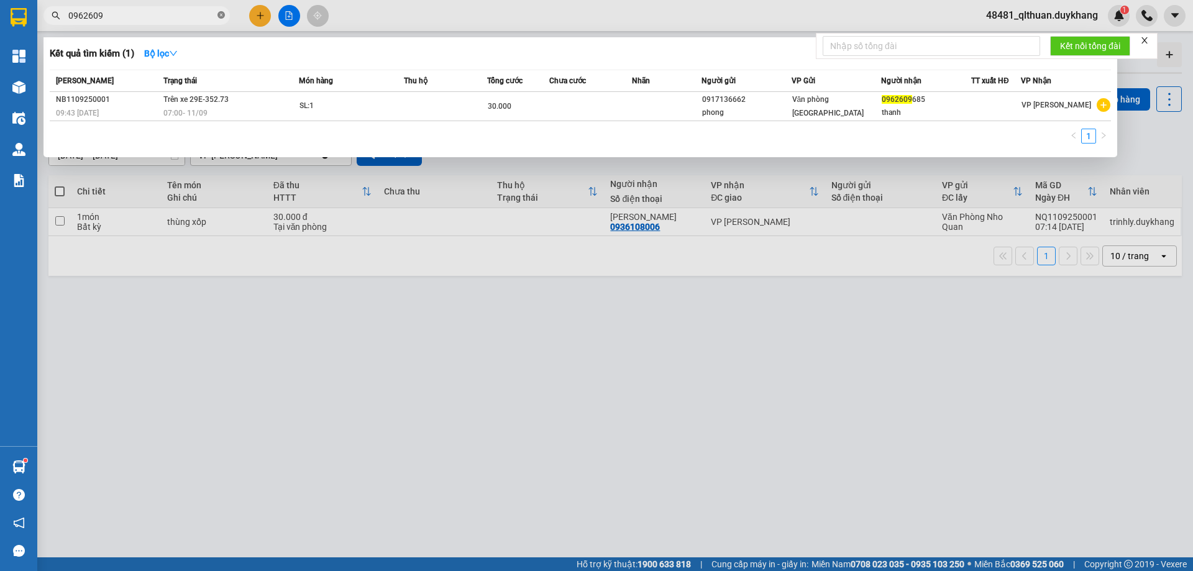
click at [218, 16] on icon "close-circle" at bounding box center [221, 14] width 7 height 7
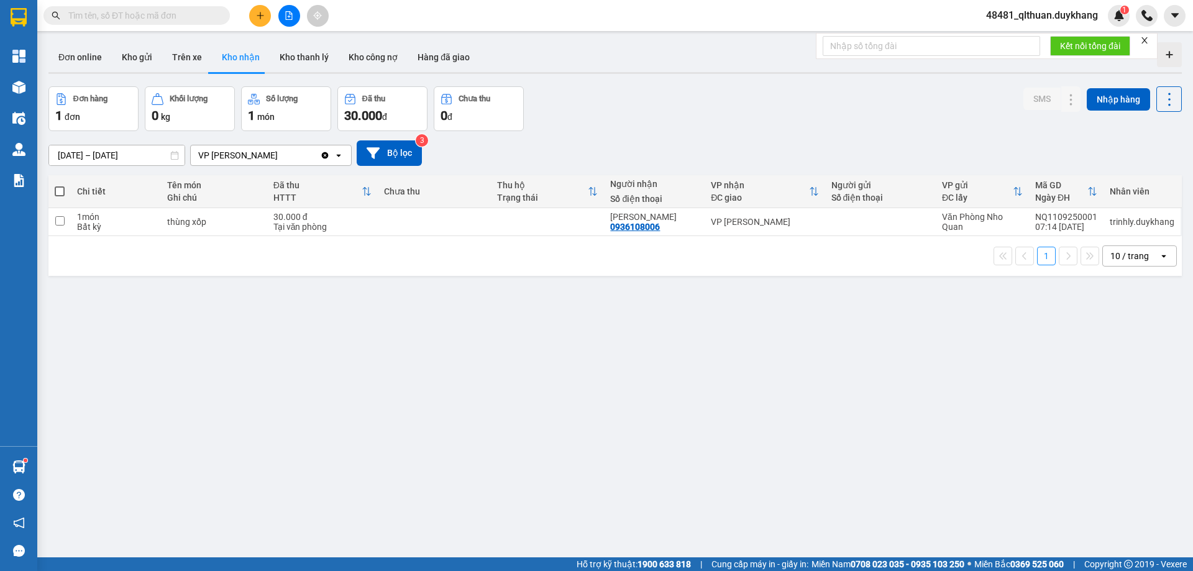
click at [193, 14] on input "text" at bounding box center [141, 16] width 147 height 14
click at [1042, 218] on icon at bounding box center [1046, 222] width 9 height 9
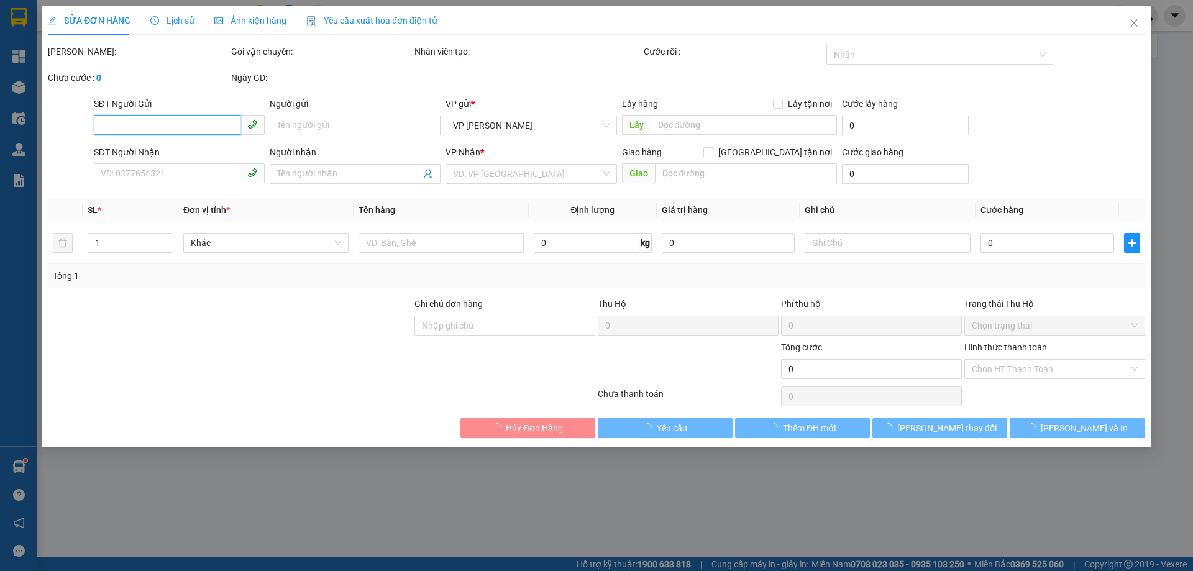
type input "0936108006"
type input "minh thắng"
type input "30.000"
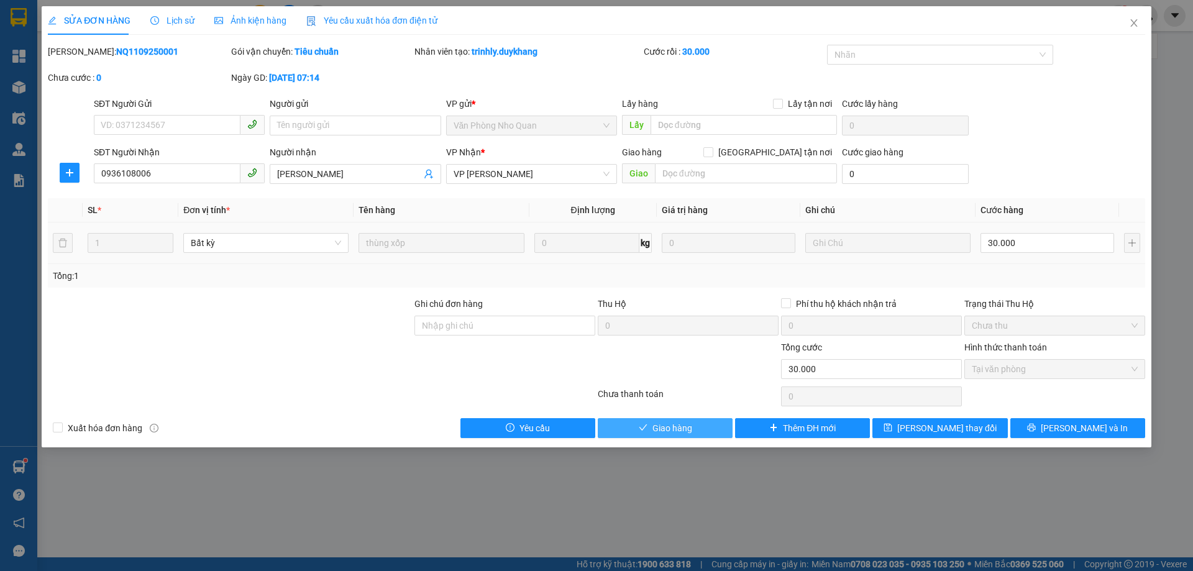
click at [710, 423] on button "Giao hàng" at bounding box center [665, 428] width 135 height 20
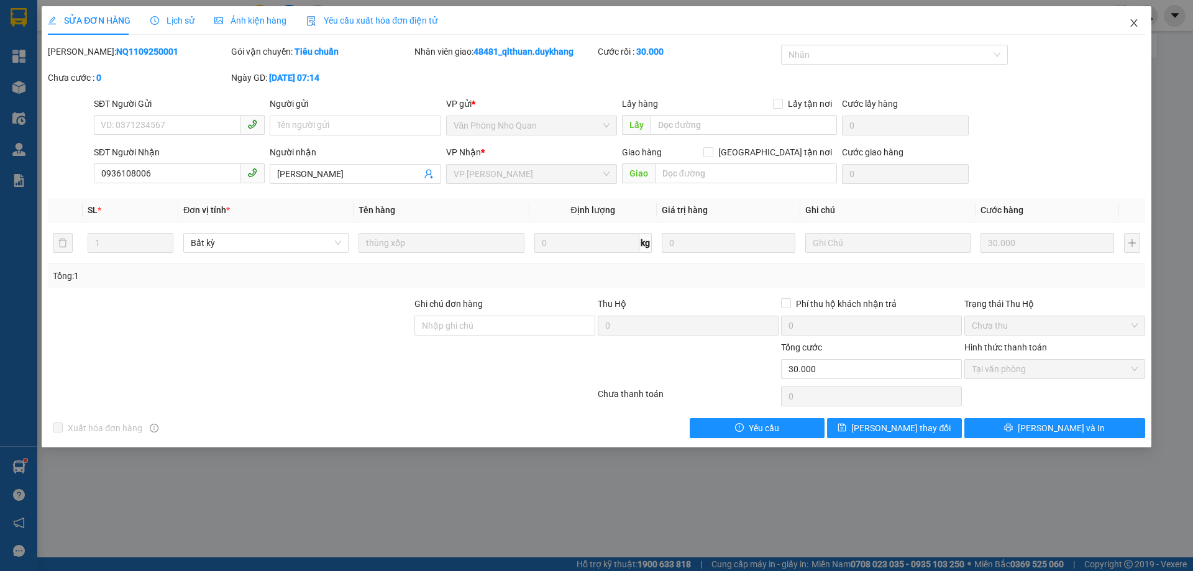
click at [1134, 22] on icon "close" at bounding box center [1134, 23] width 10 height 10
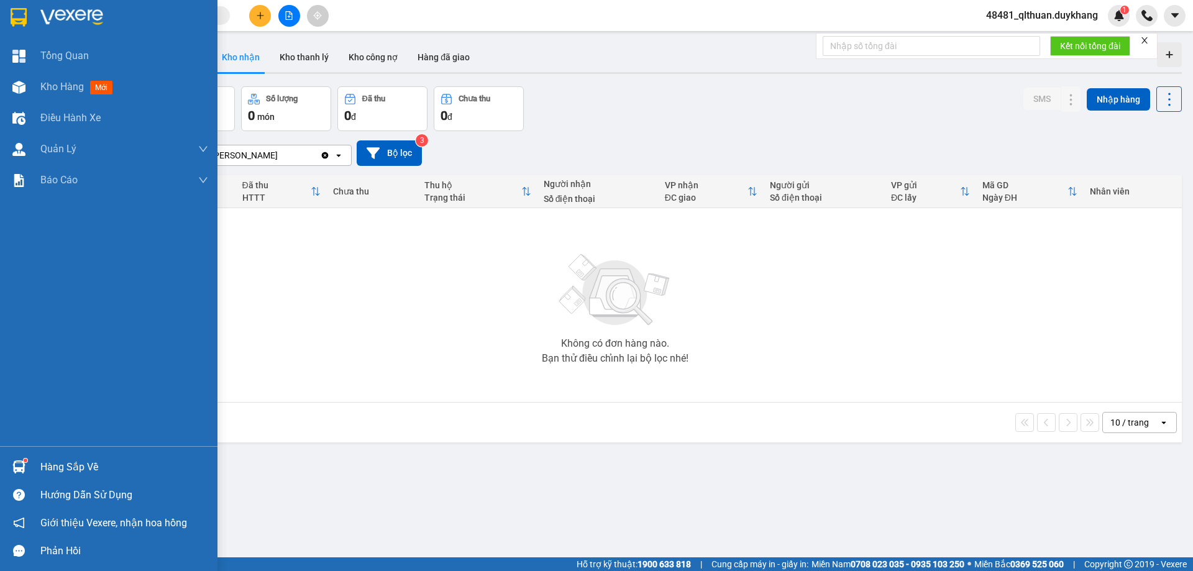
click at [32, 477] on div "Hàng sắp về" at bounding box center [109, 467] width 218 height 28
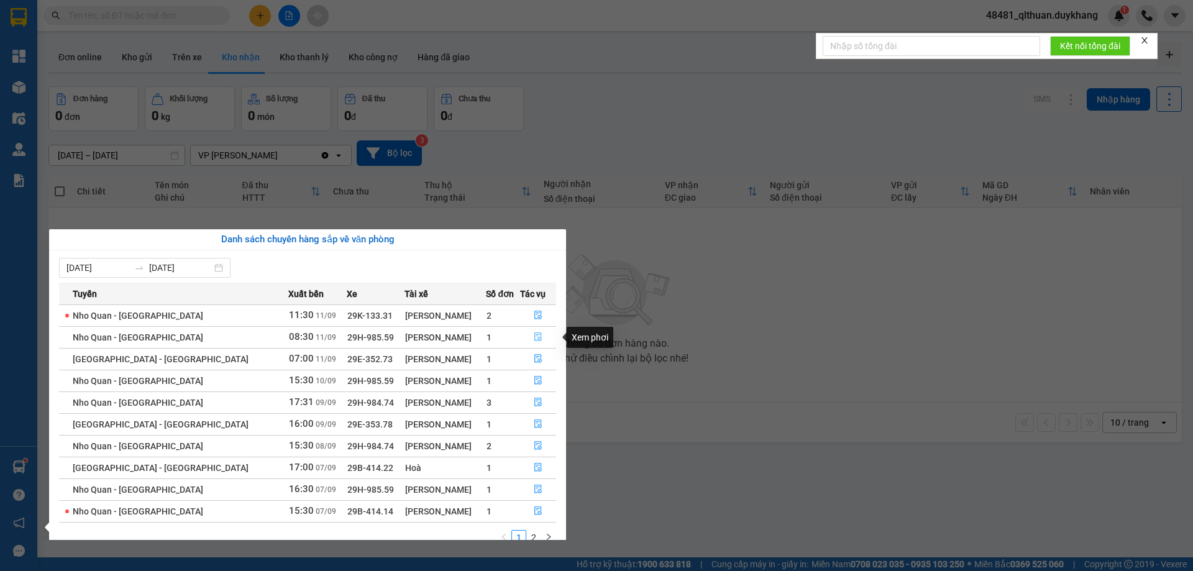
click at [535, 337] on icon "file-done" at bounding box center [538, 337] width 9 height 9
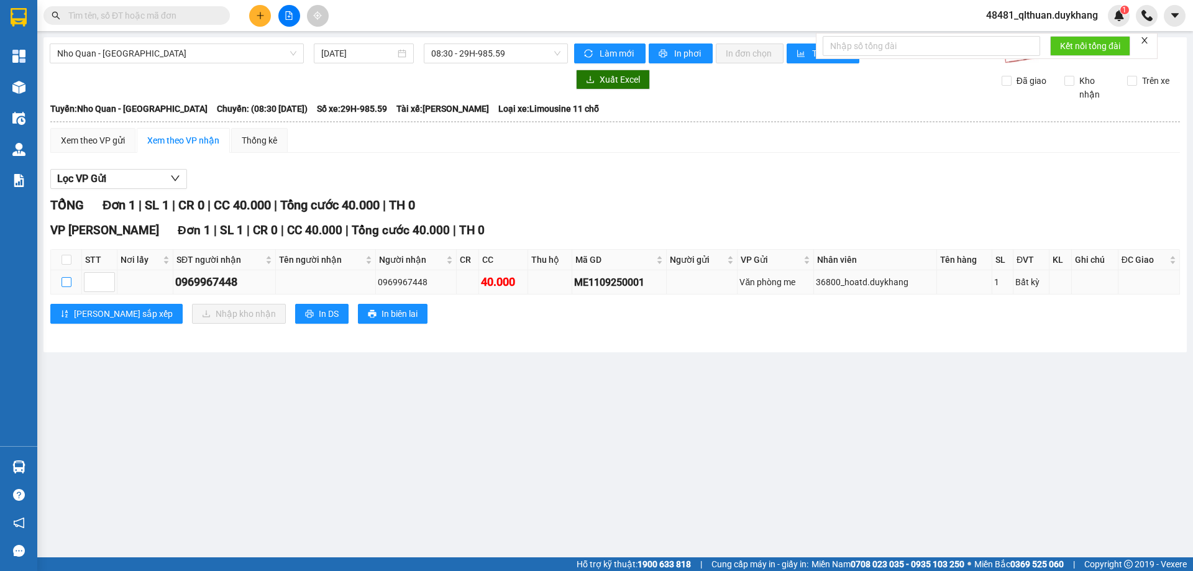
click at [65, 283] on input "checkbox" at bounding box center [67, 282] width 10 height 10
checkbox input "true"
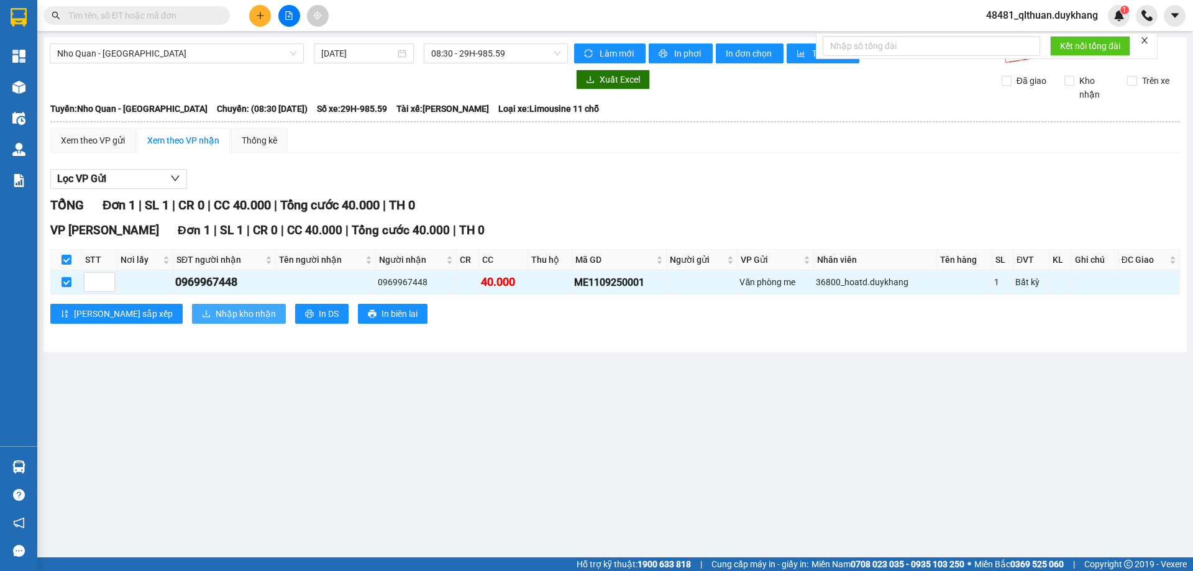
click at [216, 316] on span "Nhập kho nhận" at bounding box center [246, 314] width 60 height 14
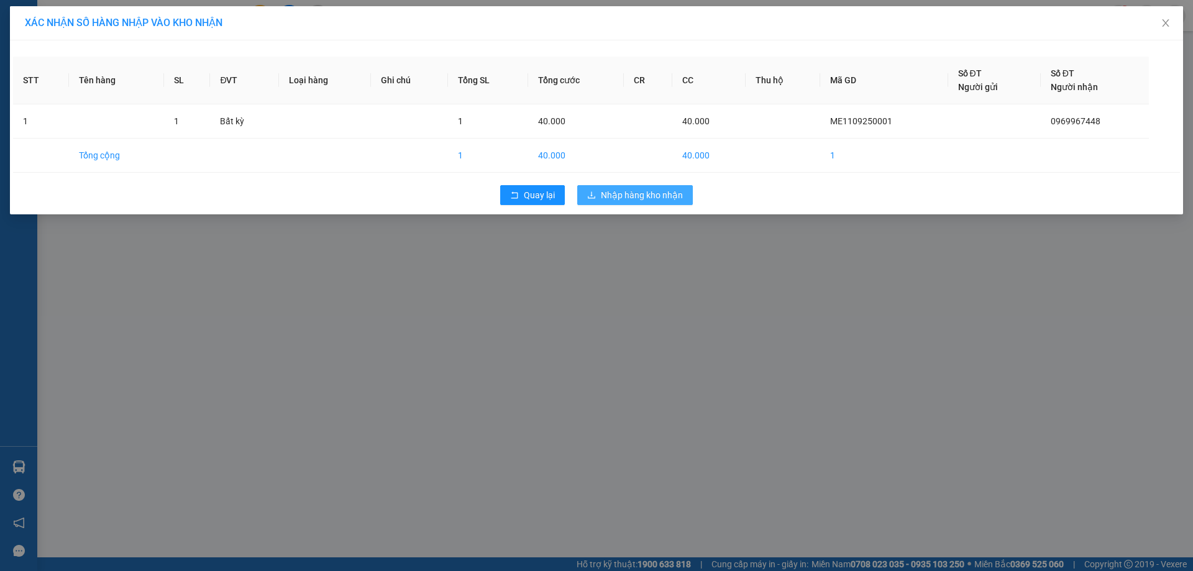
click at [617, 193] on span "Nhập hàng kho nhận" at bounding box center [642, 195] width 82 height 14
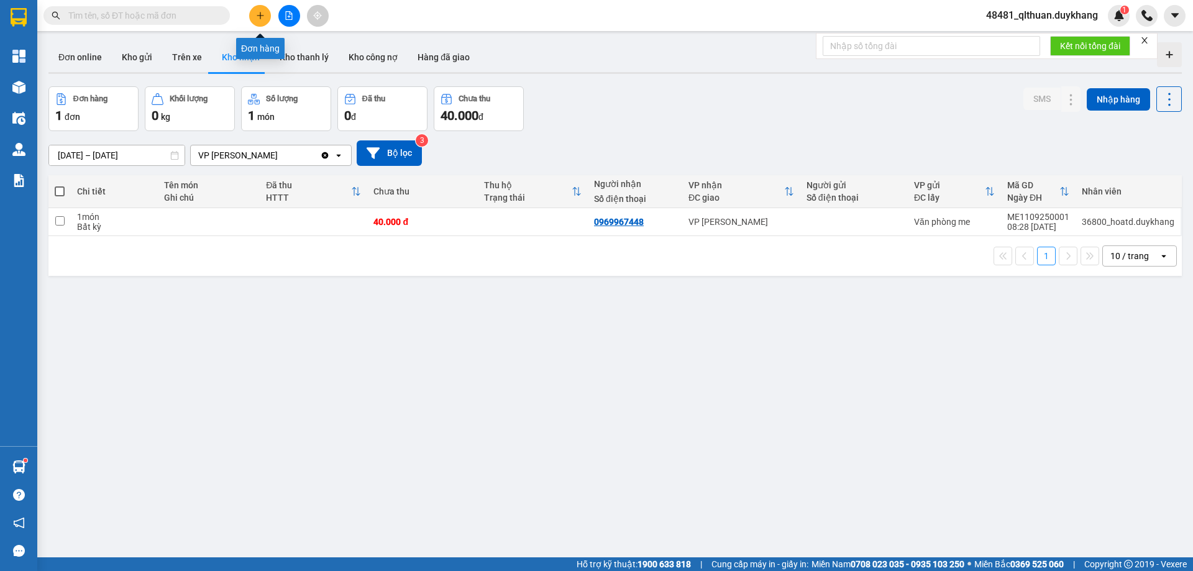
click at [255, 10] on button at bounding box center [260, 16] width 22 height 22
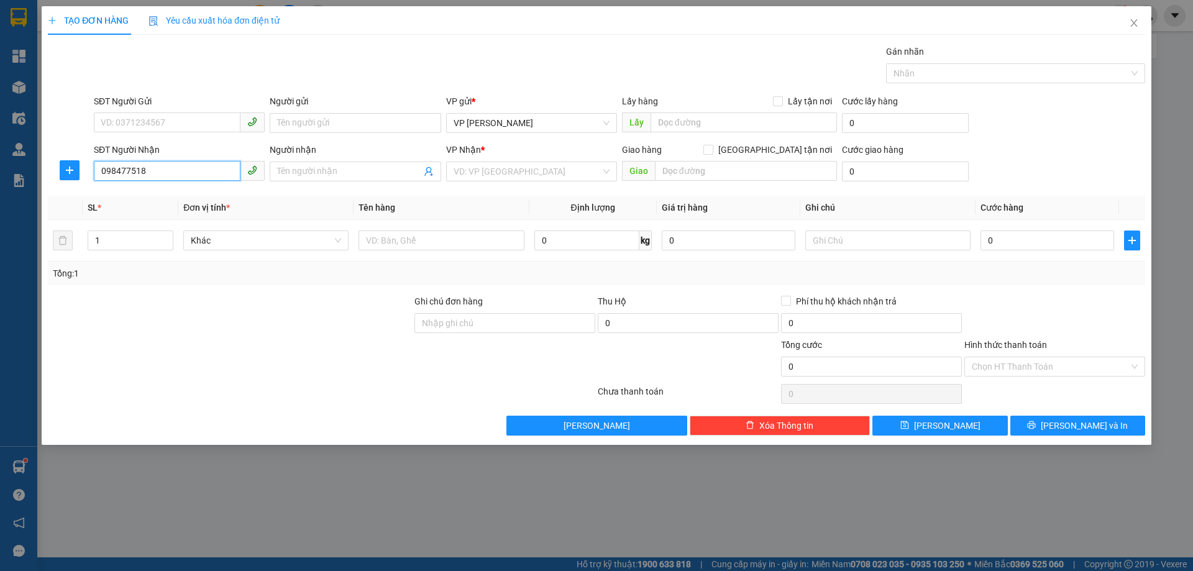
type input "0984775188"
click at [160, 168] on input "0984775188" at bounding box center [167, 171] width 147 height 20
click at [221, 195] on div "0984775188 - trần doanh" at bounding box center [179, 197] width 156 height 14
type input "trần doanh"
type input "0984775188"
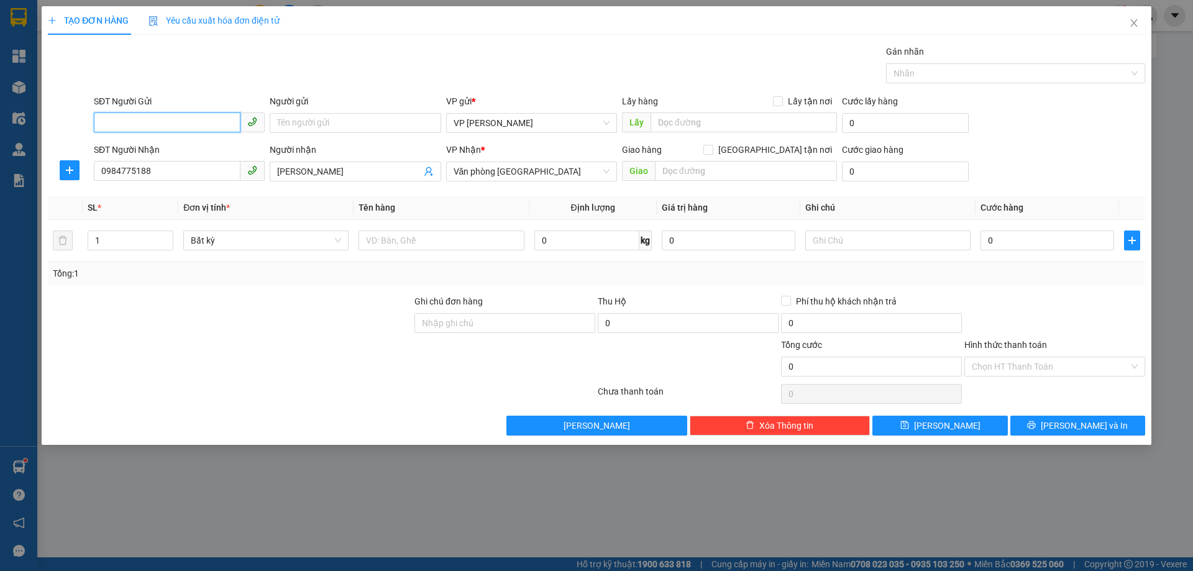
click at [221, 127] on input "SĐT Người Gửi" at bounding box center [167, 122] width 147 height 20
type input "0866698066"
click at [301, 122] on input "Người gửi" at bounding box center [355, 123] width 171 height 20
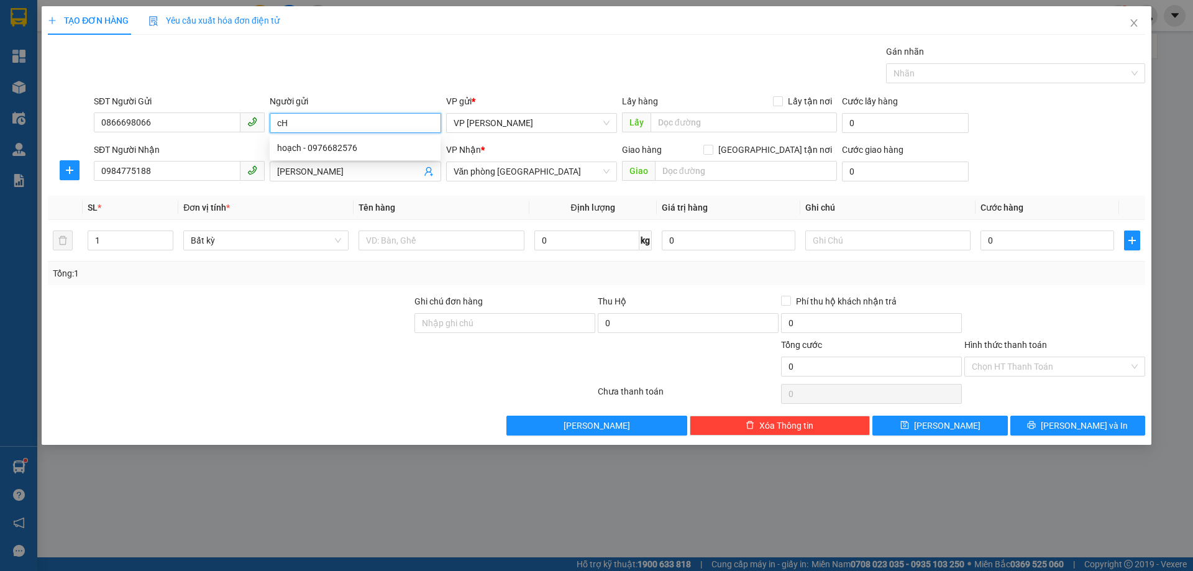
type input "c"
type input "Chị Thu"
click at [712, 150] on input "Giao tận nơi" at bounding box center [708, 149] width 9 height 9
checkbox input "true"
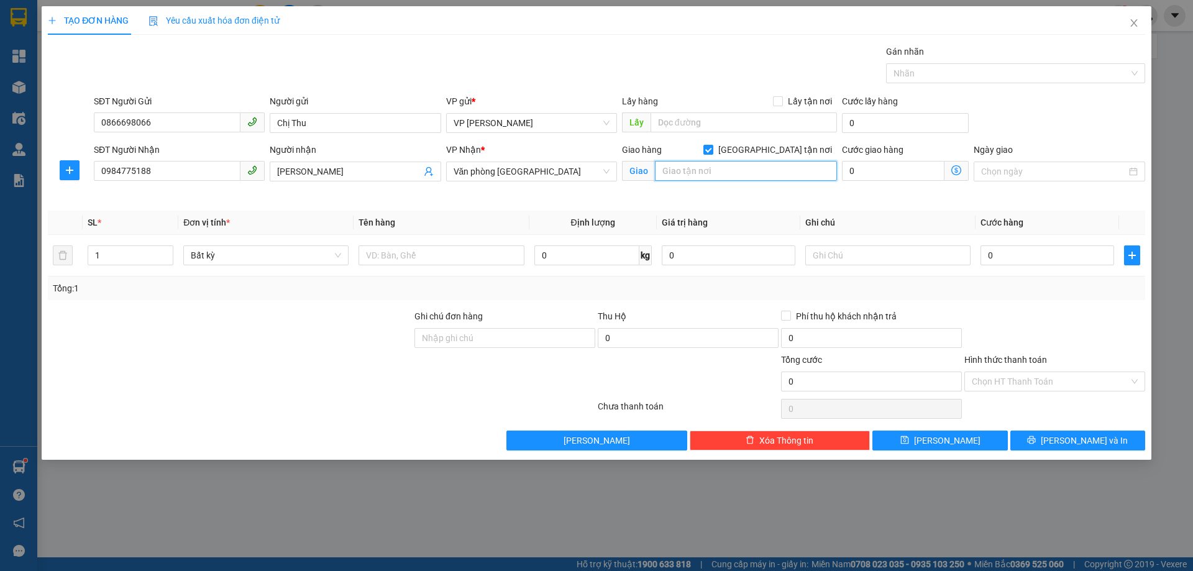
click at [731, 177] on input "text" at bounding box center [746, 171] width 182 height 20
type input "cty tnhh Xuân Thành, toà nhà 28 tầng Lê Thái Tổ, Xuân Thành"
click at [735, 200] on div "Giao hàng Giao tận nơi Giao cty tnhh Xuân Thành, toà nhà 28 tầng Lê Thái Tổ, Xu…" at bounding box center [730, 172] width 220 height 58
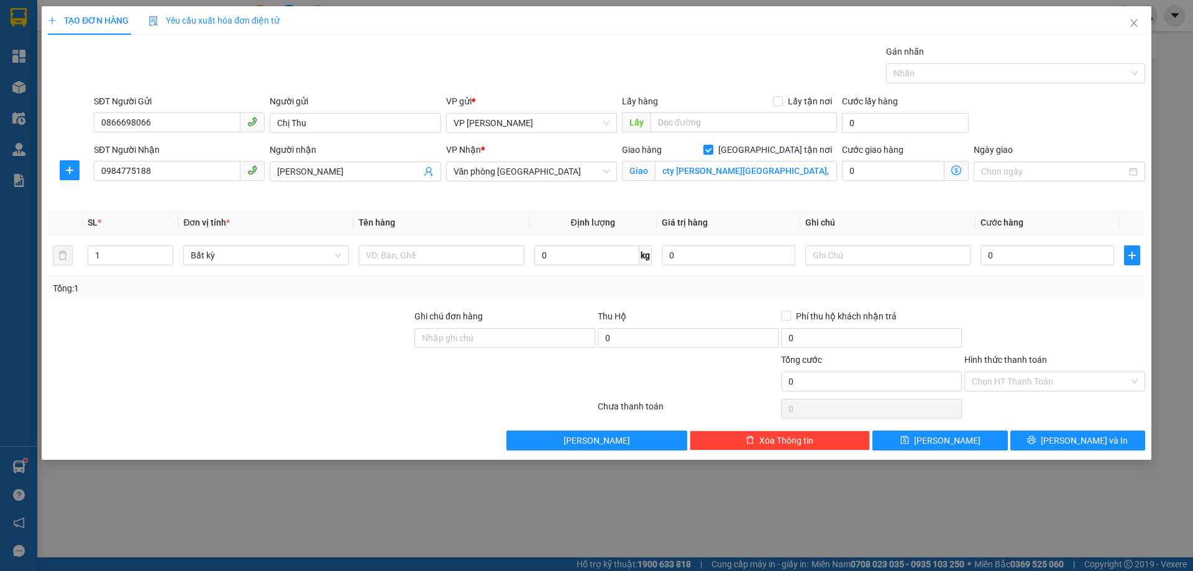
click at [715, 144] on div "Giao hàng Giao tận nơi" at bounding box center [729, 150] width 215 height 14
click at [429, 252] on input "text" at bounding box center [441, 255] width 165 height 20
type input "1 túi"
click at [1027, 256] on input "0" at bounding box center [1048, 255] width 134 height 20
type input "1"
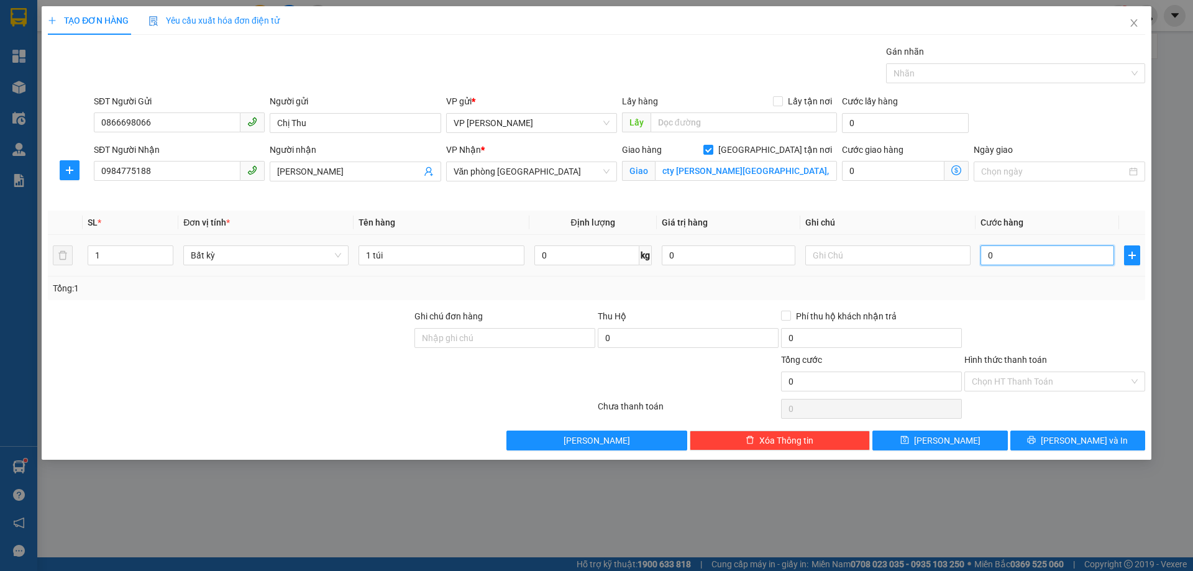
type input "1"
type input "10"
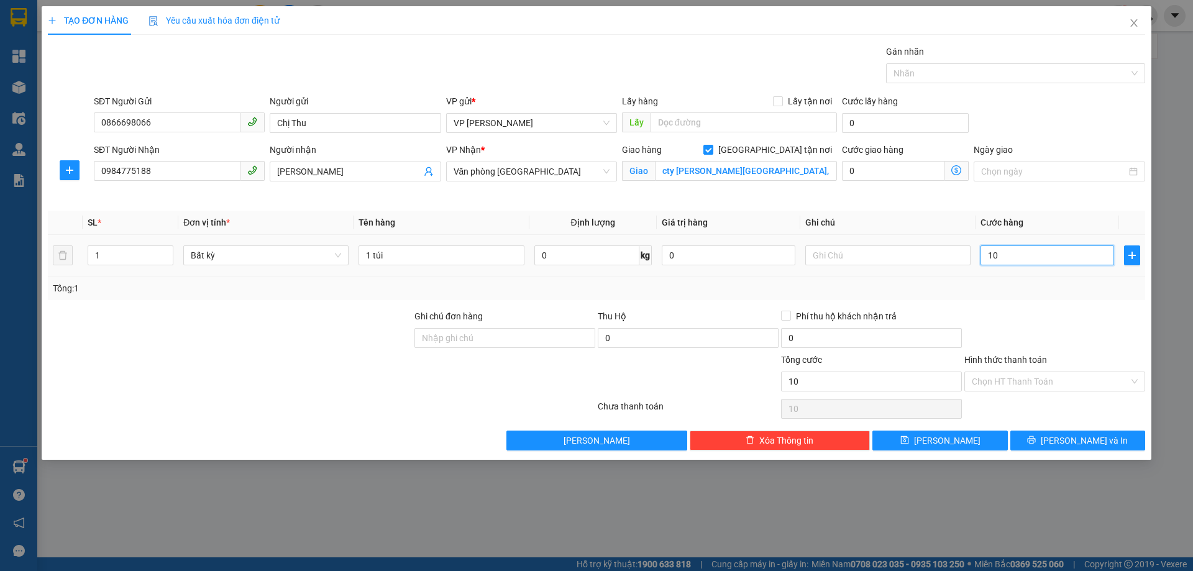
type input "100"
type input "1.000"
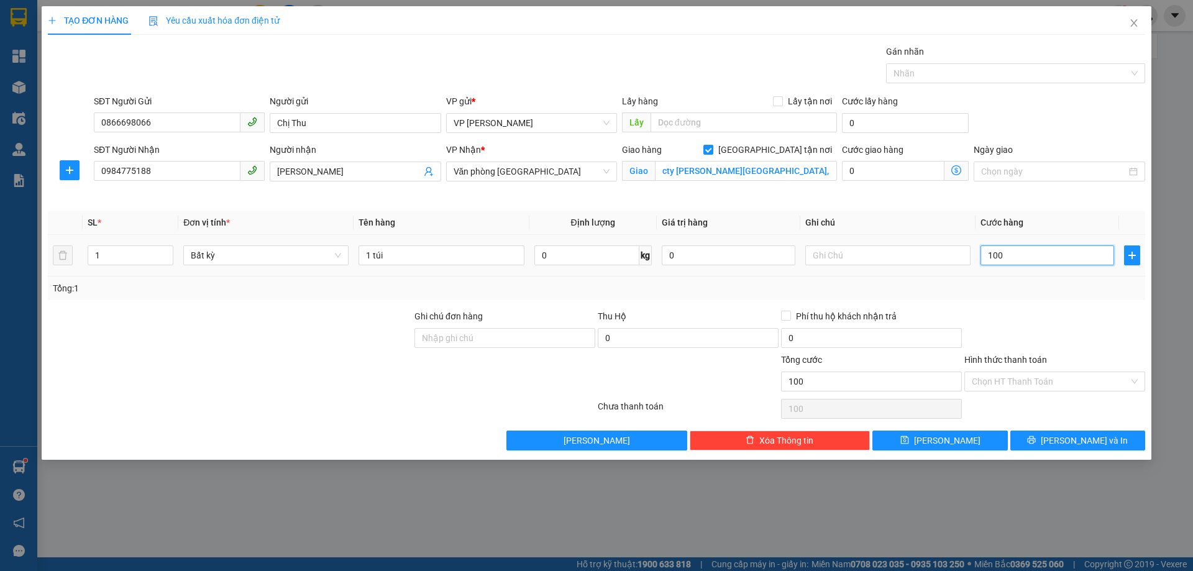
type input "1.000"
type input "10.000"
type input "100.000"
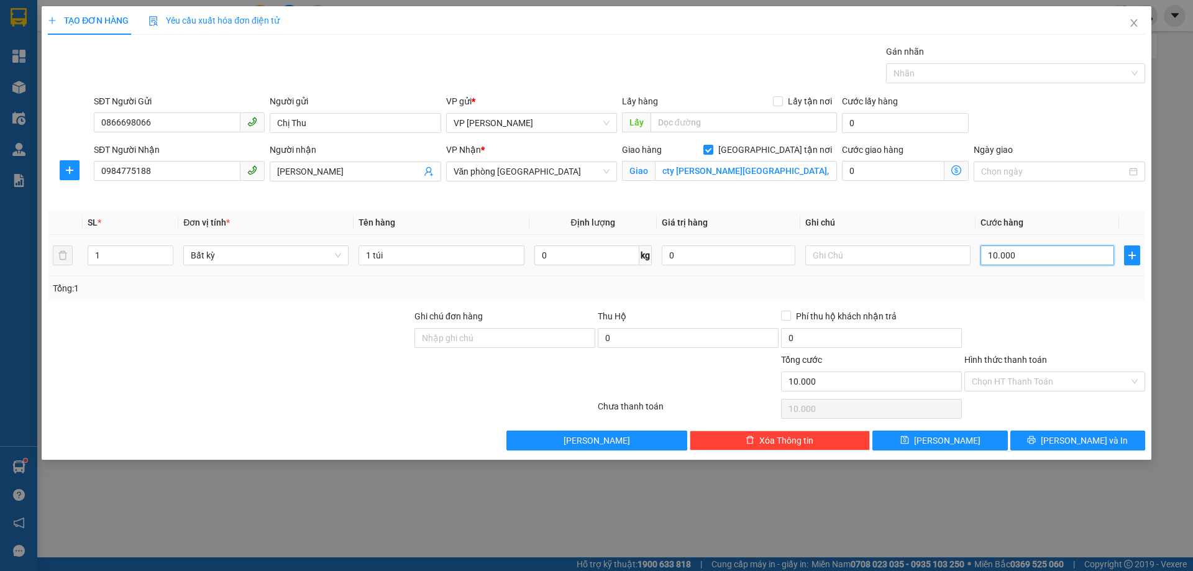
type input "100.000"
click at [1064, 192] on div "Ngày giao" at bounding box center [1059, 172] width 176 height 58
click at [1016, 378] on input "Hình thức thanh toán" at bounding box center [1050, 381] width 157 height 19
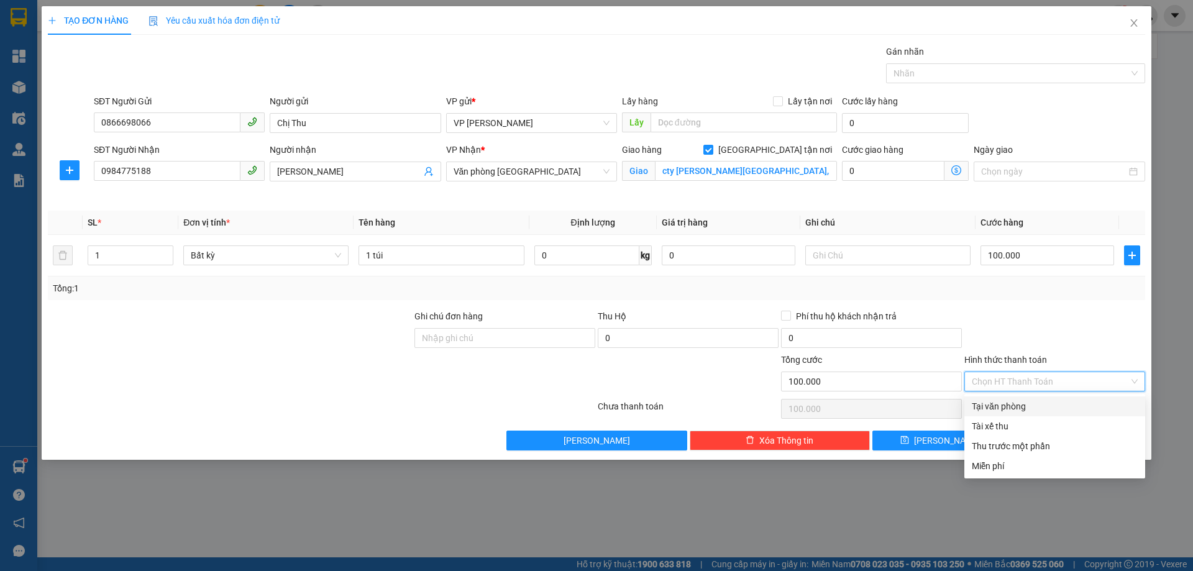
click at [1019, 406] on div "Tại văn phòng" at bounding box center [1055, 407] width 166 height 14
type input "0"
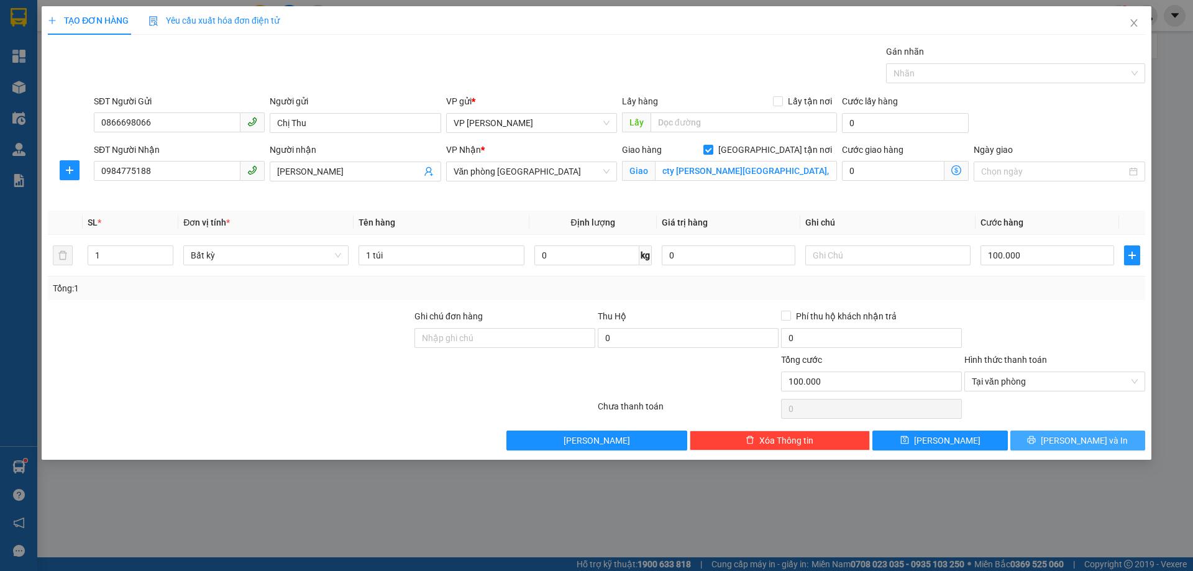
click at [1032, 434] on button "Lưu và In" at bounding box center [1078, 441] width 135 height 20
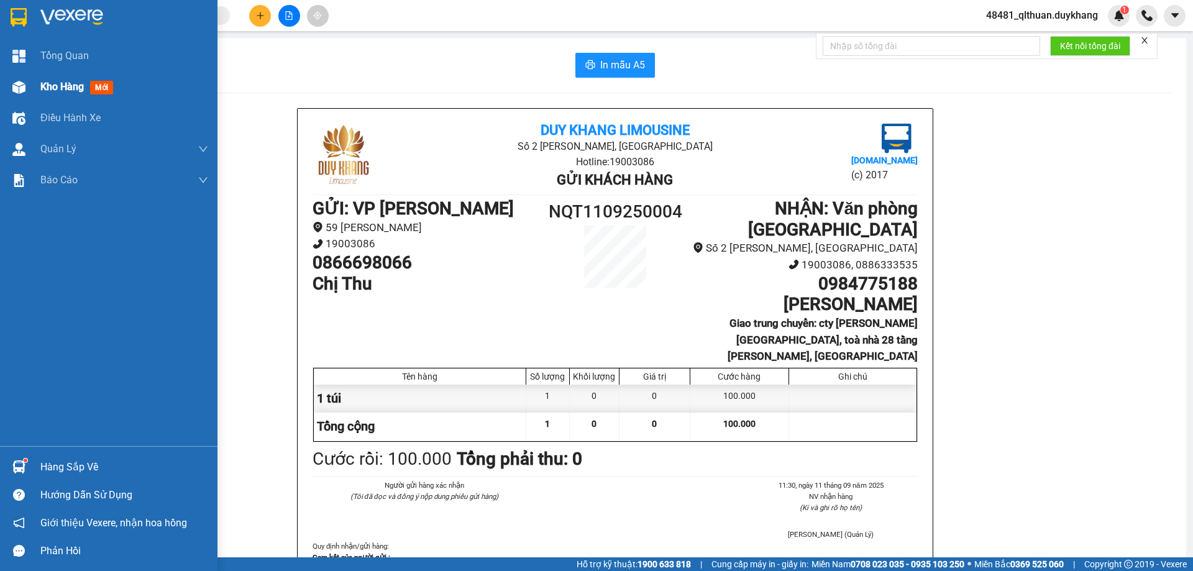
click at [16, 78] on div at bounding box center [19, 87] width 22 height 22
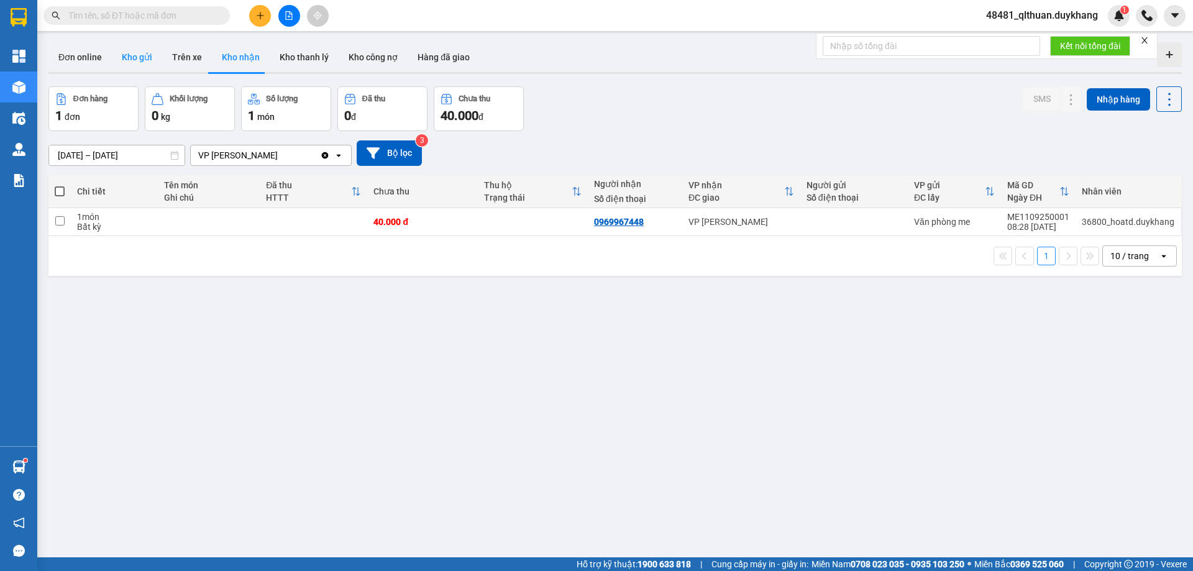
click at [147, 53] on button "Kho gửi" at bounding box center [137, 57] width 50 height 30
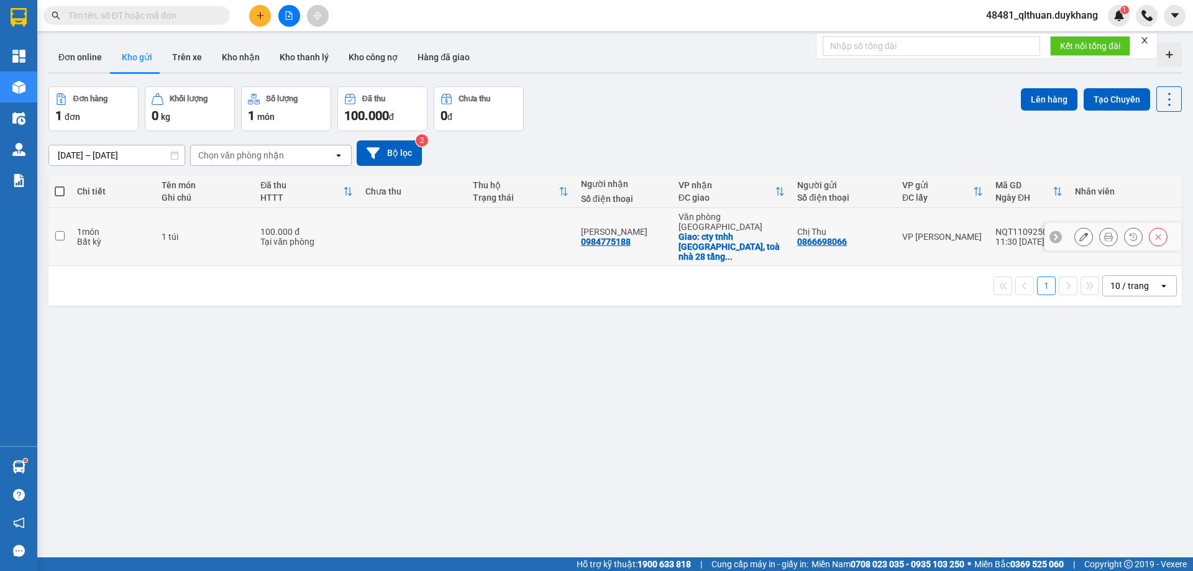
click at [59, 231] on input "checkbox" at bounding box center [59, 235] width 9 height 9
checkbox input "true"
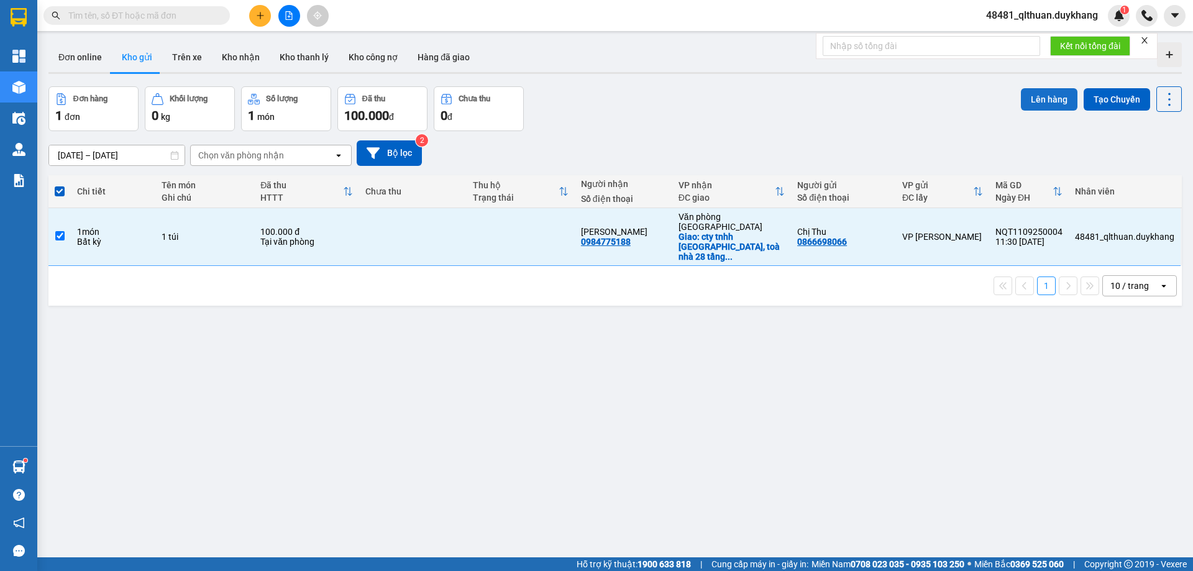
click at [1040, 101] on button "Lên hàng" at bounding box center [1049, 99] width 57 height 22
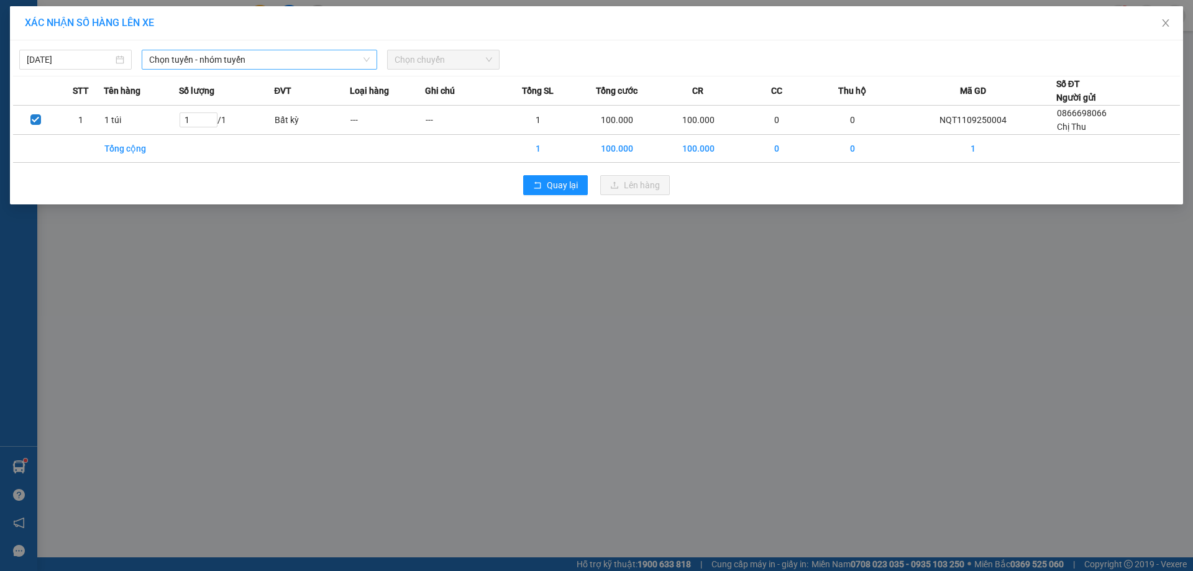
click at [365, 59] on icon "down" at bounding box center [366, 59] width 7 height 7
click at [344, 59] on span "Chọn tuyến - nhóm tuyến" at bounding box center [259, 59] width 221 height 19
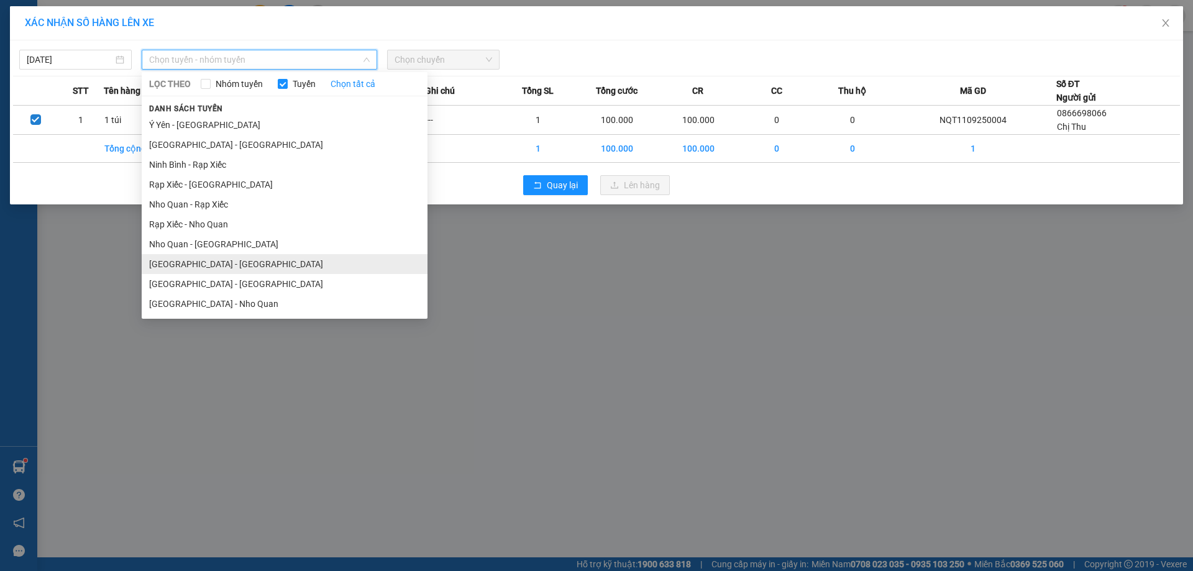
click at [231, 261] on li "Hà Nội - Ninh Bình" at bounding box center [285, 264] width 286 height 20
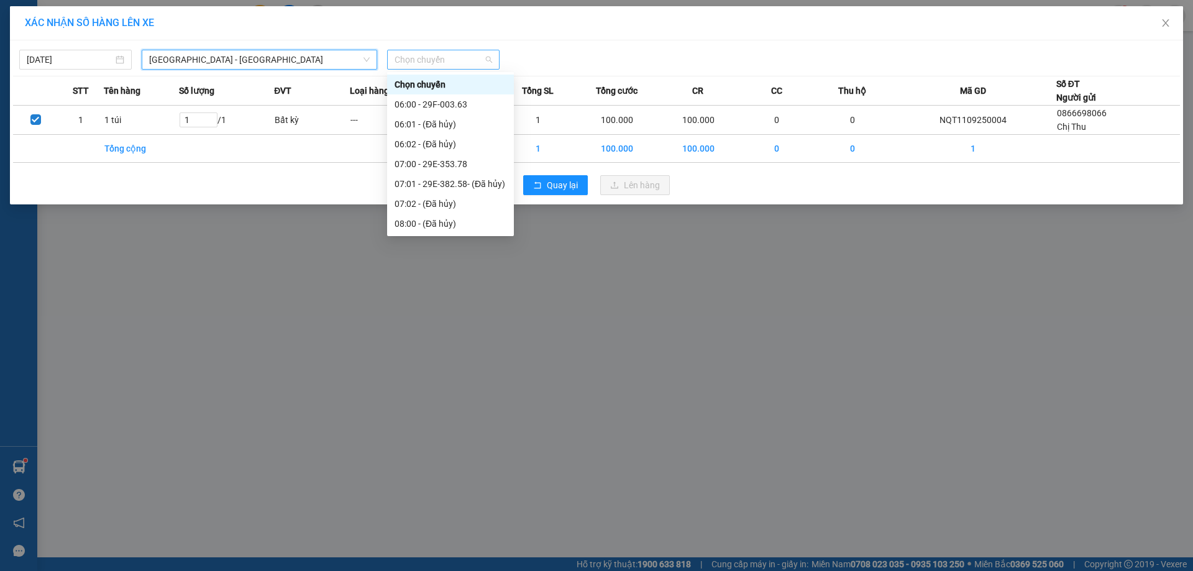
click at [459, 57] on span "Chọn chuyến" at bounding box center [444, 59] width 98 height 19
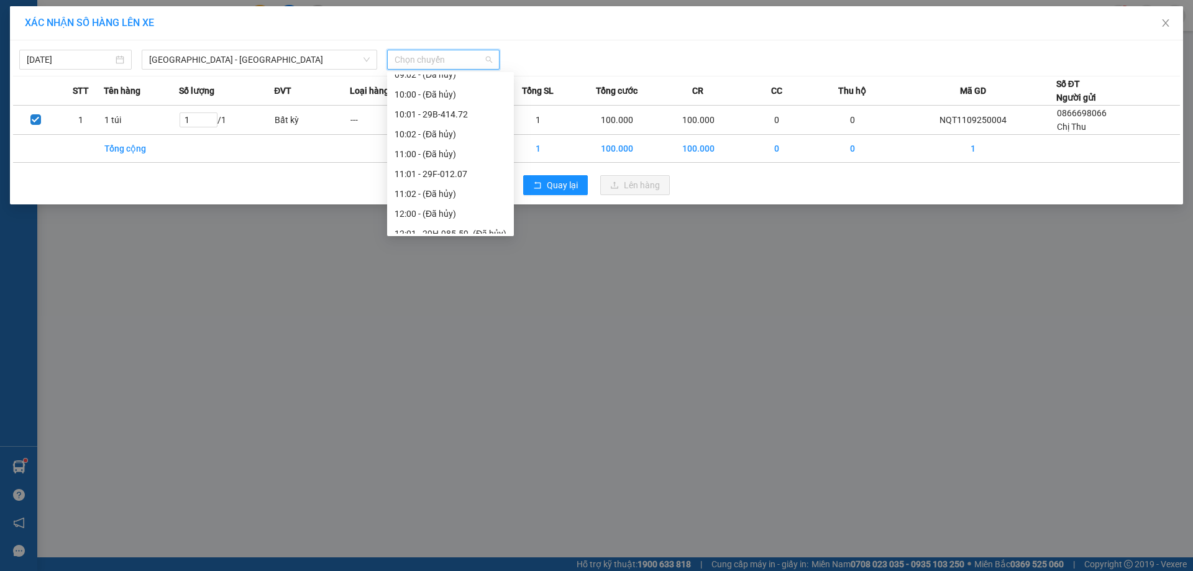
scroll to position [373, 0]
click at [458, 144] on div "13:00 - 29E-352.73" at bounding box center [451, 149] width 112 height 14
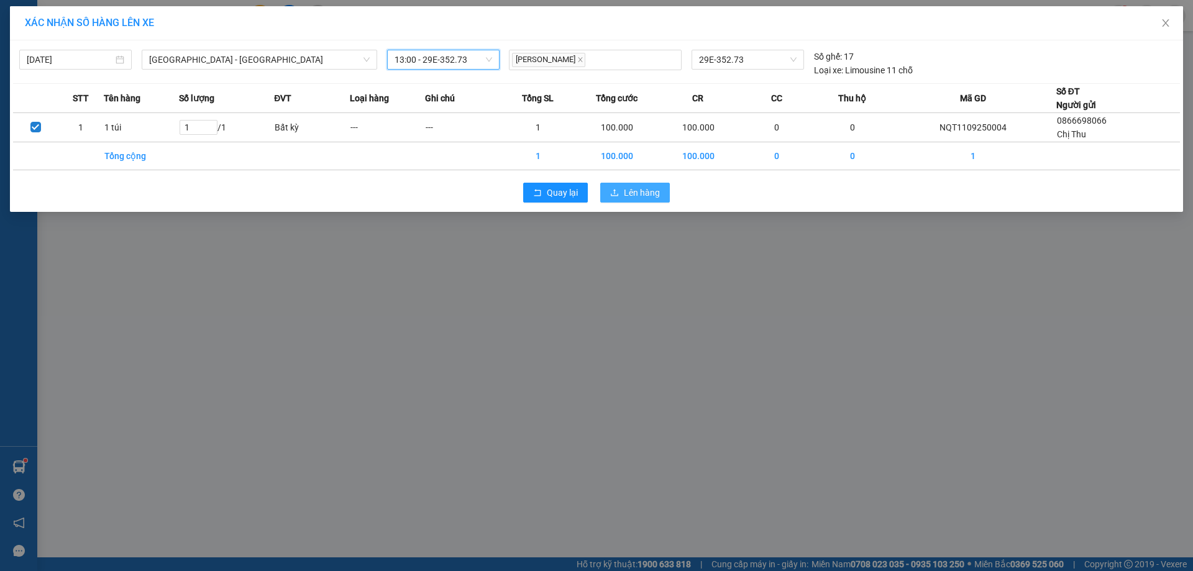
click at [651, 191] on span "Lên hàng" at bounding box center [642, 193] width 36 height 14
